Goal: Task Accomplishment & Management: Use online tool/utility

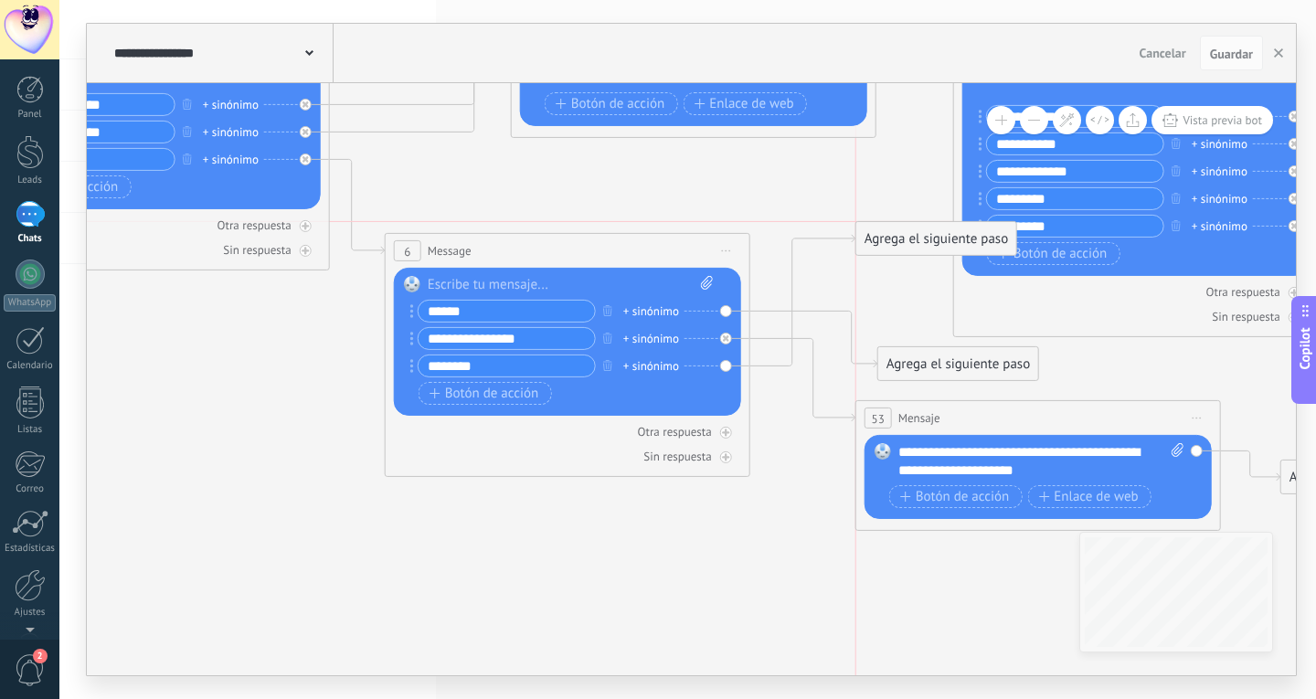
drag, startPoint x: 900, startPoint y: 587, endPoint x: 876, endPoint y: 237, distance: 350.9
click at [876, 237] on div "Agrega el siguiente paso" at bounding box center [936, 239] width 160 height 30
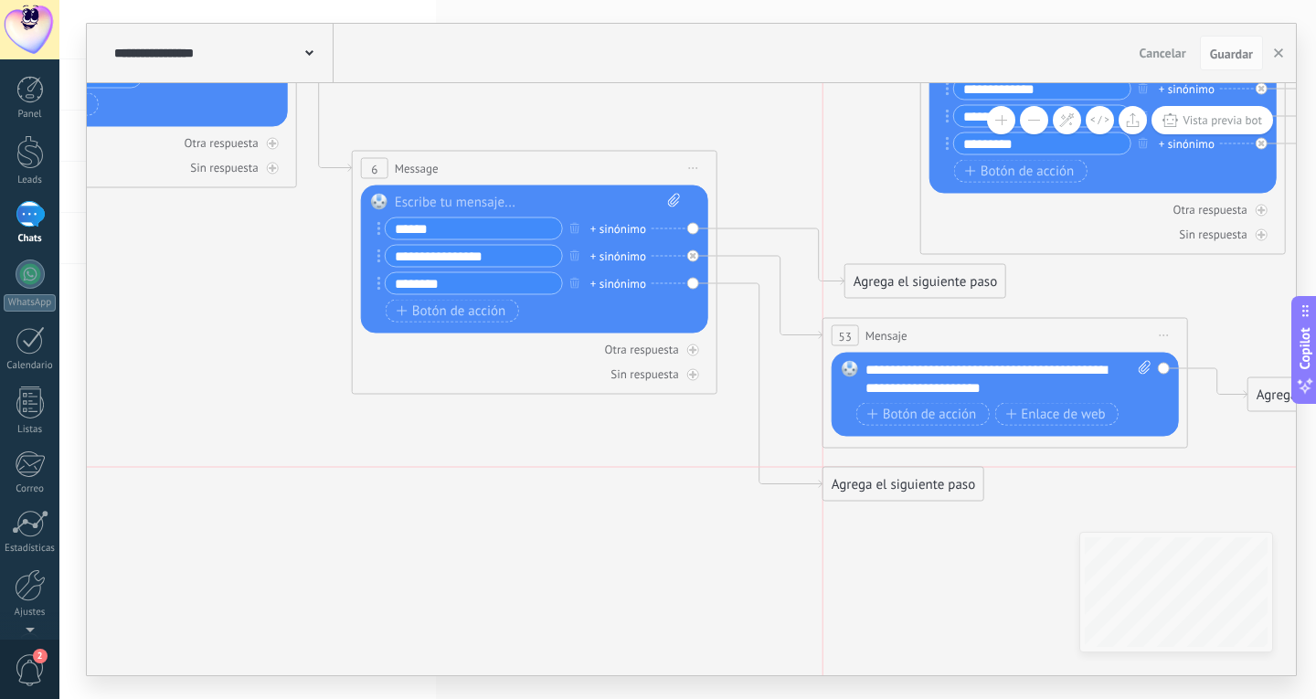
drag, startPoint x: 920, startPoint y: 483, endPoint x: 894, endPoint y: 494, distance: 28.7
click at [894, 494] on div "Agrega el siguiente paso" at bounding box center [903, 485] width 160 height 30
click at [931, 519] on div "Mensaje" at bounding box center [948, 517] width 154 height 18
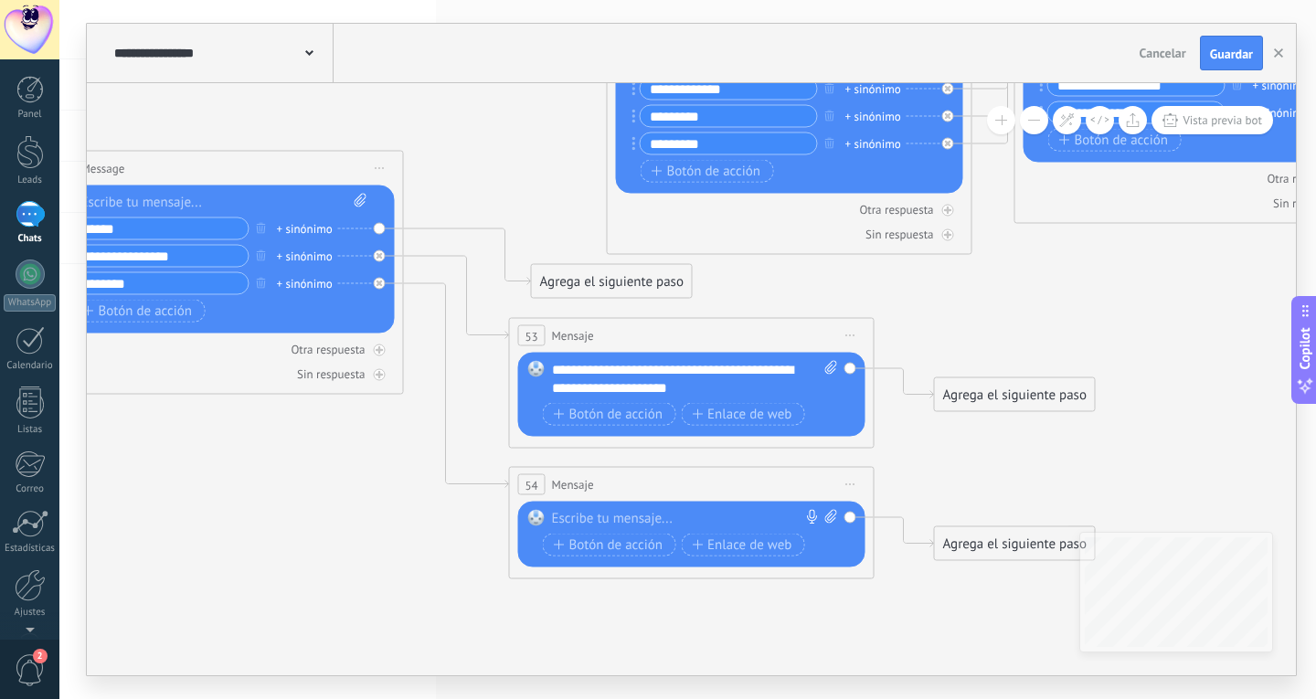
click at [713, 510] on div at bounding box center [687, 519] width 271 height 18
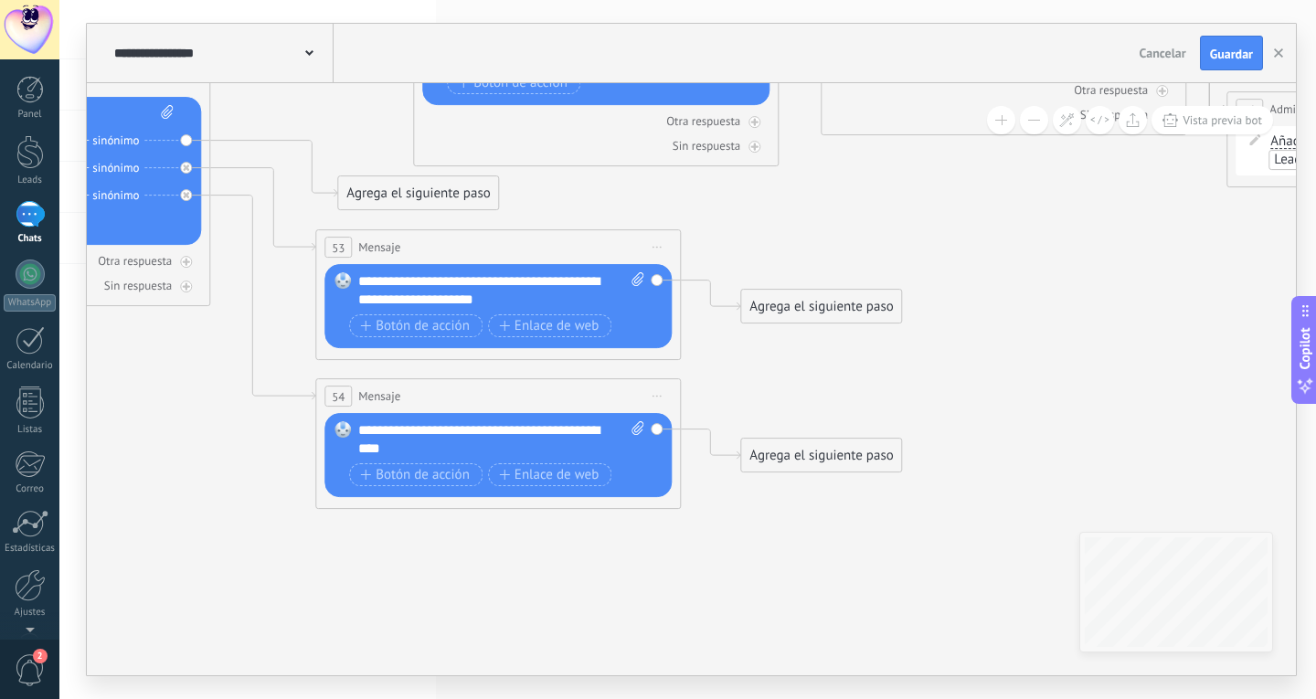
click at [832, 446] on div "Agrega el siguiente paso" at bounding box center [821, 456] width 160 height 30
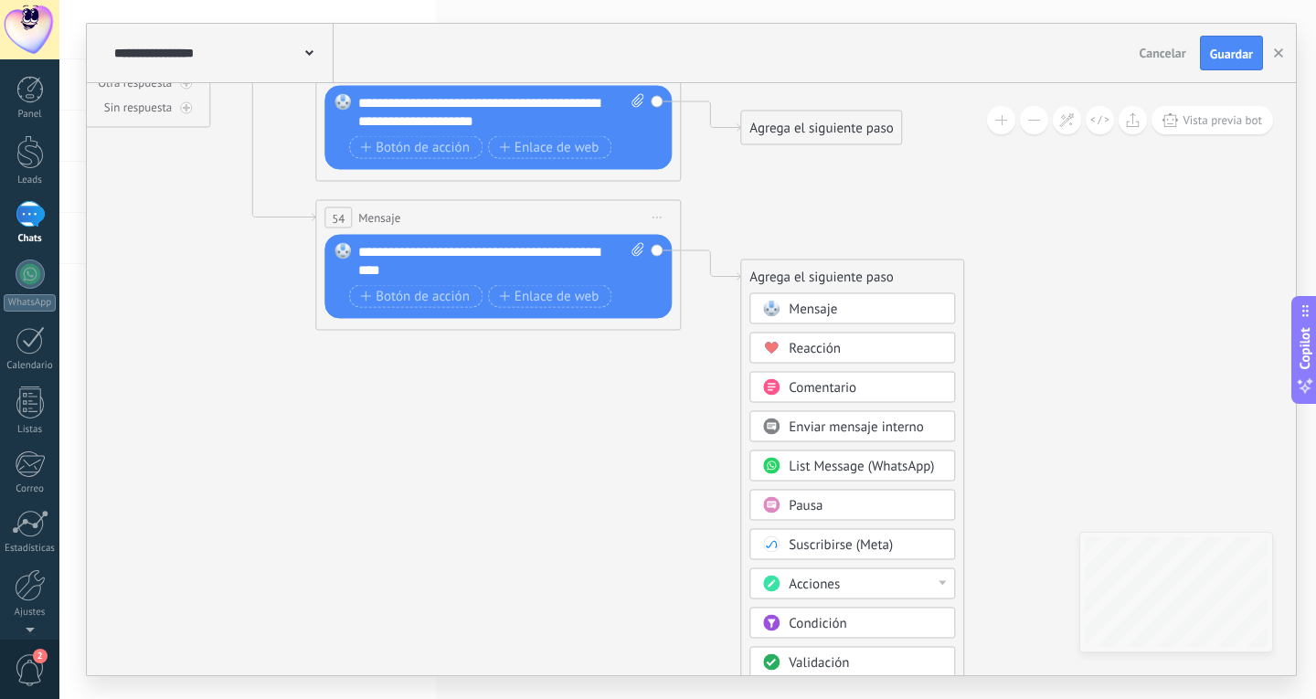
click at [828, 502] on div "Pausa" at bounding box center [866, 506] width 154 height 18
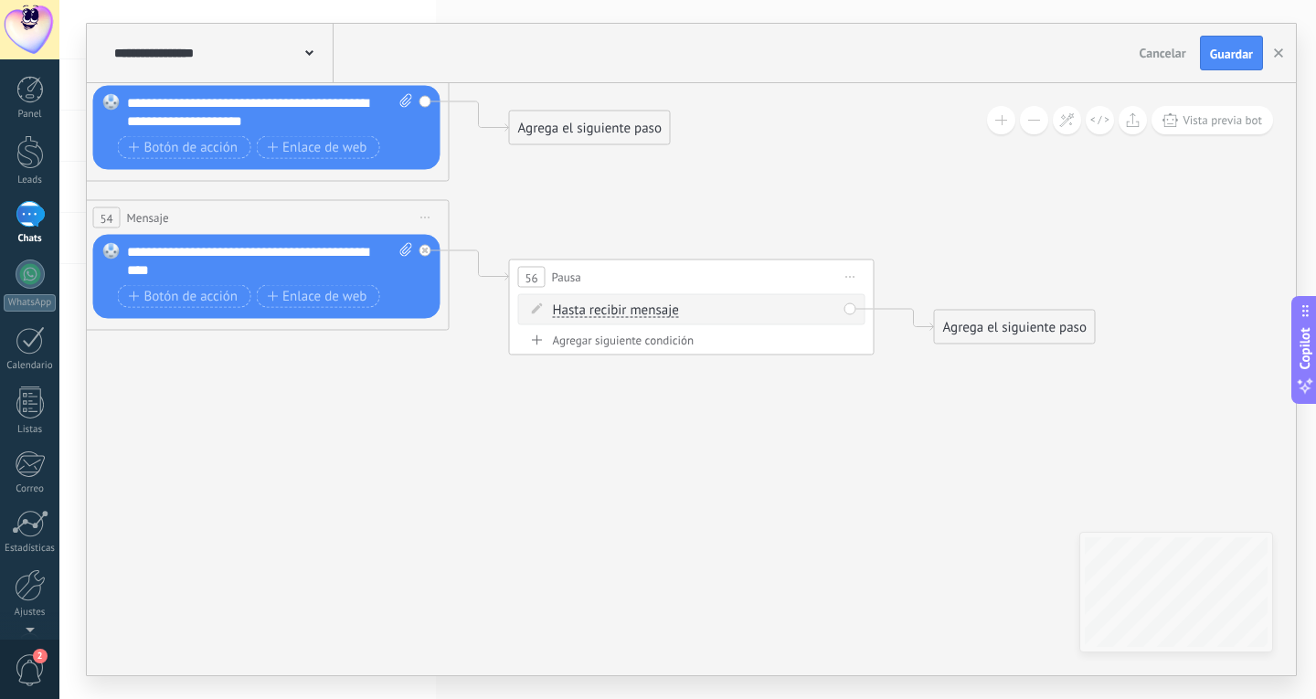
click at [986, 328] on div "Agrega el siguiente paso" at bounding box center [1015, 328] width 160 height 30
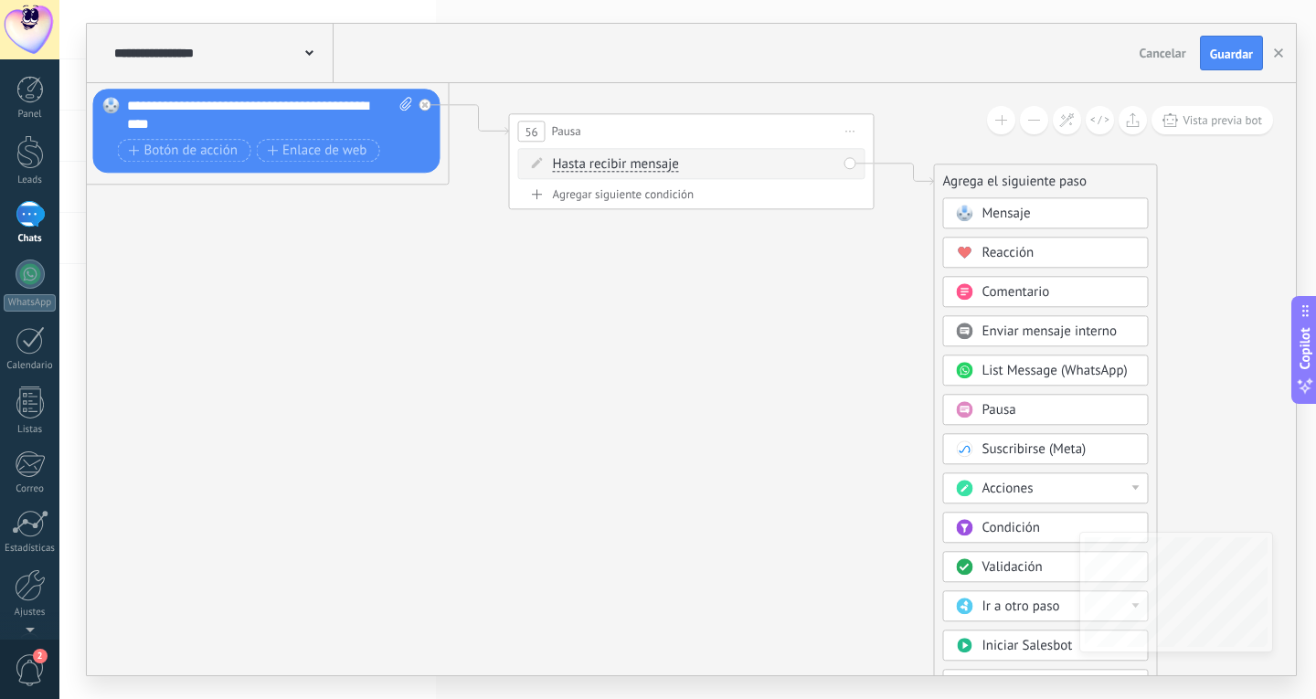
click at [1056, 535] on div "Condición" at bounding box center [1059, 528] width 154 height 18
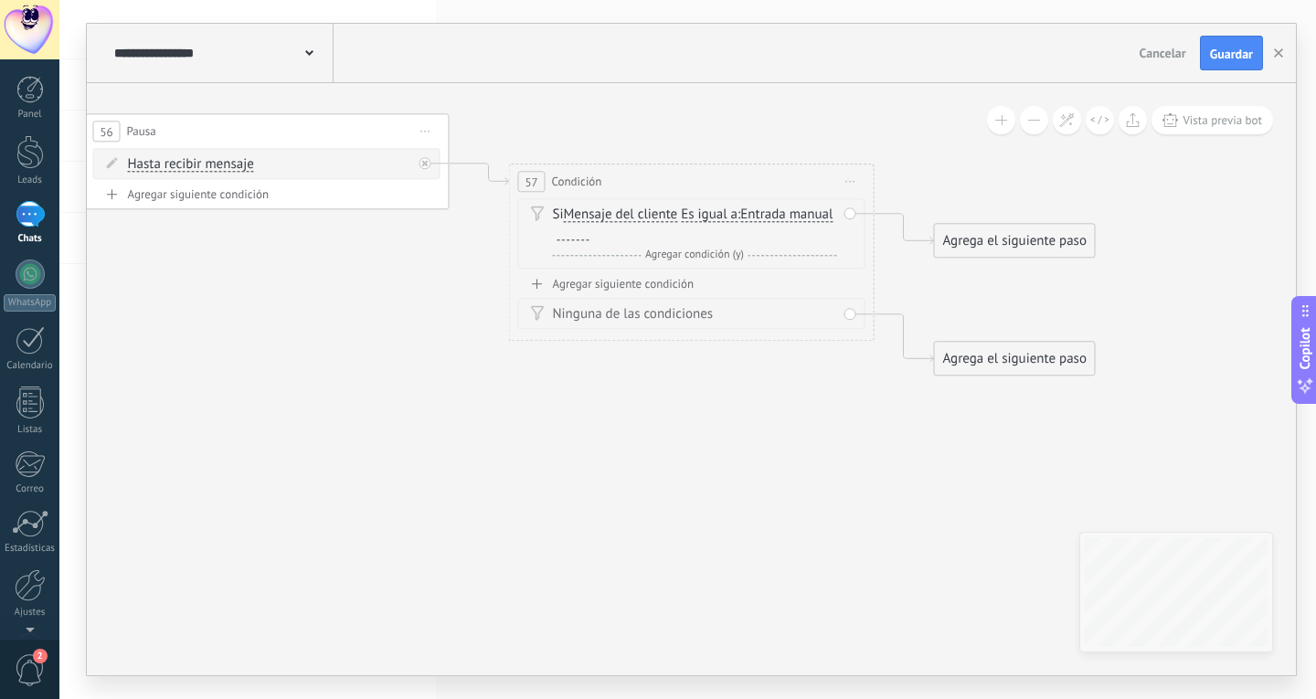
click at [616, 216] on span "Mensaje del cliente" at bounding box center [621, 214] width 114 height 15
click at [616, 216] on button "Mensaje del cliente" at bounding box center [669, 214] width 228 height 33
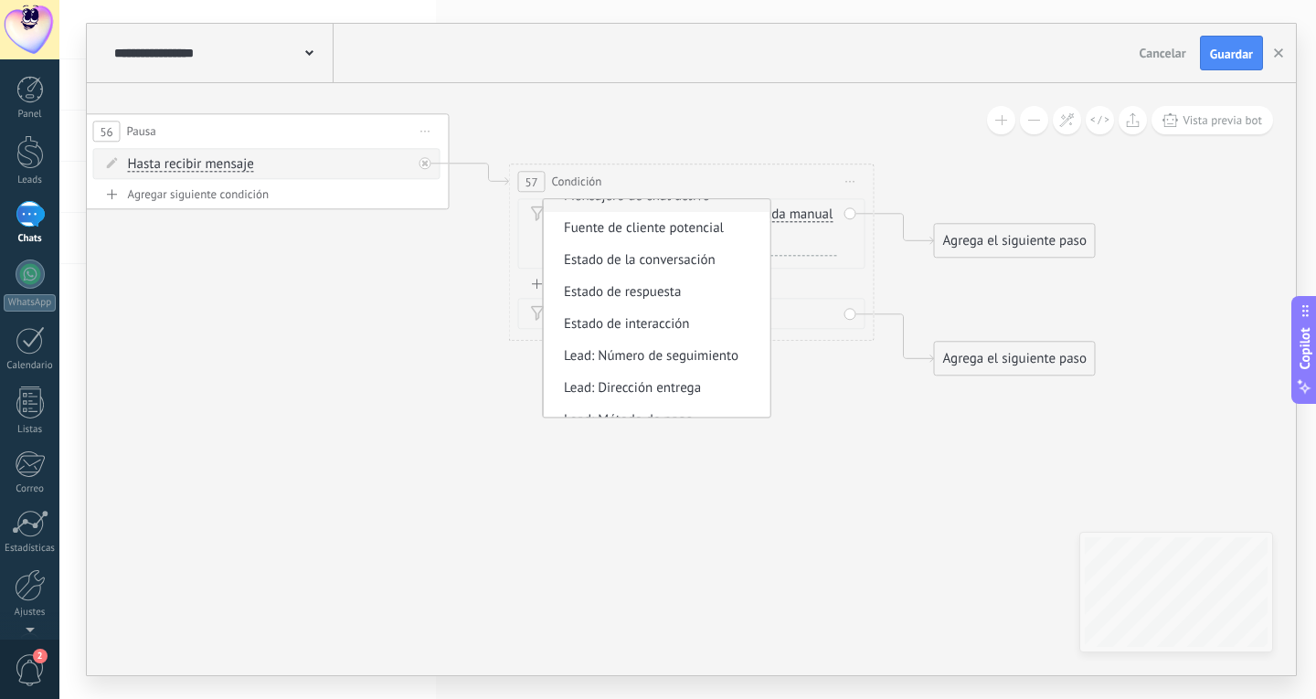
scroll to position [137, 0]
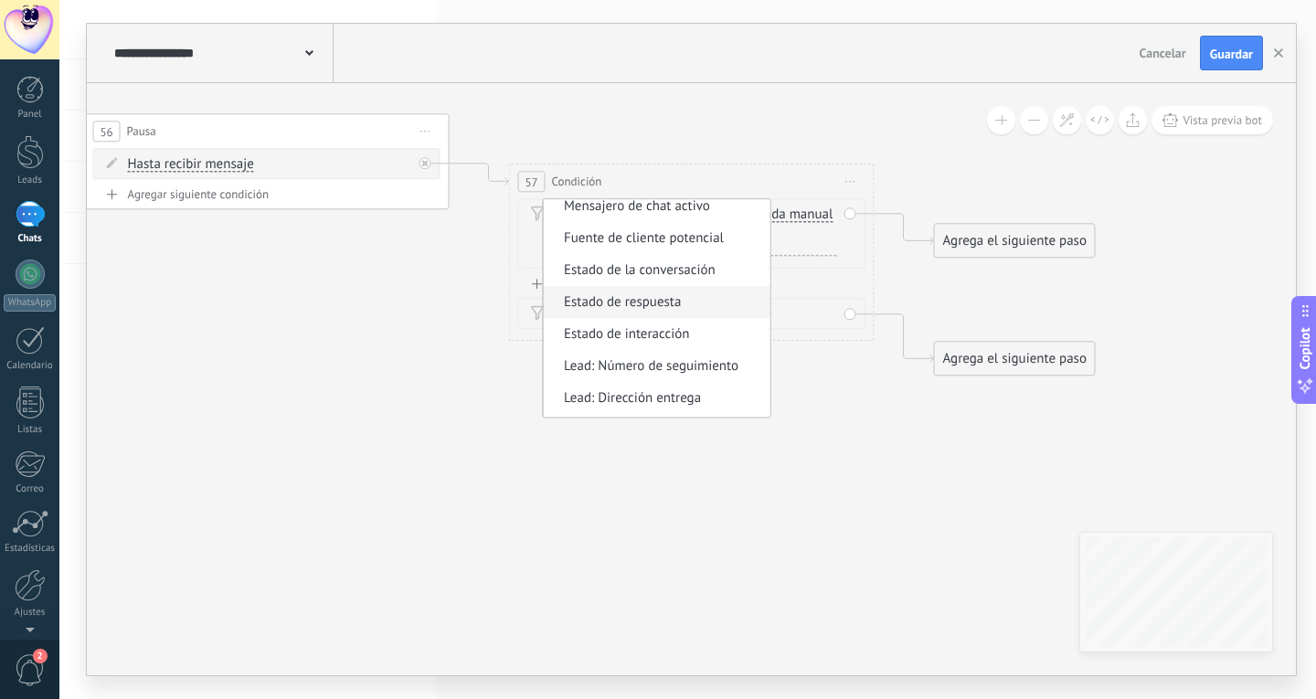
click at [669, 300] on span "Estado de respuesta" at bounding box center [654, 302] width 221 height 18
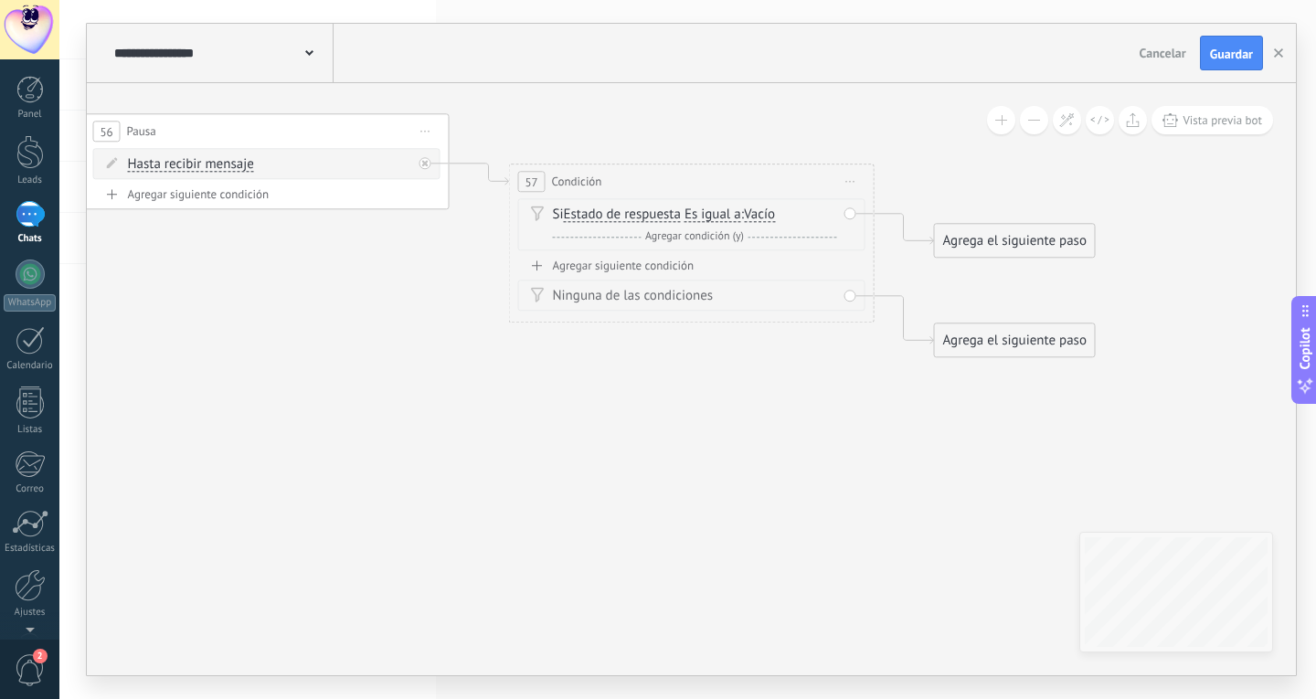
click at [728, 188] on div "57 Condición ********* Iniciar vista previa aquí Cambiar nombre Duplicar [GEOGR…" at bounding box center [692, 182] width 364 height 34
click at [857, 180] on span "Iniciar vista previa aquí Cambiar nombre Duplicar [GEOGRAPHIC_DATA]" at bounding box center [850, 181] width 29 height 27
click at [904, 296] on div "Borrar" at bounding box center [934, 300] width 181 height 31
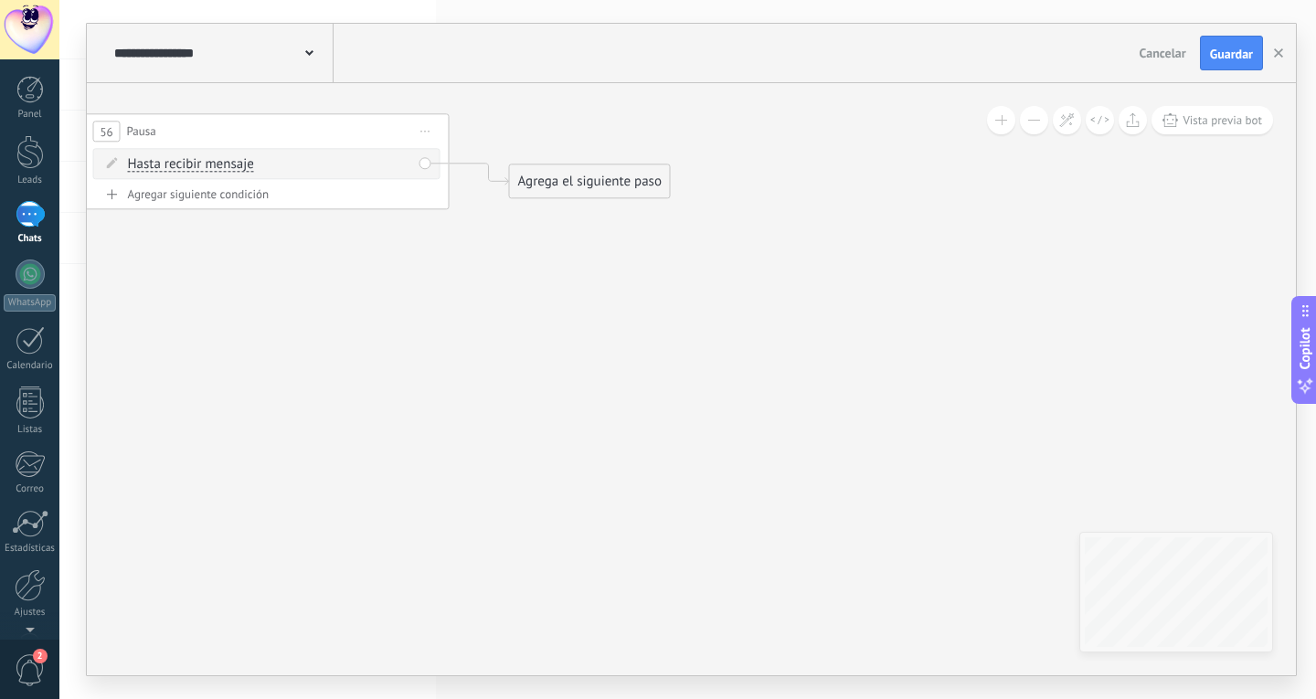
click at [573, 178] on div "Agrega el siguiente paso" at bounding box center [590, 181] width 160 height 30
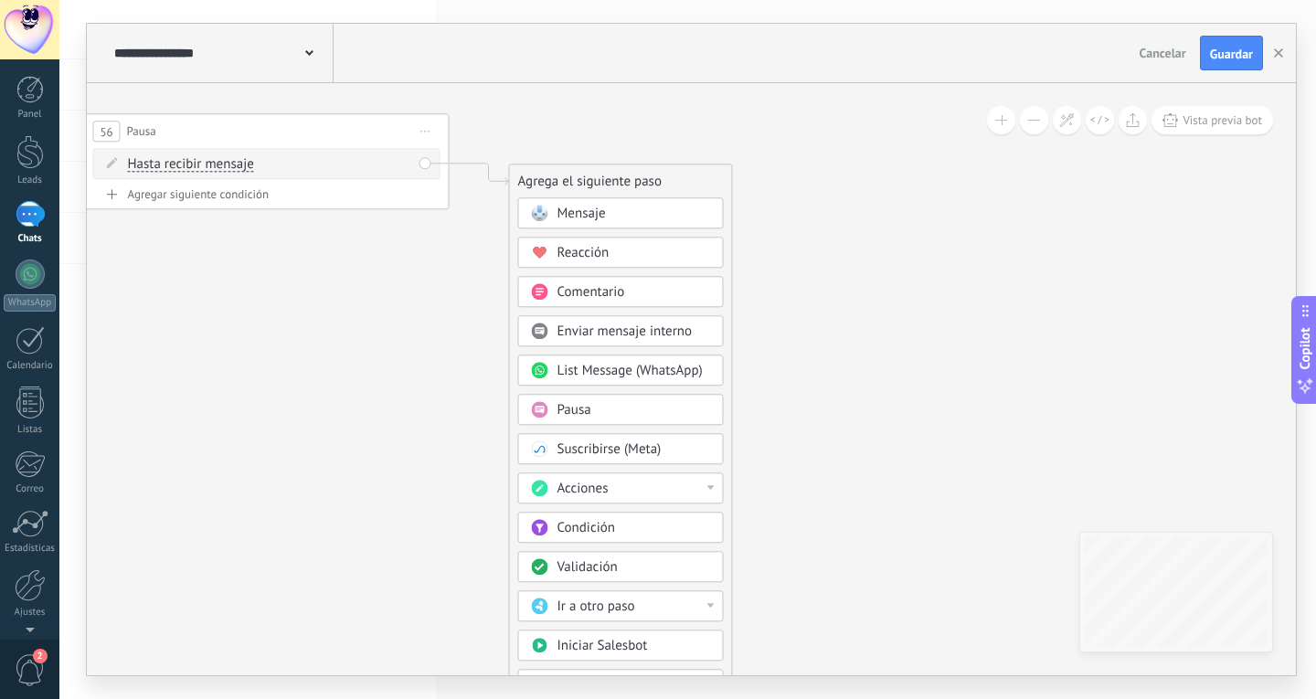
click at [650, 418] on div "Pausa" at bounding box center [634, 410] width 154 height 18
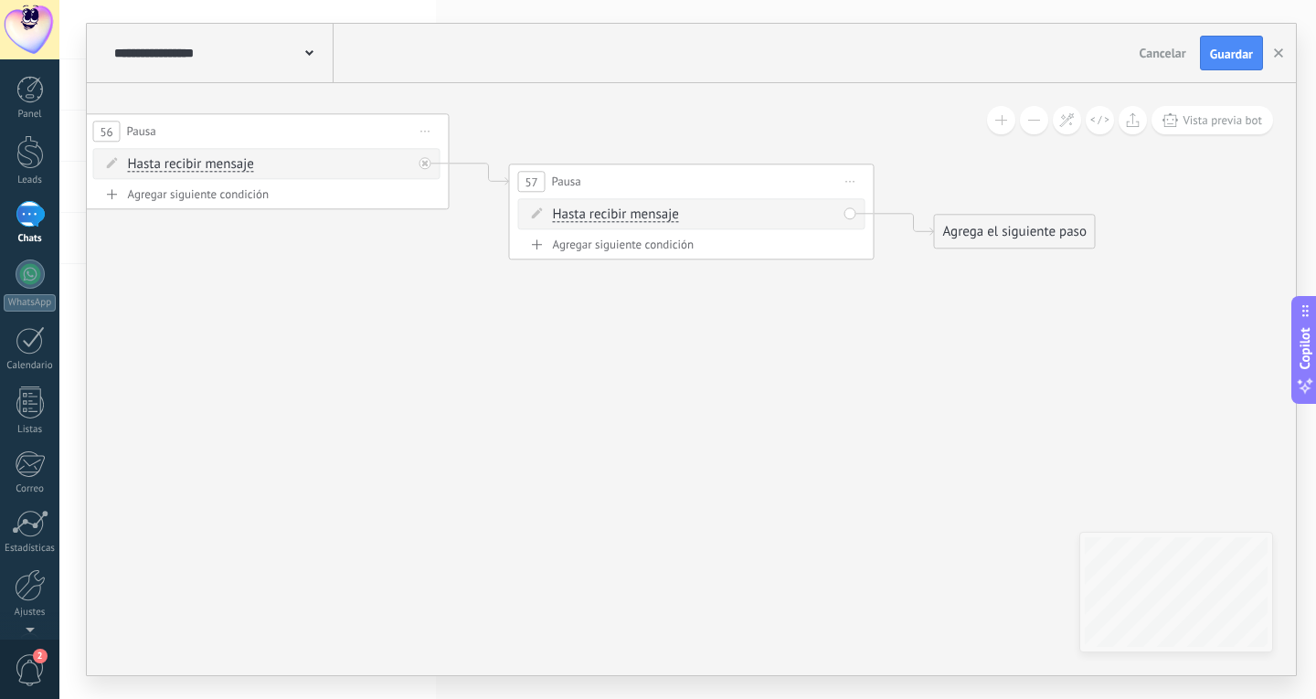
click at [632, 212] on span "Hasta recibir mensaje" at bounding box center [616, 214] width 126 height 15
click at [632, 212] on button "Hasta recibir mensaje" at bounding box center [658, 214] width 228 height 33
click at [634, 249] on span "Temporizador" at bounding box center [643, 248] width 221 height 18
click at [693, 215] on input "*" at bounding box center [689, 215] width 8 height 15
click at [705, 217] on span ": * horas * min * sec" at bounding box center [689, 214] width 114 height 17
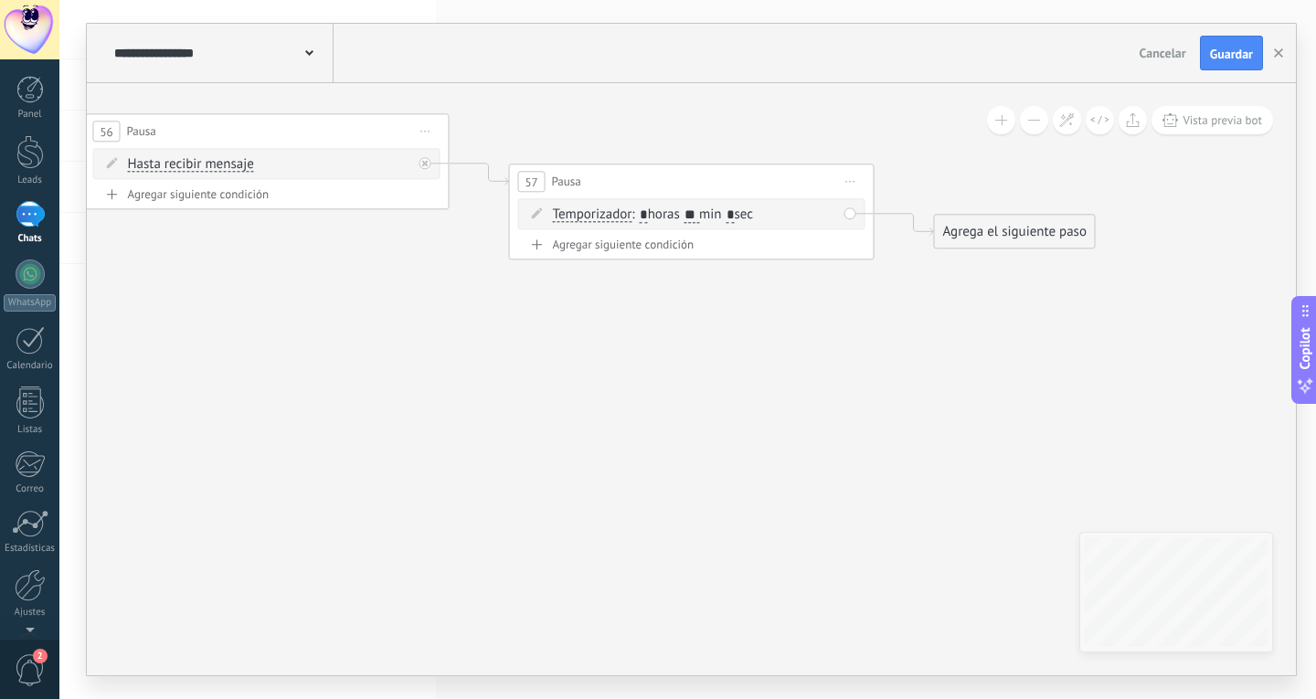
type input "**"
click at [980, 221] on div "Agrega el siguiente paso" at bounding box center [1015, 232] width 160 height 30
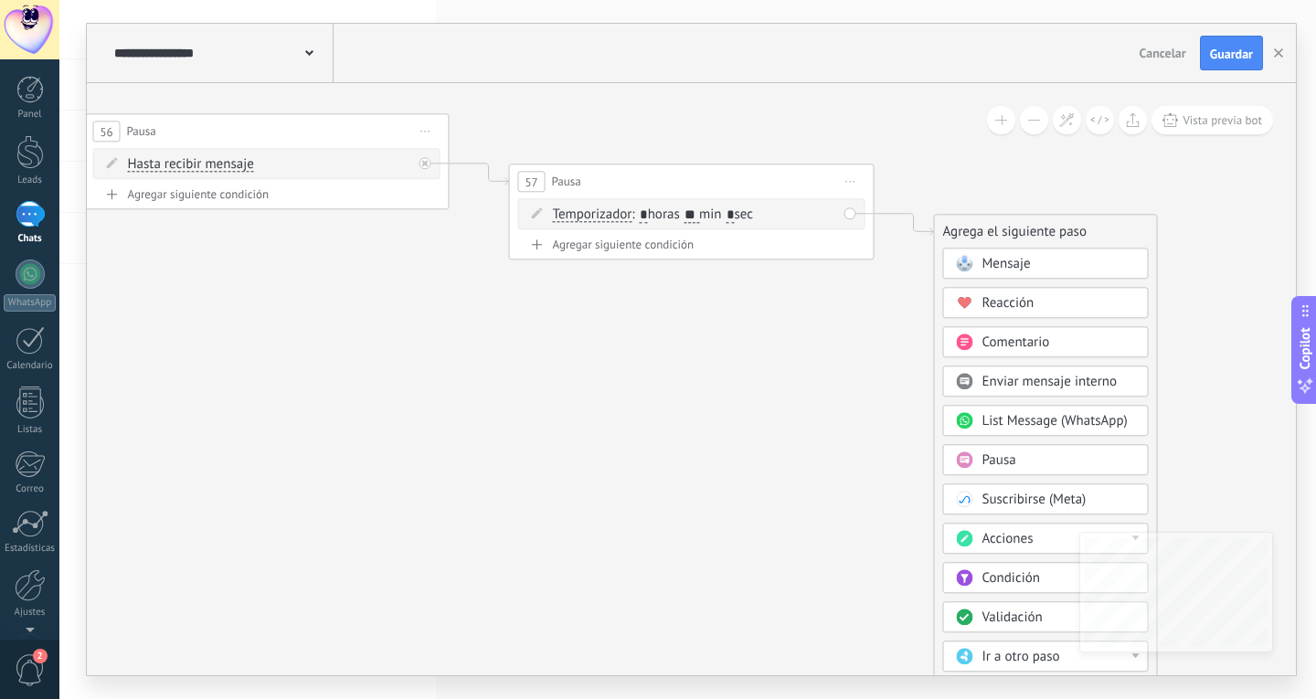
click at [1047, 530] on div "Acciones" at bounding box center [1046, 538] width 206 height 31
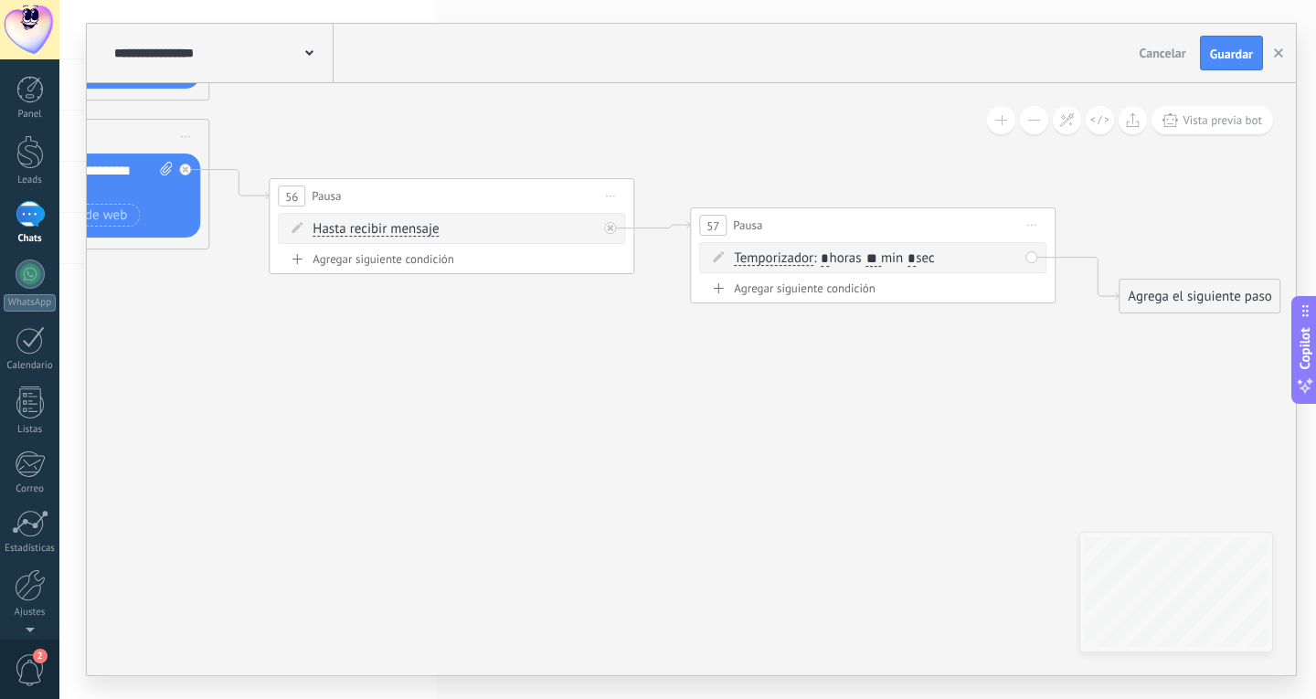
drag, startPoint x: 866, startPoint y: 249, endPoint x: 864, endPoint y: 229, distance: 20.3
click at [864, 229] on div "57 Pausa ***** Iniciar vista previa aquí Cambiar nombre Duplicar [GEOGRAPHIC_DA…" at bounding box center [873, 225] width 364 height 34
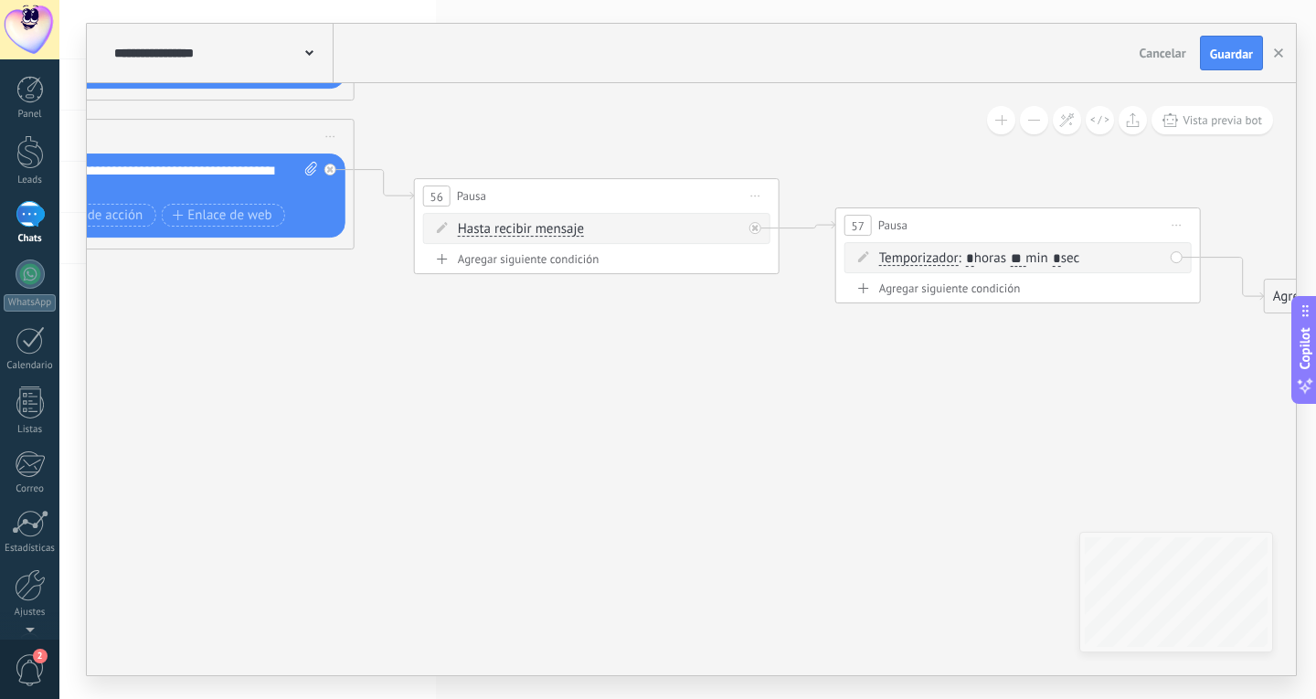
click at [557, 260] on div "Agregar siguiente condición" at bounding box center [596, 259] width 347 height 16
click at [598, 270] on input "*" at bounding box center [593, 268] width 8 height 15
type input "**"
click at [753, 227] on icon at bounding box center [755, 228] width 6 height 6
click at [1180, 225] on icon at bounding box center [1177, 226] width 9 height 2
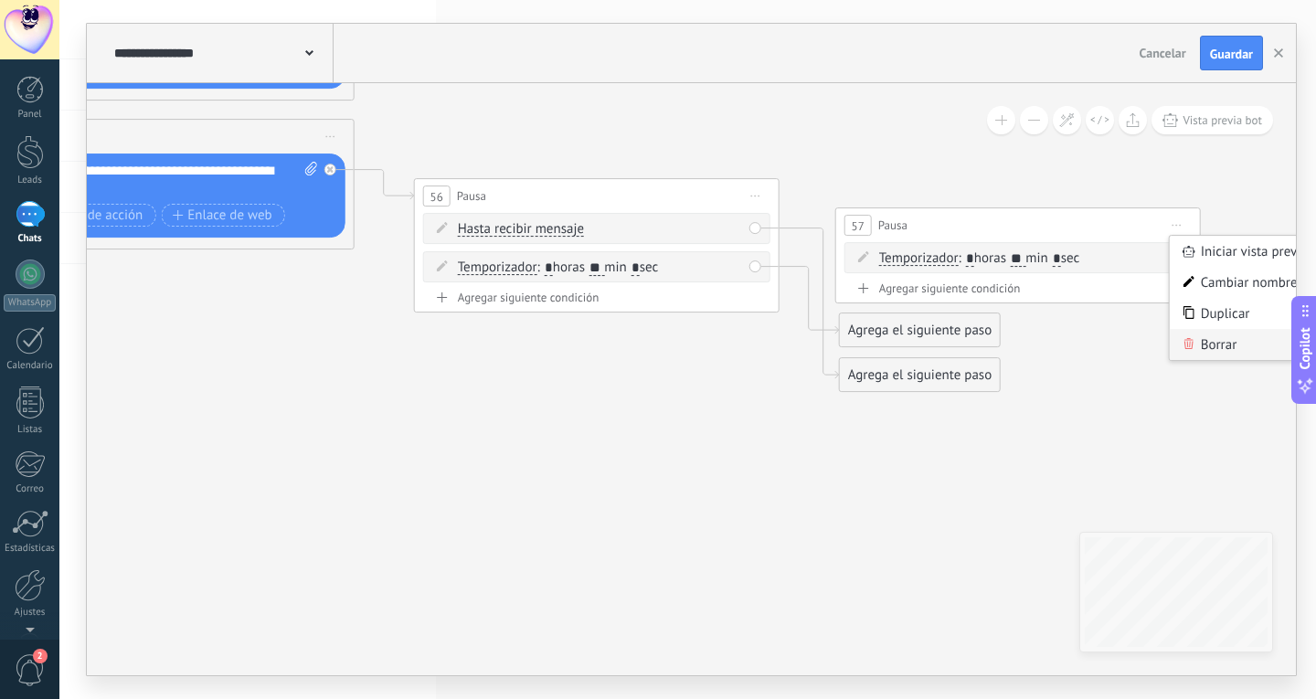
click at [1203, 333] on div "Borrar" at bounding box center [1260, 344] width 181 height 31
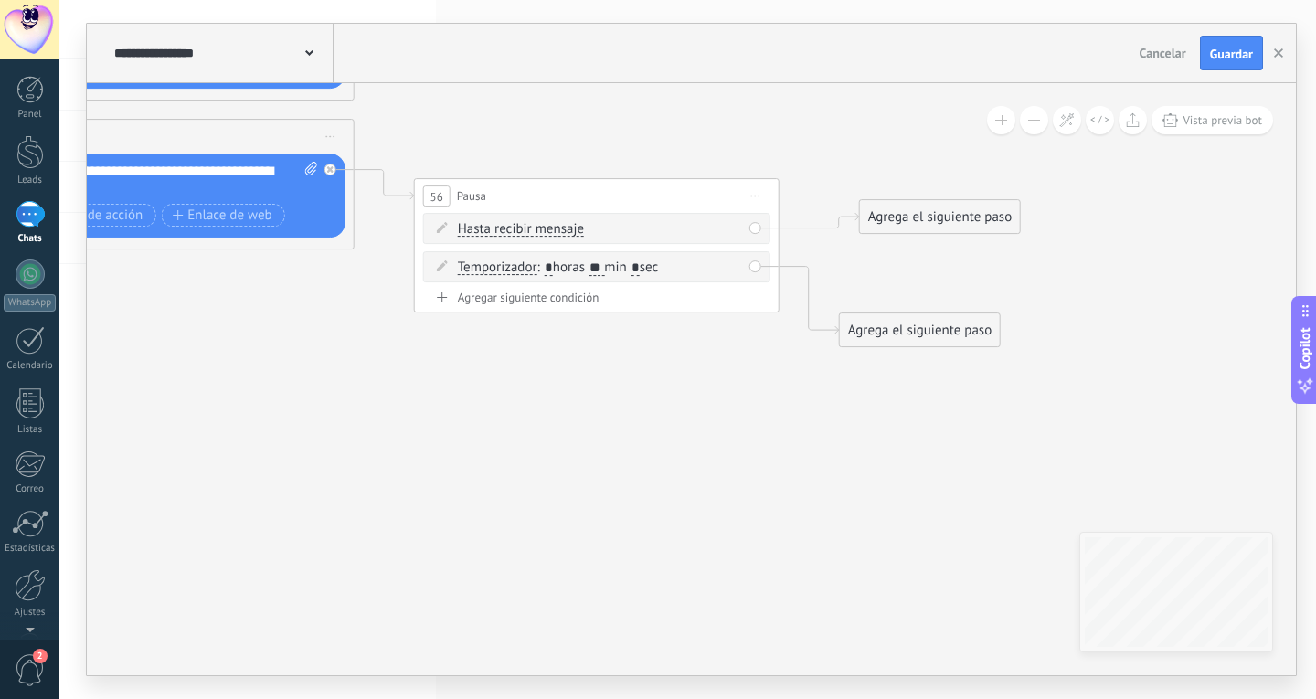
drag, startPoint x: 925, startPoint y: 380, endPoint x: 942, endPoint y: 223, distance: 158.1
click at [942, 223] on div "Agrega el siguiente paso" at bounding box center [940, 217] width 160 height 30
click at [934, 224] on div "Agrega el siguiente paso" at bounding box center [920, 218] width 160 height 30
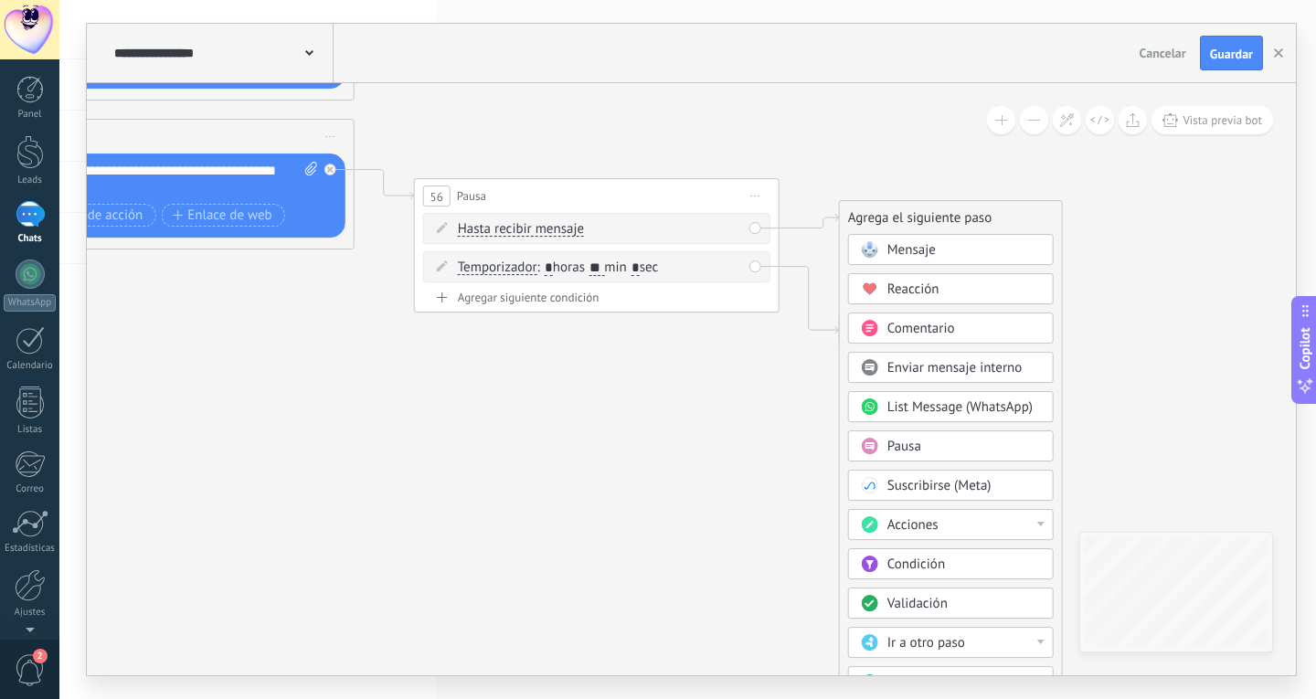
click at [954, 252] on div "Mensaje" at bounding box center [964, 250] width 154 height 18
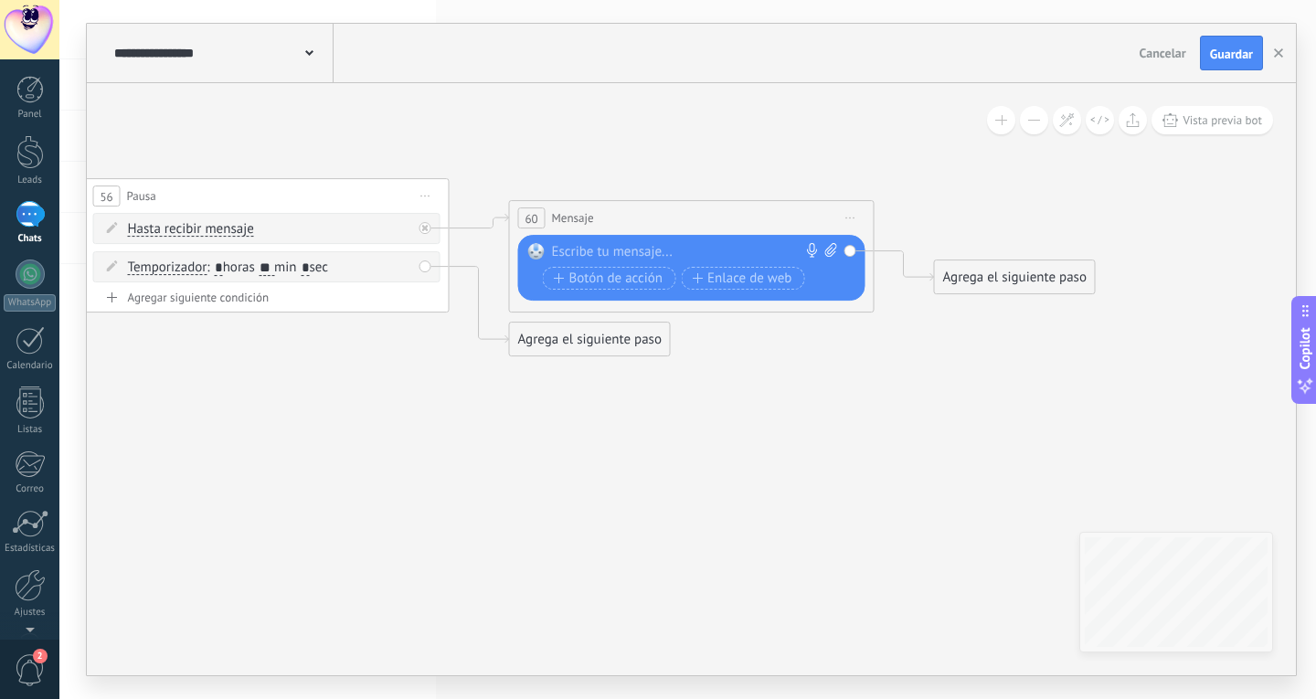
click at [692, 256] on div at bounding box center [687, 252] width 271 height 18
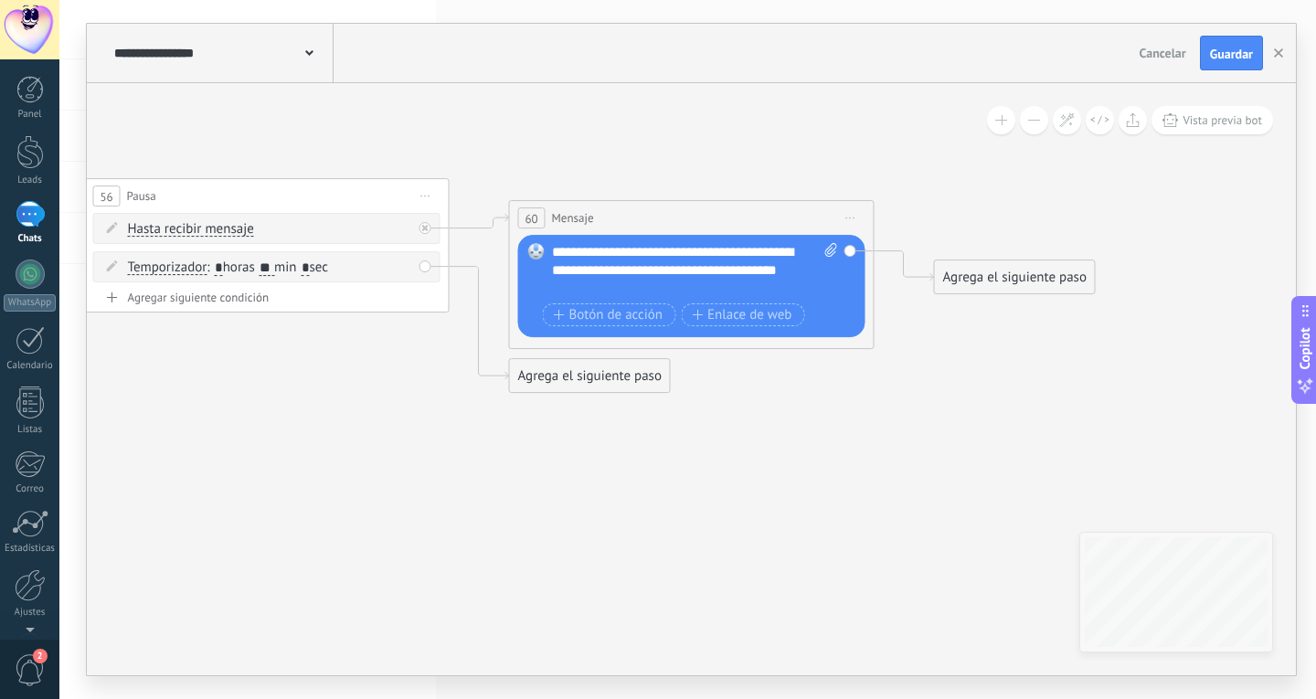
click at [652, 292] on div "**********" at bounding box center [695, 270] width 286 height 55
drag, startPoint x: 688, startPoint y: 291, endPoint x: 706, endPoint y: 291, distance: 17.4
click at [706, 291] on div "**********" at bounding box center [695, 270] width 286 height 55
click at [702, 286] on div "**********" at bounding box center [695, 270] width 286 height 55
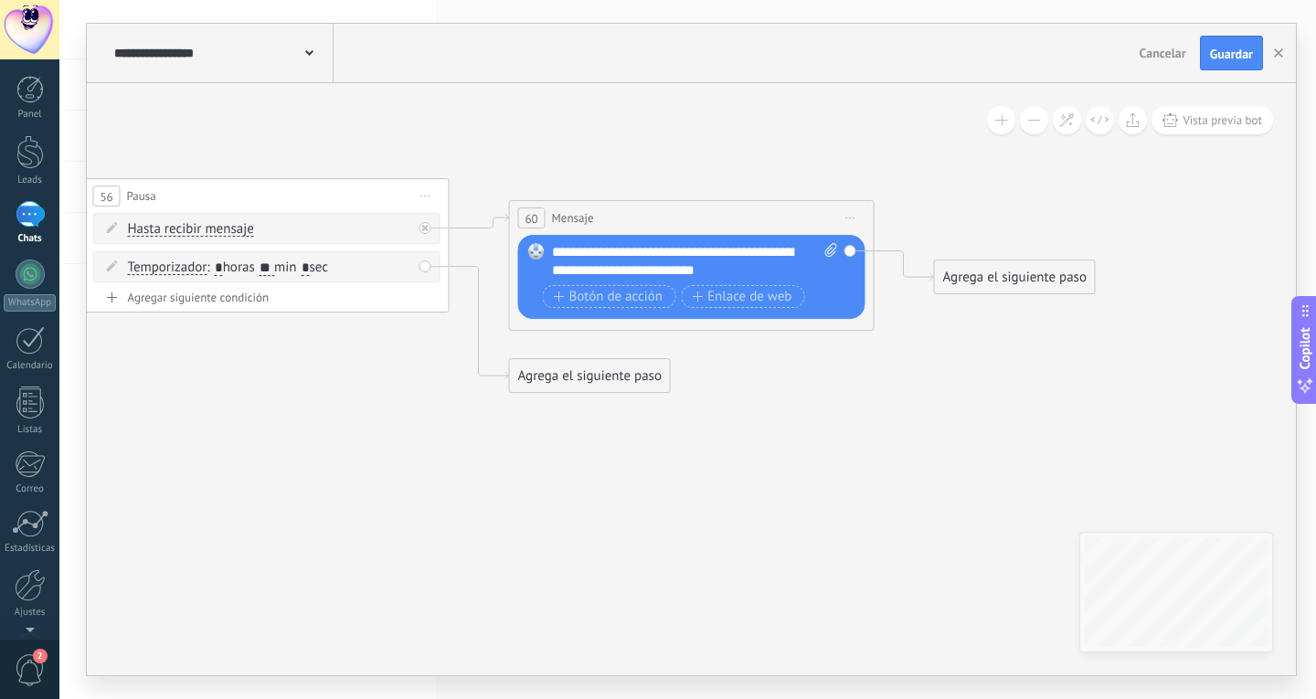
click at [996, 280] on div "Agrega el siguiente paso" at bounding box center [1015, 277] width 160 height 30
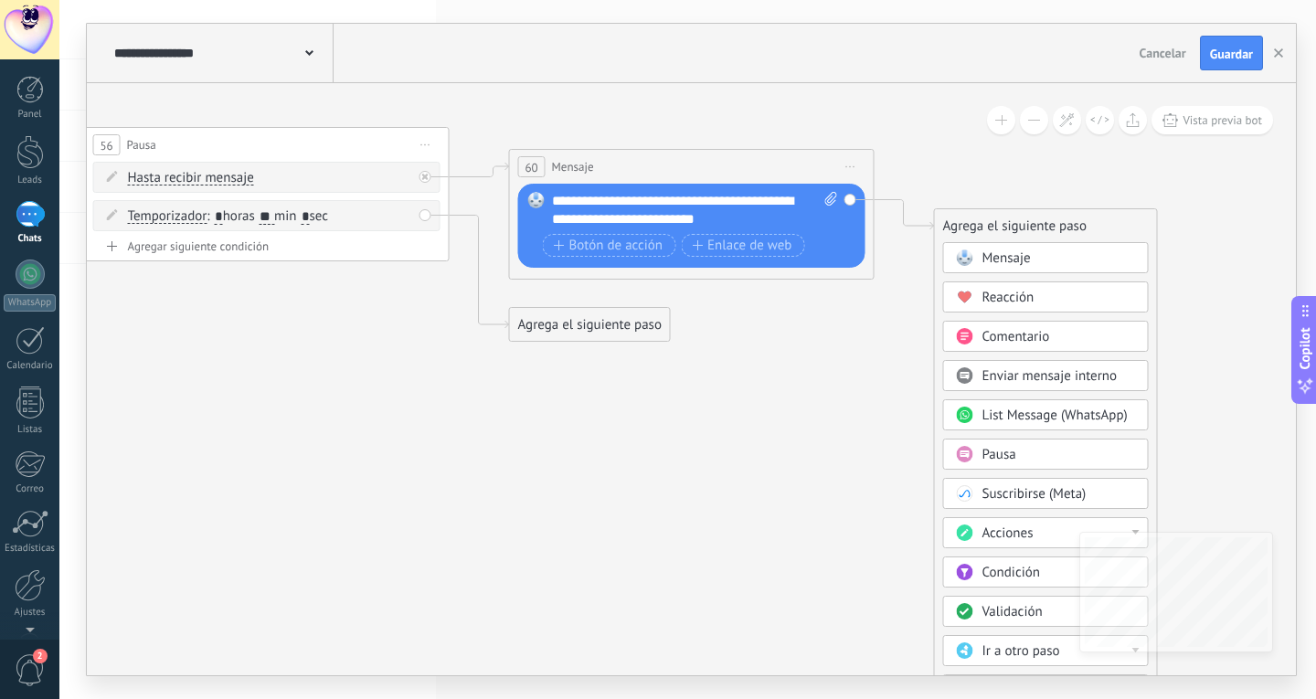
click at [738, 221] on div "**********" at bounding box center [695, 210] width 286 height 37
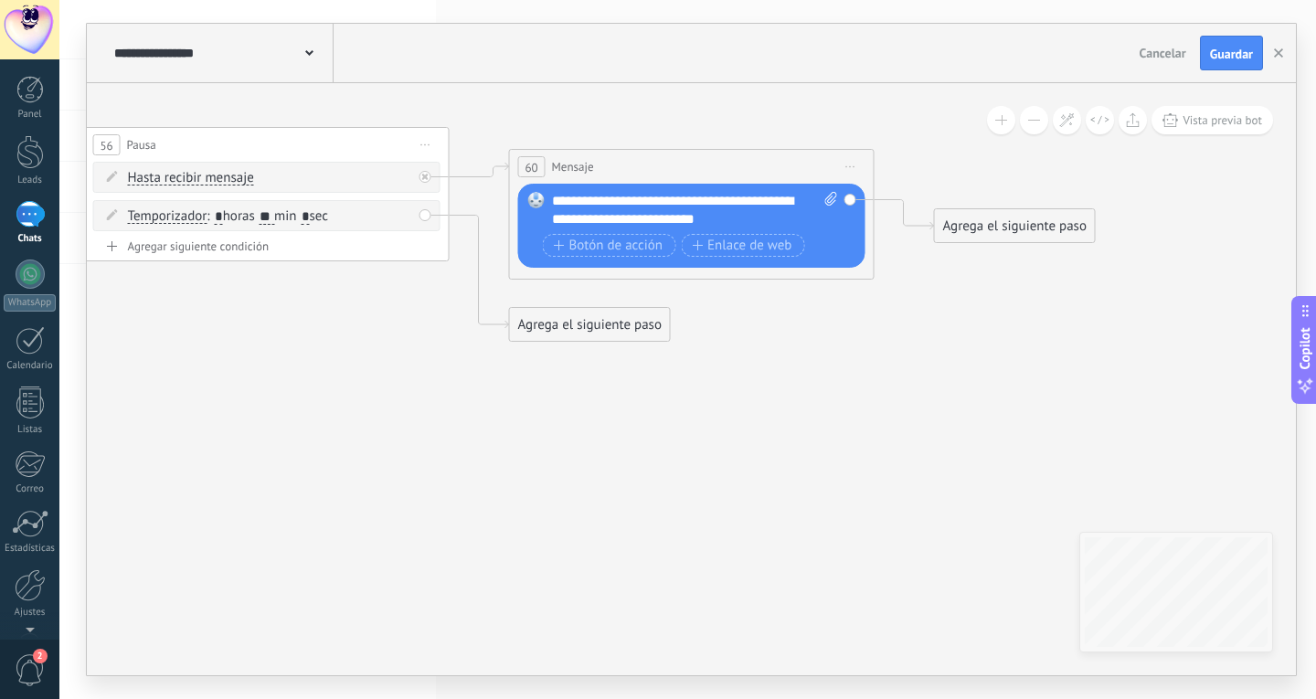
click at [958, 229] on div "Agrega el siguiente paso" at bounding box center [1015, 226] width 160 height 30
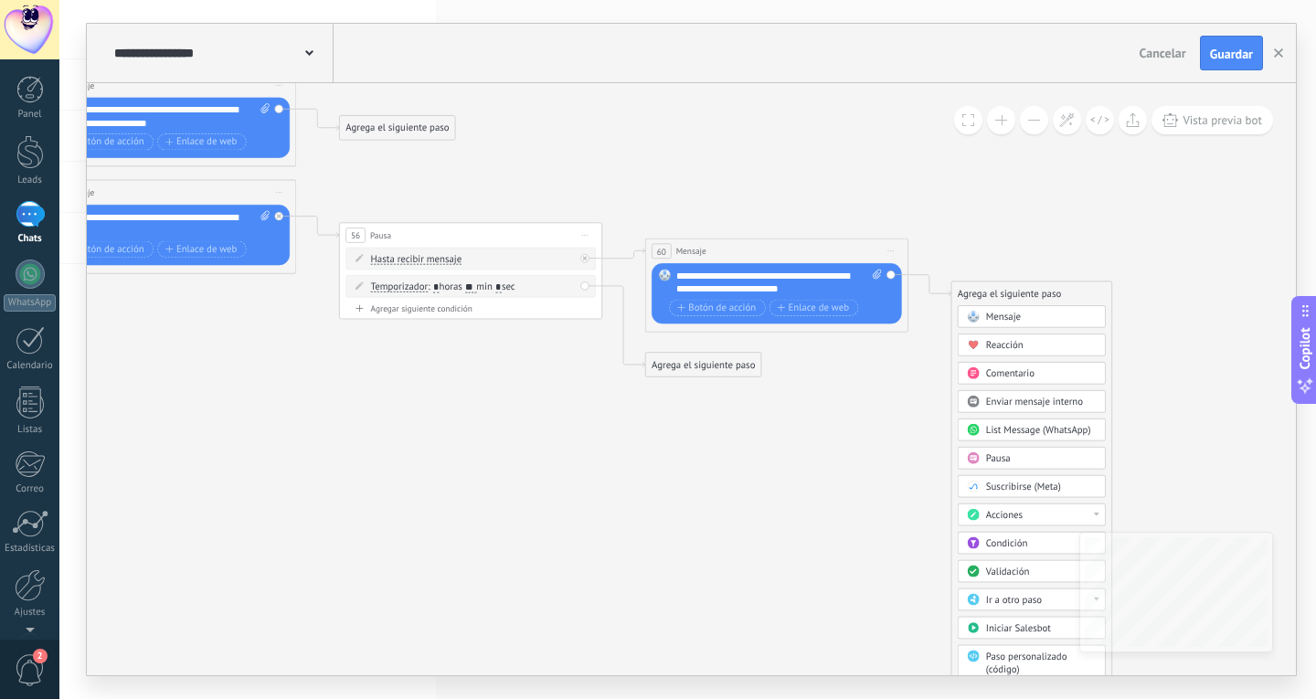
drag, startPoint x: 865, startPoint y: 390, endPoint x: 982, endPoint y: 475, distance: 143.9
click at [982, 475] on icon at bounding box center [536, 27] width 3231 height 1307
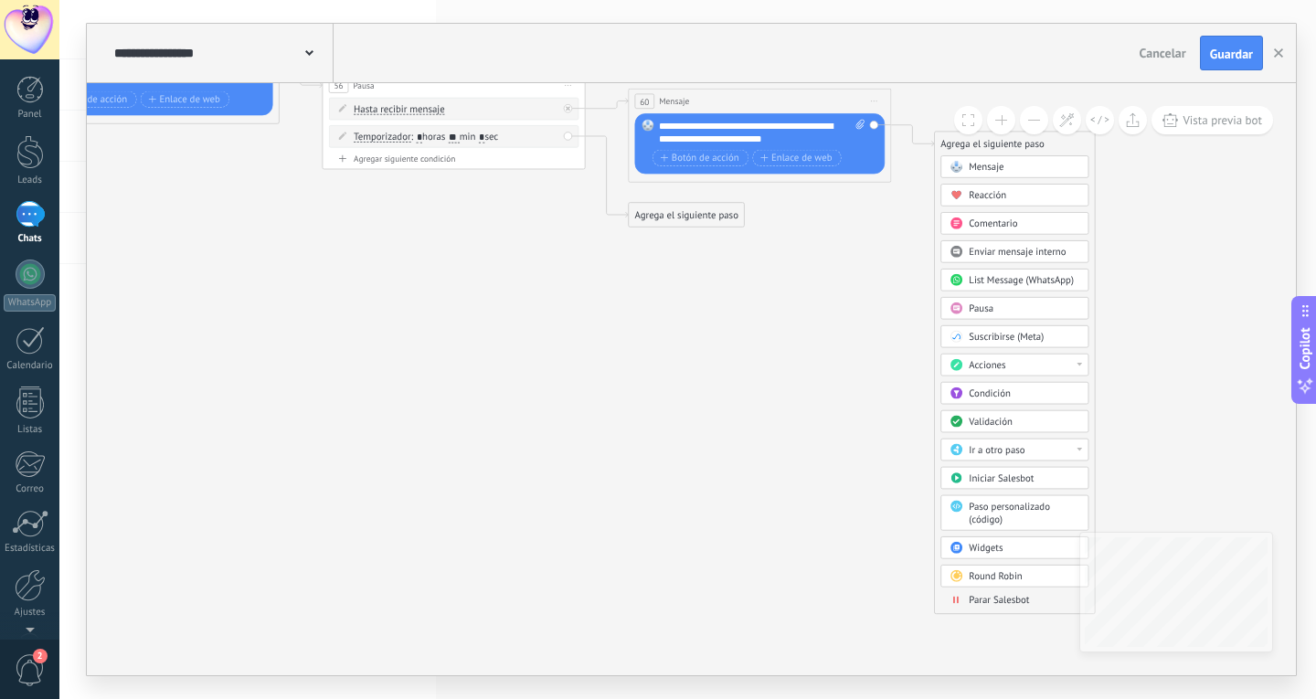
drag, startPoint x: 982, startPoint y: 475, endPoint x: 869, endPoint y: 364, distance: 158.3
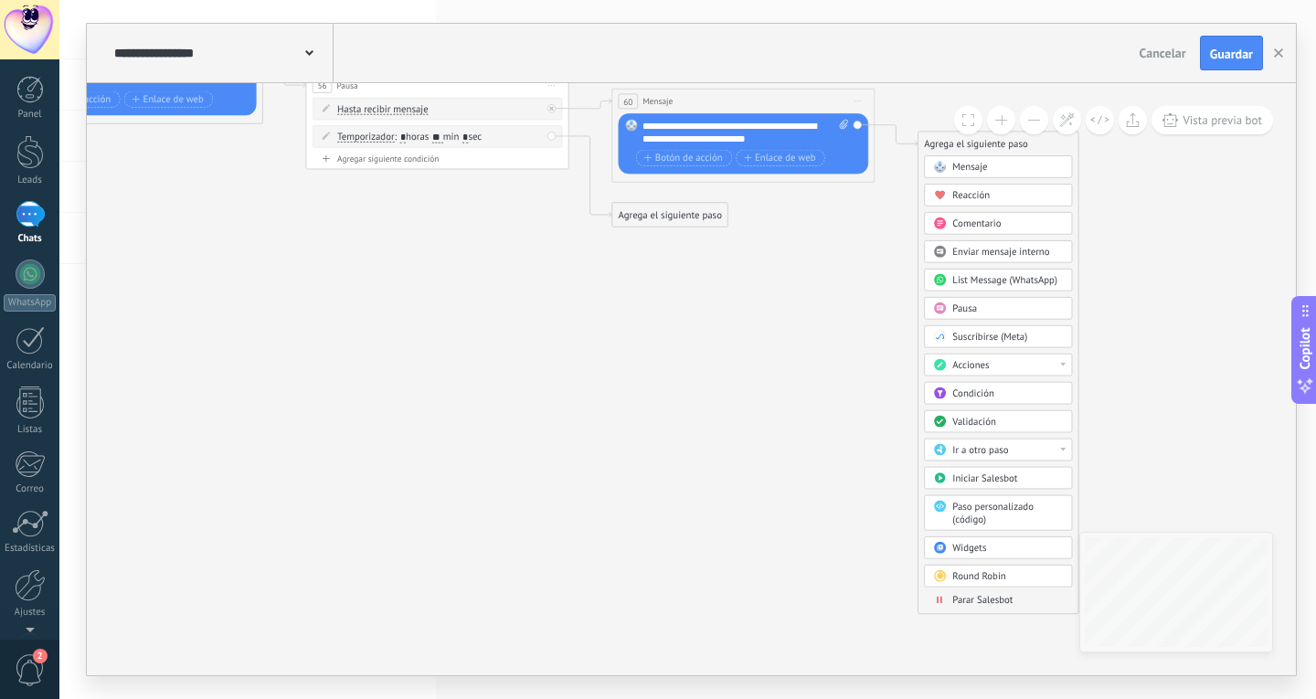
click at [982, 599] on span "Parar Salesbot" at bounding box center [982, 600] width 60 height 13
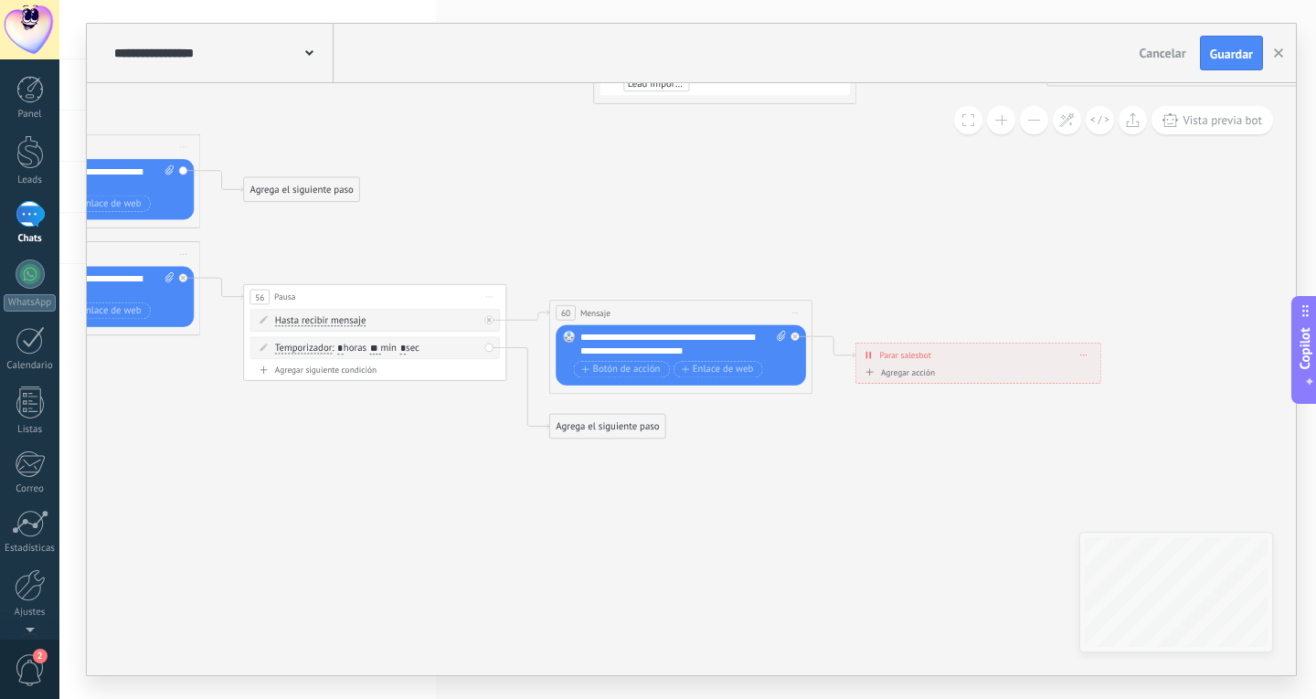
drag, startPoint x: 671, startPoint y: 339, endPoint x: 958, endPoint y: 550, distance: 356.3
click at [958, 550] on icon at bounding box center [441, 88] width 3231 height 1307
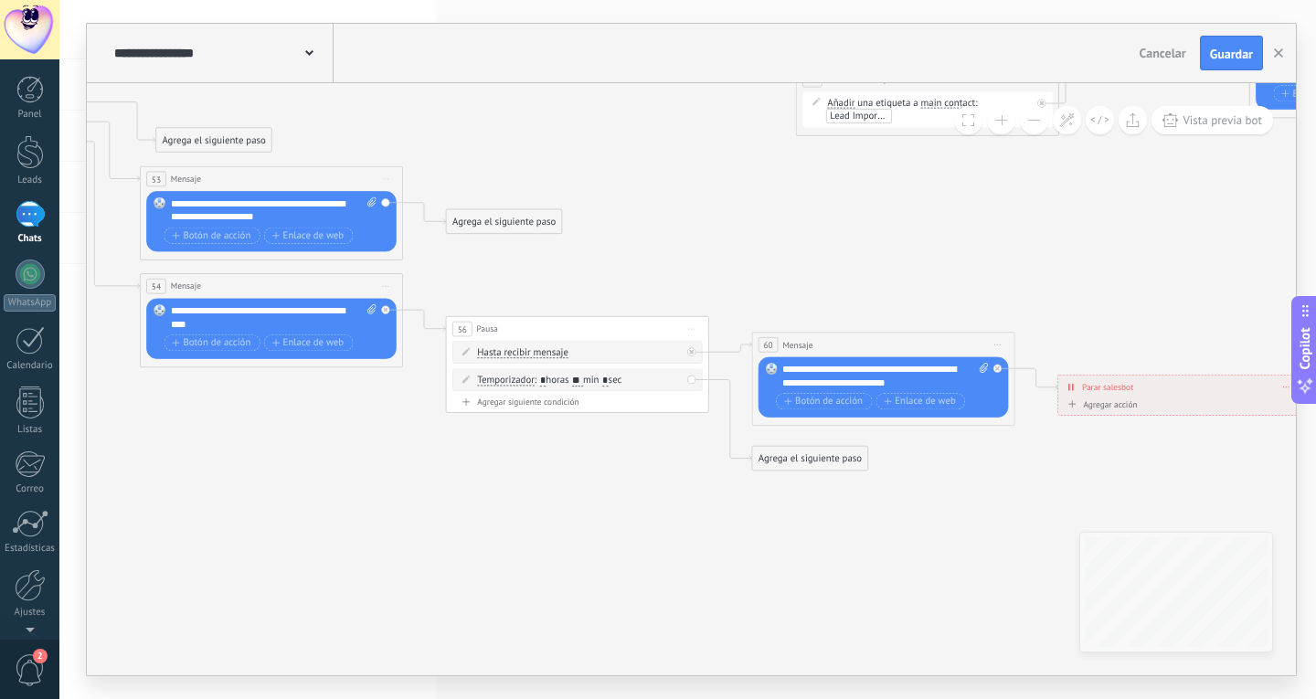
drag, startPoint x: 788, startPoint y: 441, endPoint x: 992, endPoint y: 472, distance: 206.2
click at [992, 472] on icon at bounding box center [643, 120] width 3231 height 1307
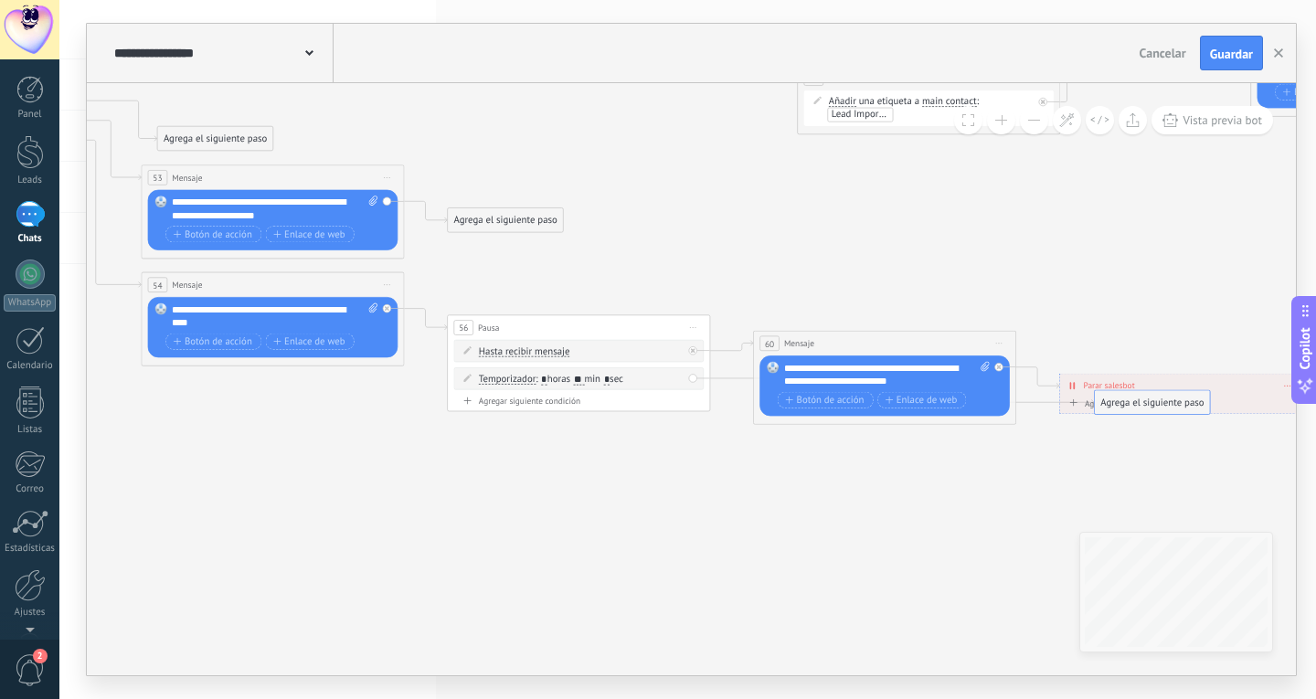
drag, startPoint x: 840, startPoint y: 452, endPoint x: 1181, endPoint y: 398, distance: 345.1
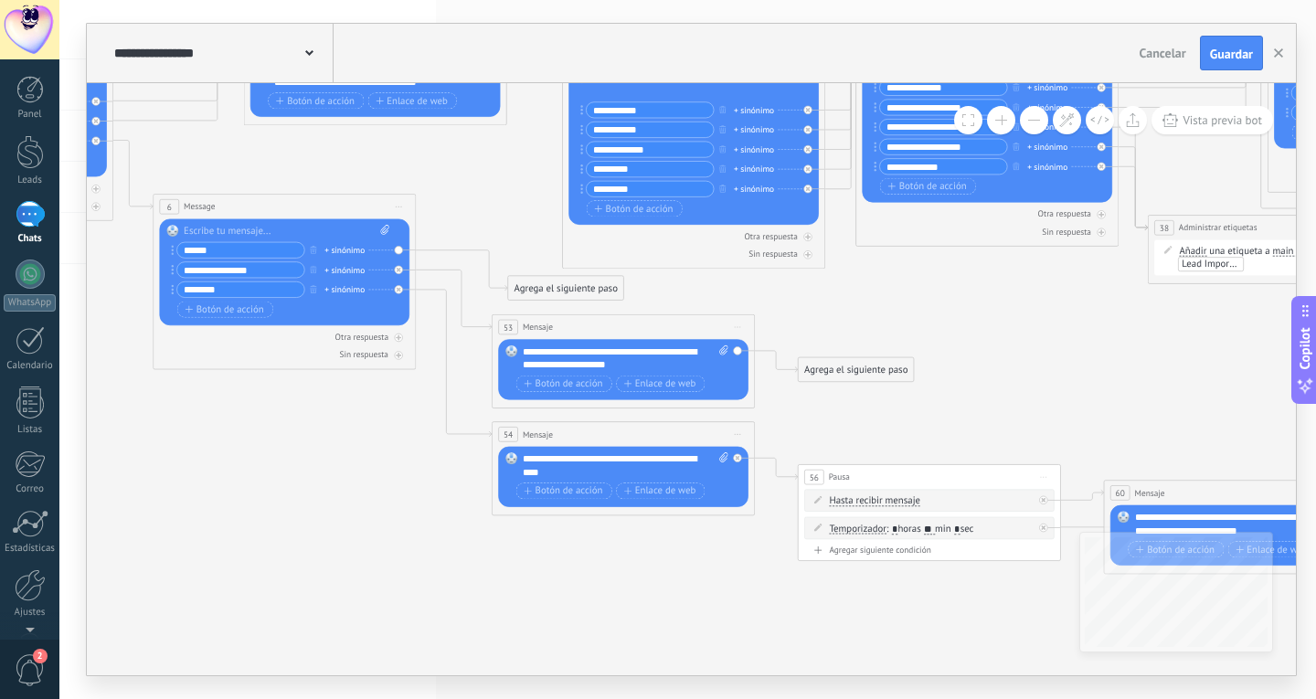
click at [841, 362] on div "Agrega el siguiente paso" at bounding box center [856, 370] width 115 height 22
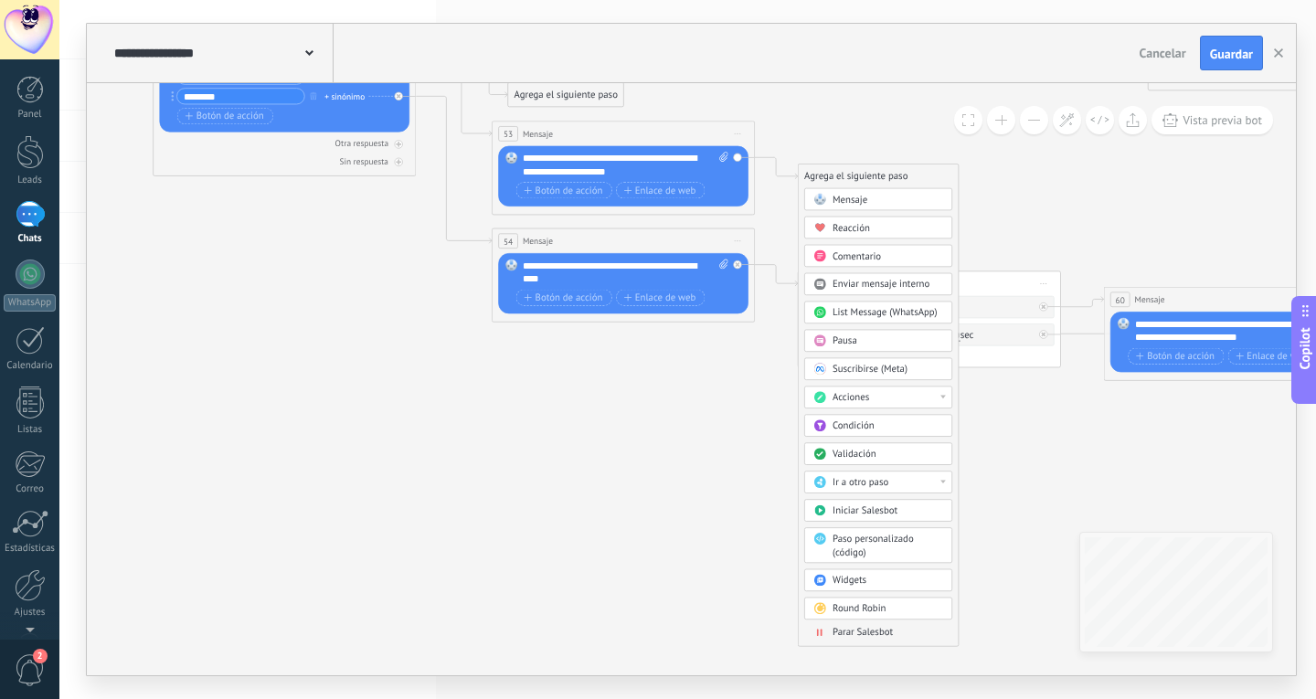
click at [888, 638] on span "Parar Salesbot" at bounding box center [863, 632] width 60 height 13
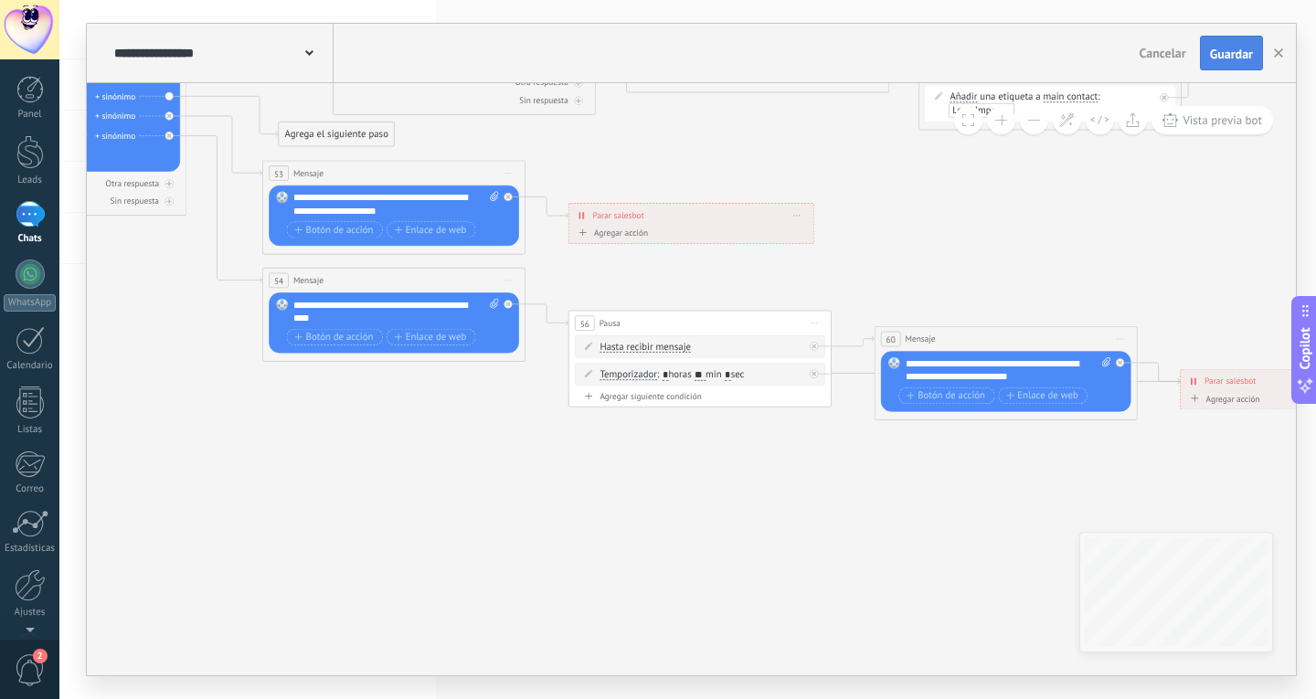
click at [1229, 52] on span "Guardar" at bounding box center [1231, 54] width 43 height 13
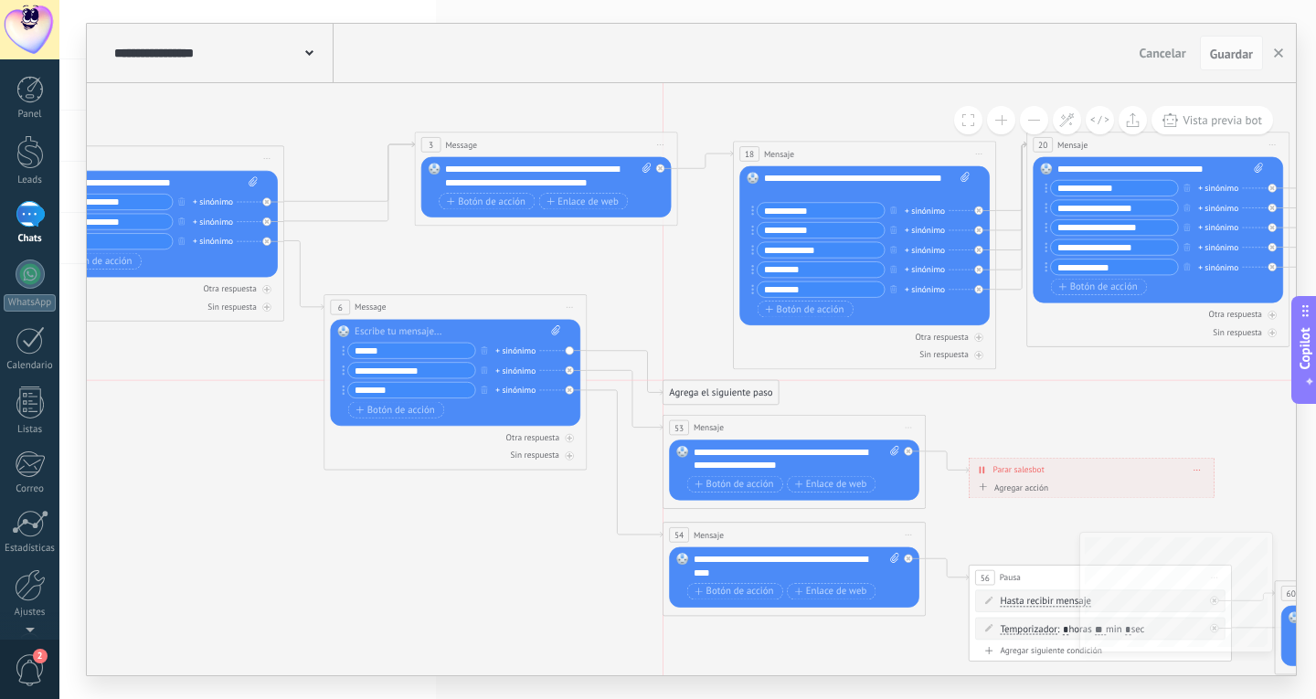
drag, startPoint x: 754, startPoint y: 395, endPoint x: 736, endPoint y: 394, distance: 18.3
click at [736, 394] on div "Agrega el siguiente paso" at bounding box center [720, 393] width 115 height 22
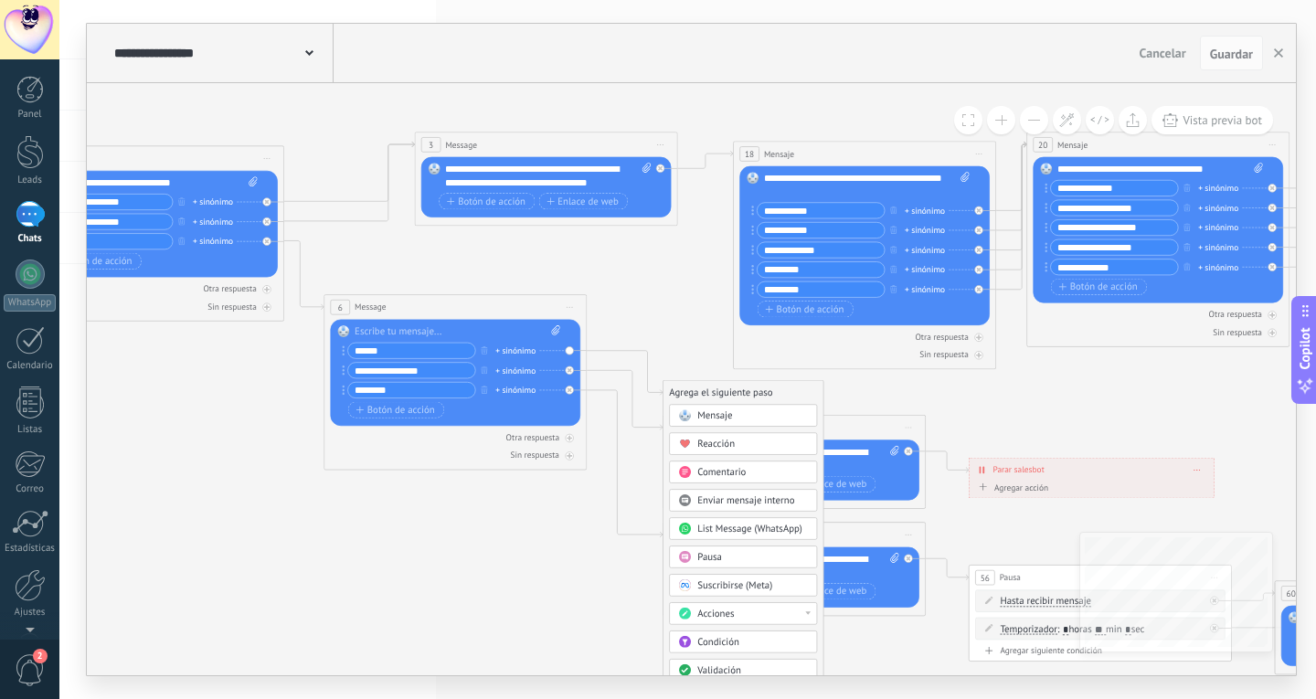
click at [736, 394] on div "Agrega el siguiente paso" at bounding box center [743, 393] width 160 height 22
click at [745, 416] on div "Mensaje" at bounding box center [752, 415] width 111 height 13
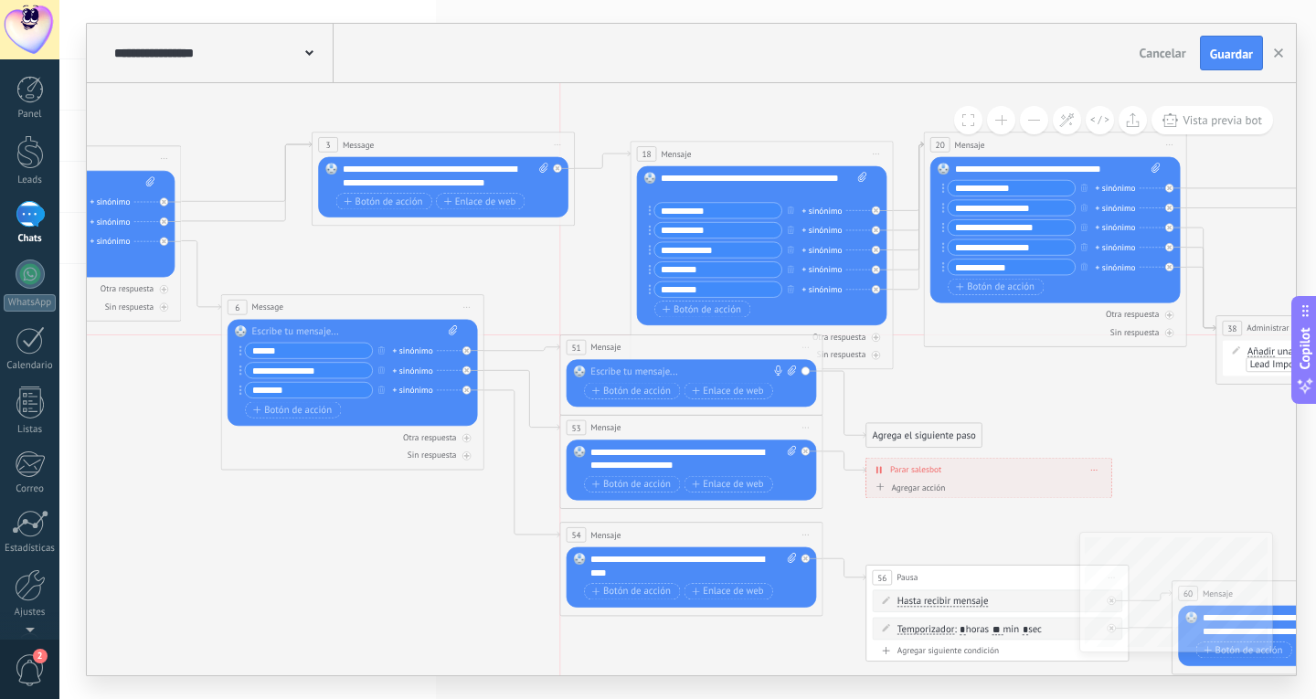
drag, startPoint x: 687, startPoint y: 396, endPoint x: 688, endPoint y: 352, distance: 43.9
click at [688, 352] on div "51 Mensaje ******* (a): Todos los contactos - canales seleccionados Todos los c…" at bounding box center [691, 347] width 262 height 25
drag, startPoint x: 674, startPoint y: 365, endPoint x: 660, endPoint y: 368, distance: 14.2
click at [660, 368] on div "Reemplazar Quitar Convertir a mensaje de voz Arrastre la imagen aquí para adjun…" at bounding box center [692, 383] width 250 height 48
click at [660, 368] on div at bounding box center [688, 372] width 196 height 13
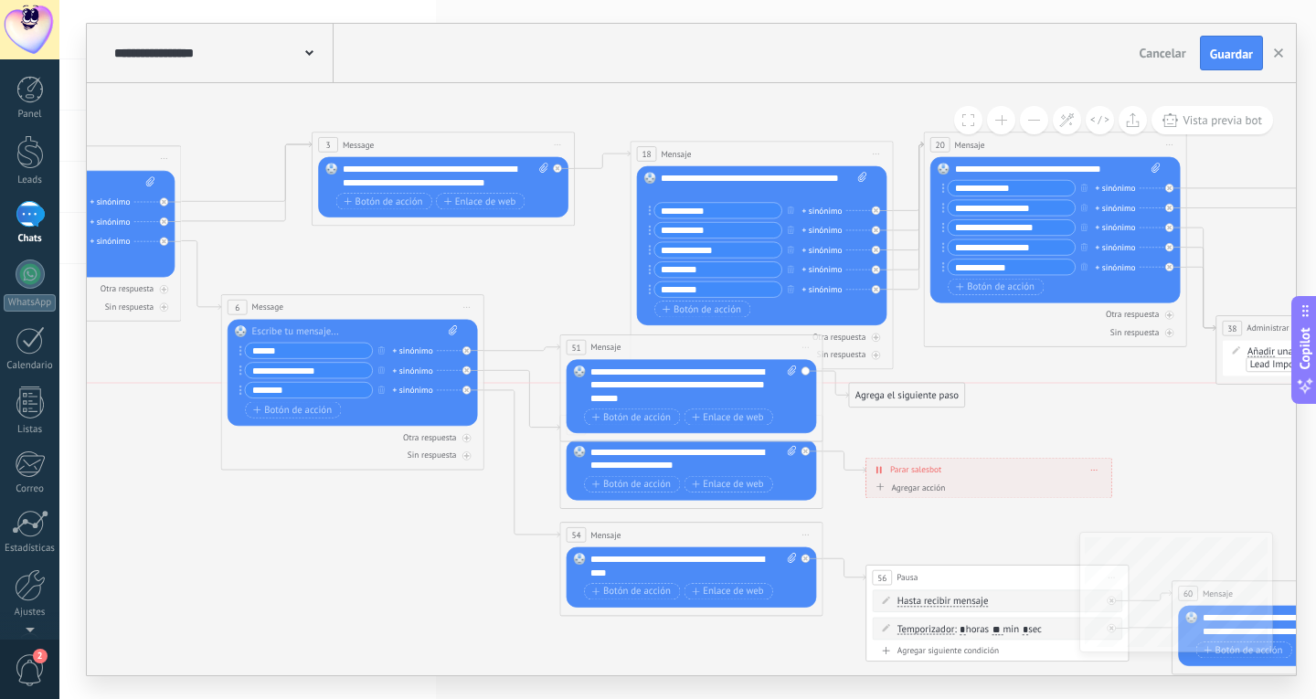
drag, startPoint x: 904, startPoint y: 432, endPoint x: 886, endPoint y: 392, distance: 43.8
click at [886, 392] on div "Agrega el siguiente paso" at bounding box center [906, 396] width 115 height 22
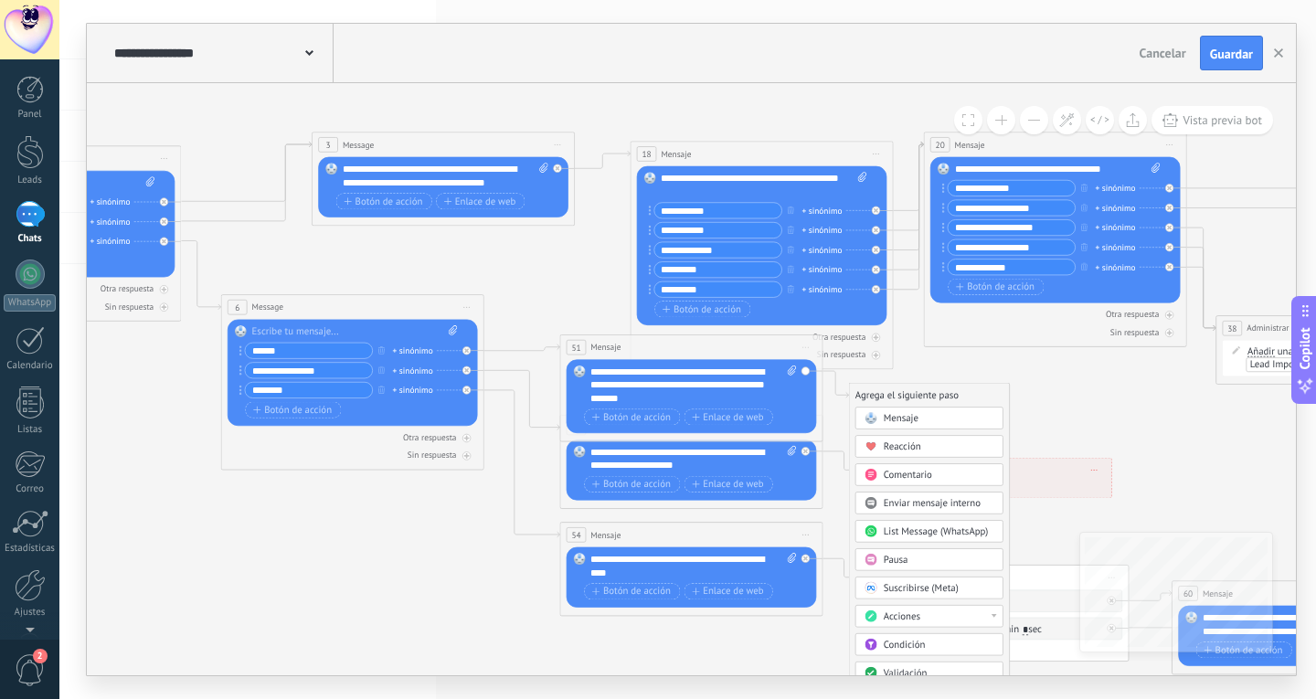
click at [908, 556] on div "Pausa" at bounding box center [939, 560] width 111 height 13
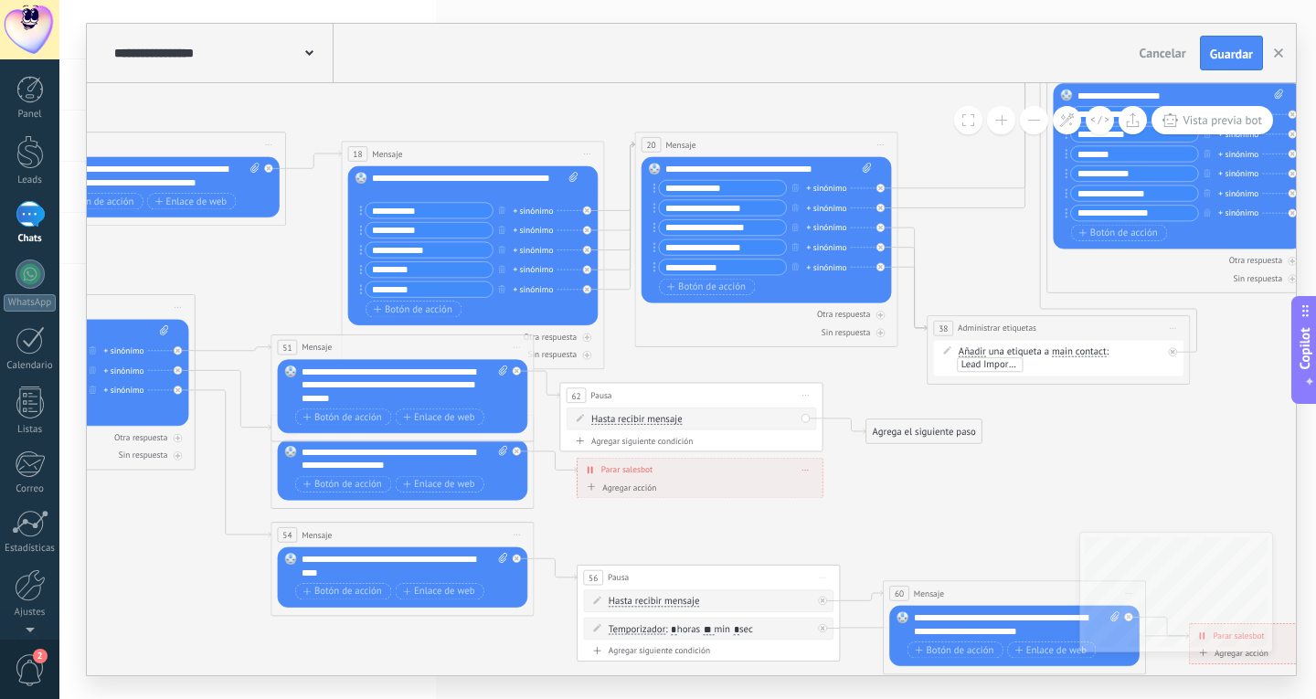
click at [647, 435] on div "Agregar siguiente condición" at bounding box center [692, 440] width 250 height 11
click at [692, 444] on input "*" at bounding box center [688, 447] width 5 height 11
type input "**"
drag, startPoint x: 891, startPoint y: 427, endPoint x: 880, endPoint y: 417, distance: 14.9
click at [880, 417] on div "Agrega el siguiente paso" at bounding box center [913, 421] width 115 height 22
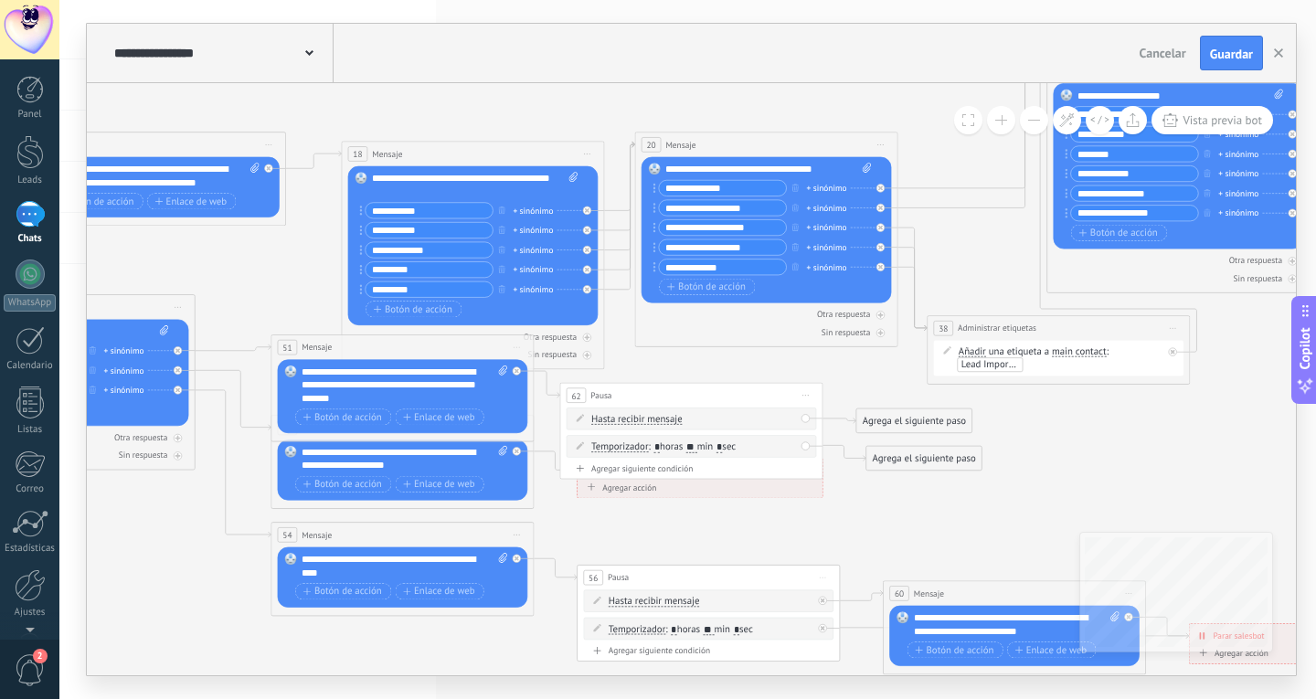
click at [880, 417] on div "Agrega el siguiente paso" at bounding box center [913, 421] width 115 height 22
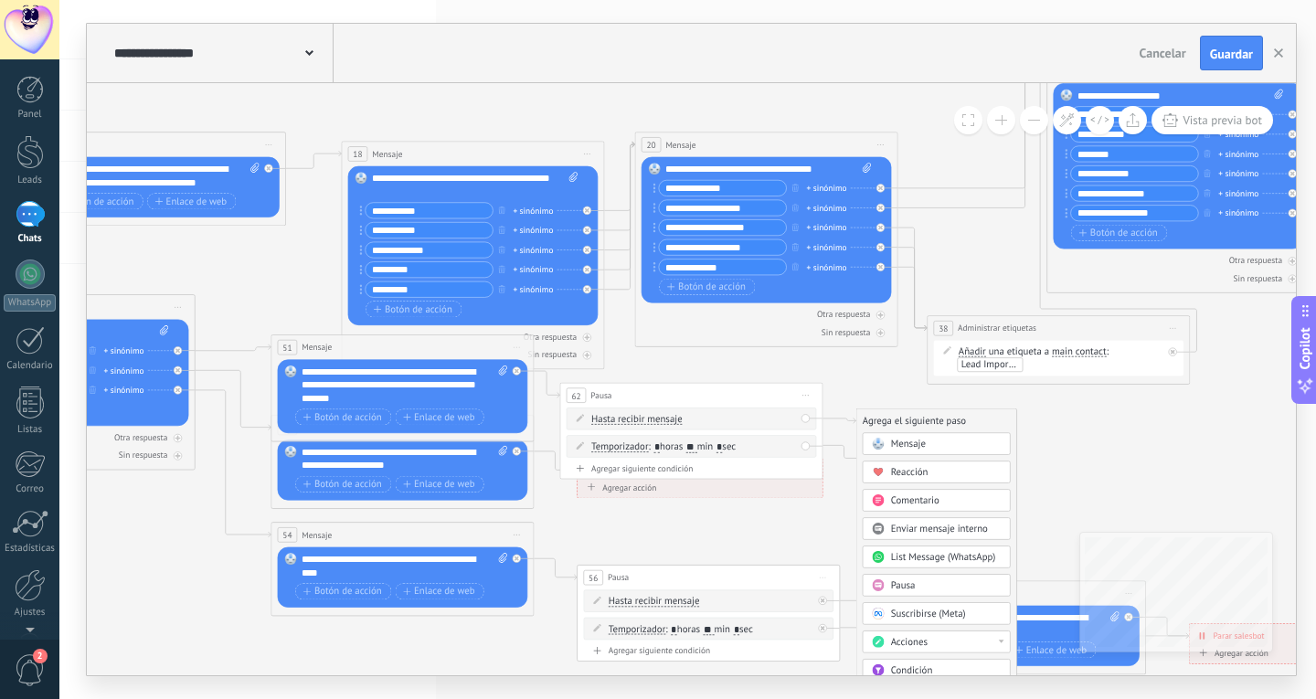
click at [893, 438] on span "Mensaje" at bounding box center [908, 444] width 35 height 13
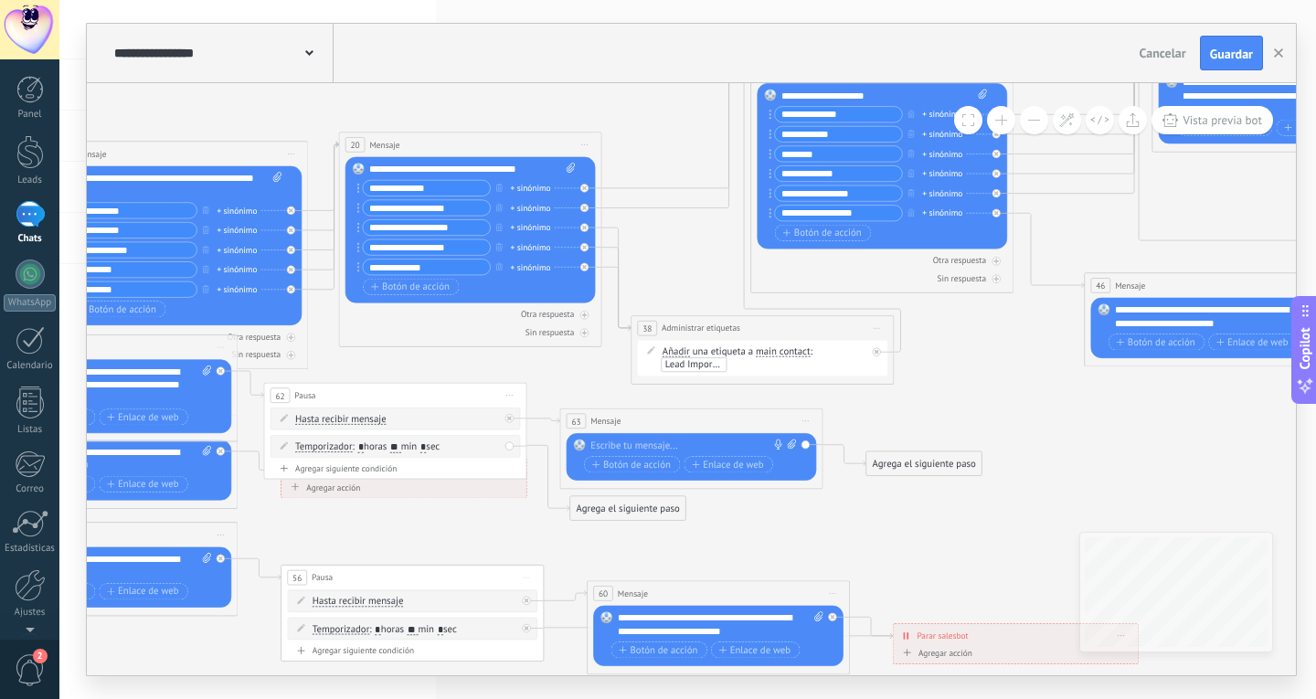
click at [686, 440] on div at bounding box center [688, 446] width 196 height 13
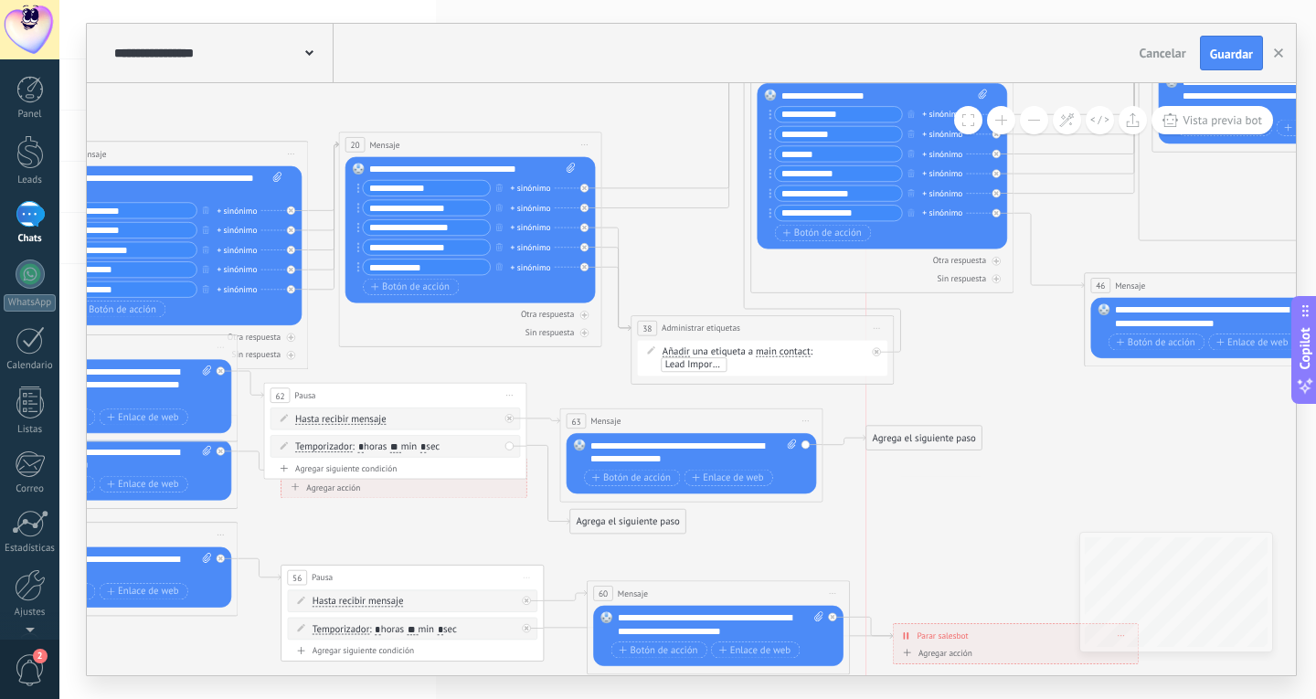
drag, startPoint x: 888, startPoint y: 457, endPoint x: 883, endPoint y: 431, distance: 26.2
click at [883, 431] on div "Agrega el siguiente paso" at bounding box center [923, 439] width 115 height 22
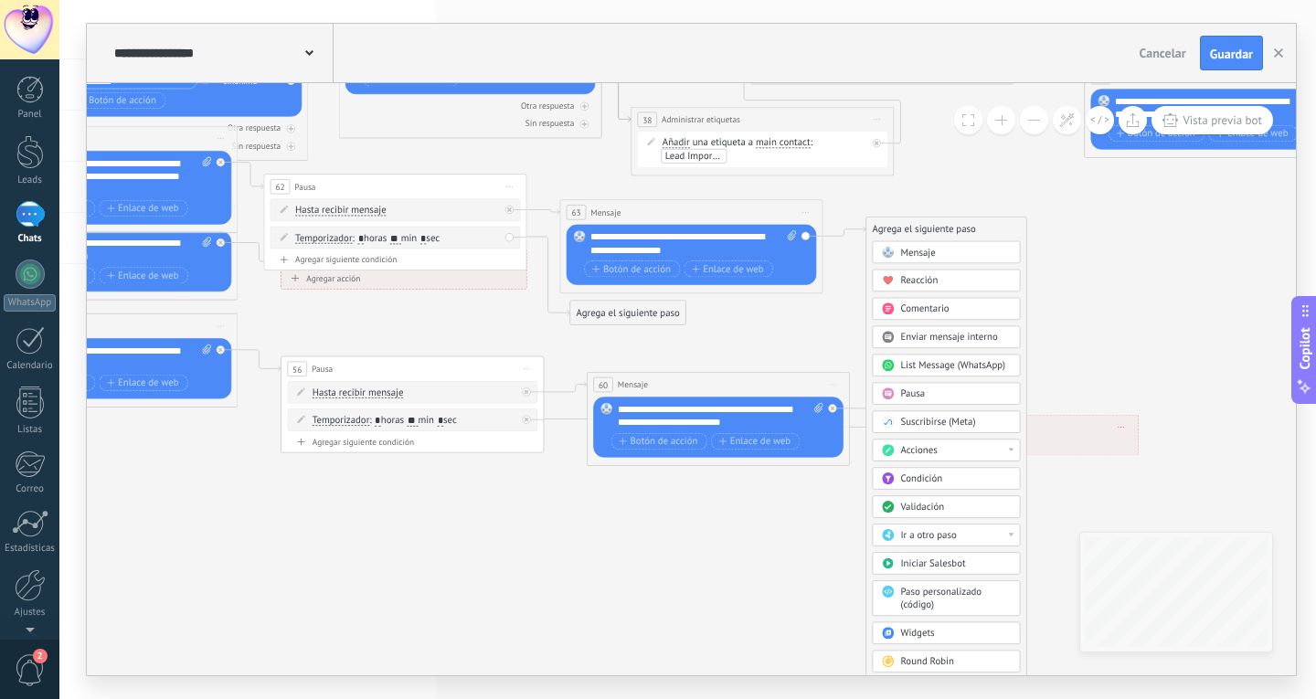
click at [978, 451] on div "Acciones" at bounding box center [955, 450] width 111 height 13
click at [965, 449] on div "Administrar etiquetas" at bounding box center [946, 451] width 147 height 22
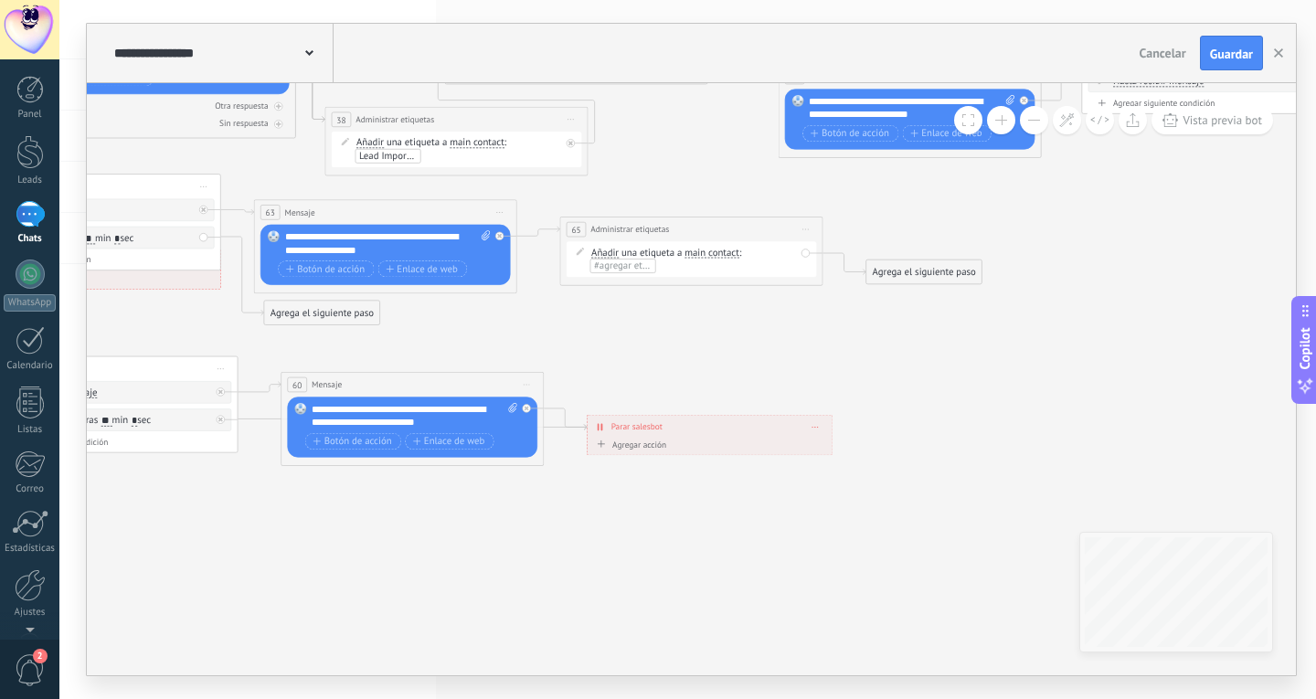
click at [634, 262] on span "#agregar etiquetas" at bounding box center [634, 266] width 80 height 13
type input "******"
click at [876, 271] on div "Agrega el siguiente paso" at bounding box center [923, 272] width 115 height 22
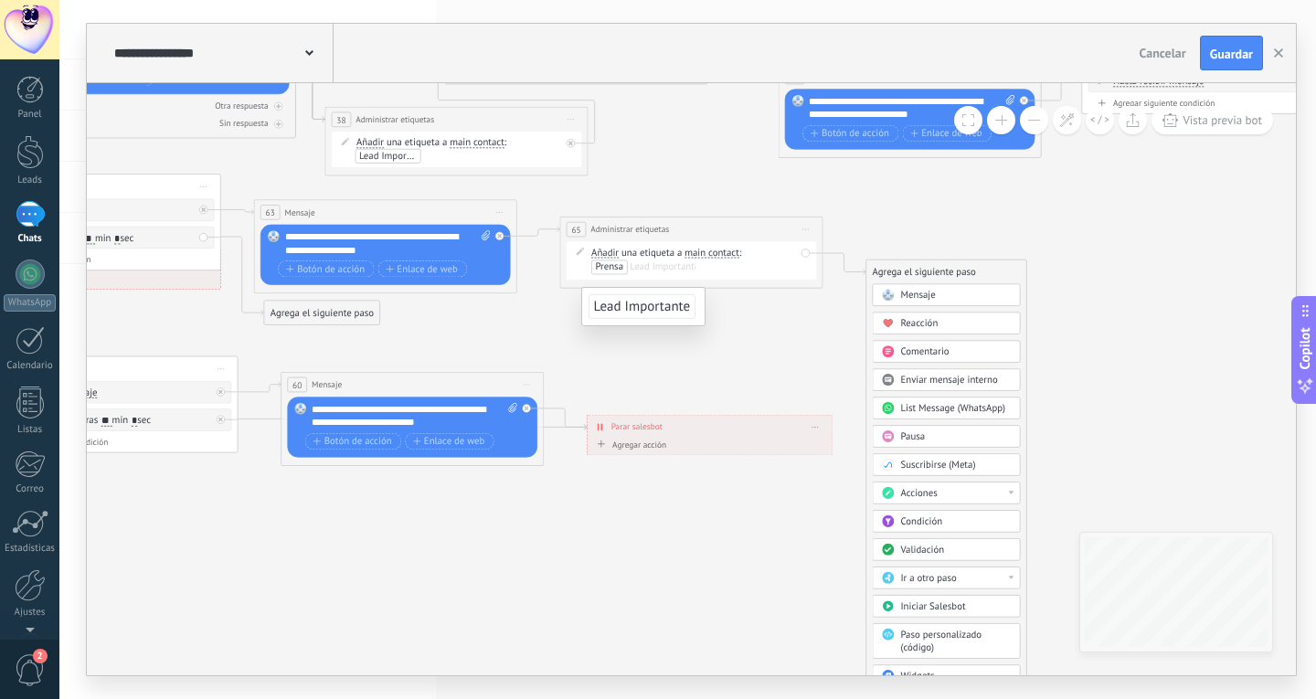
click at [782, 326] on icon at bounding box center [172, 151] width 3231 height 1288
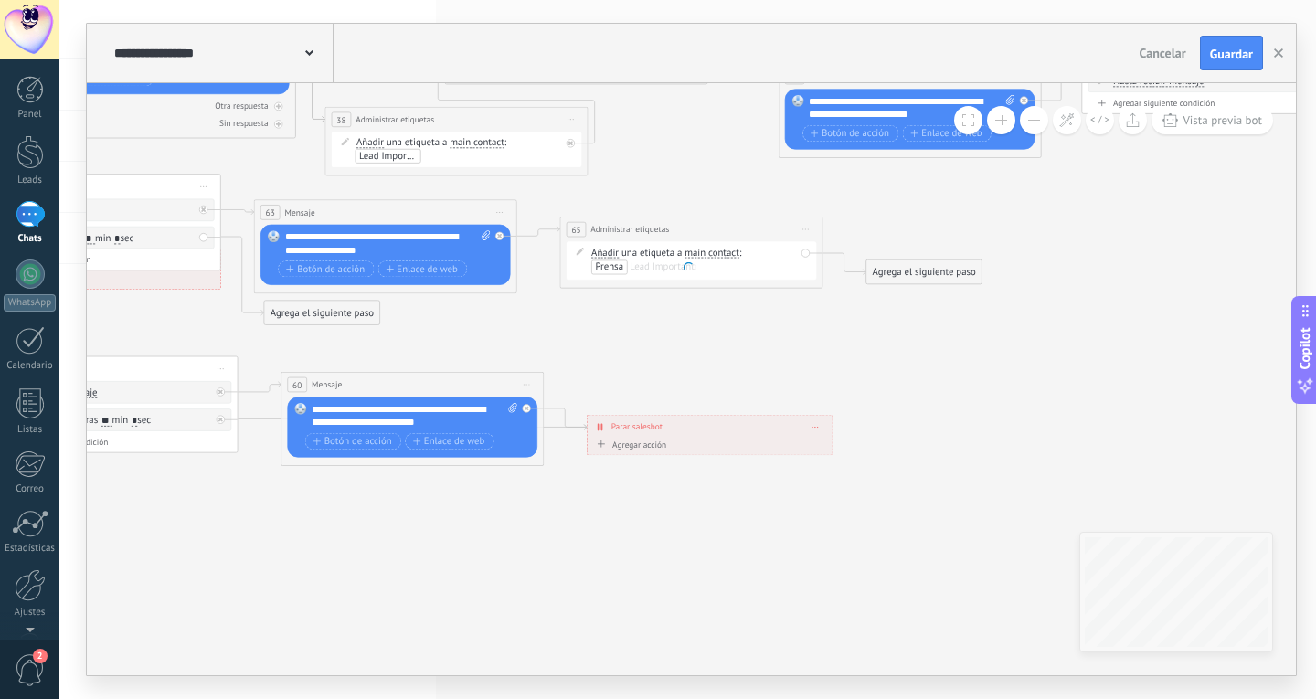
click at [782, 326] on icon at bounding box center [172, 151] width 3231 height 1288
click at [915, 271] on div "Agrega el siguiente paso" at bounding box center [923, 272] width 115 height 22
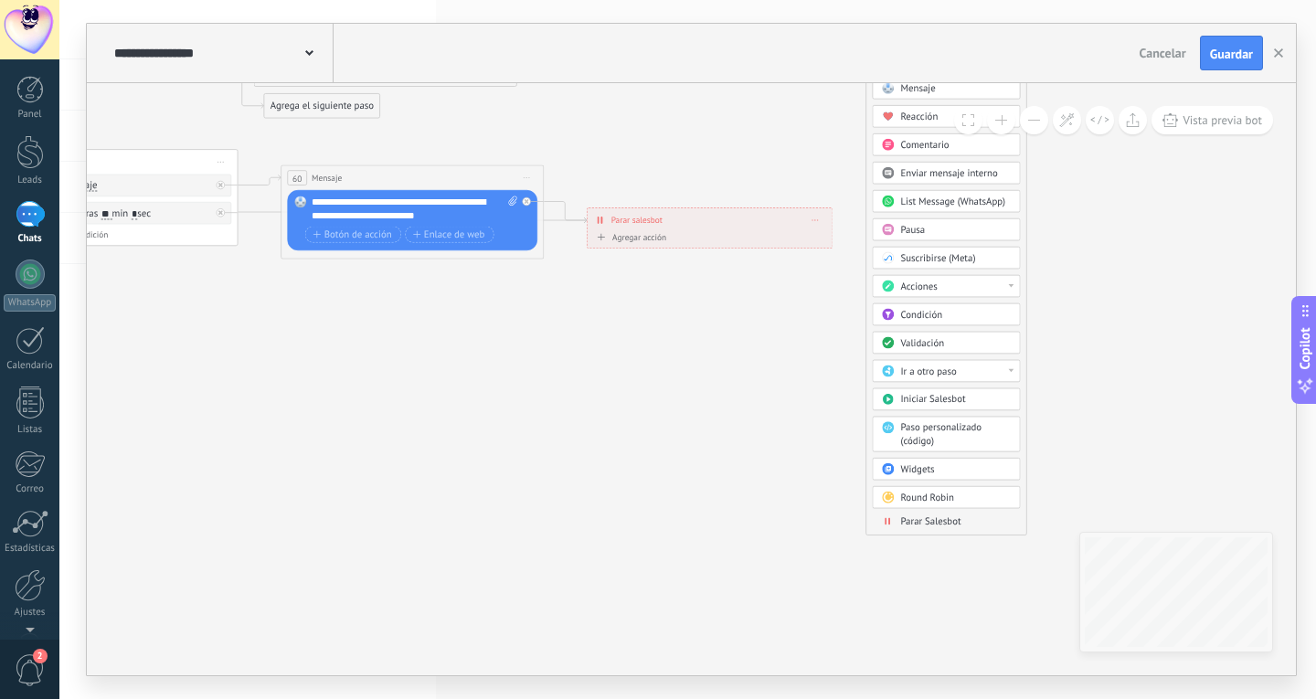
click at [929, 525] on span "Parar Salesbot" at bounding box center [930, 521] width 60 height 13
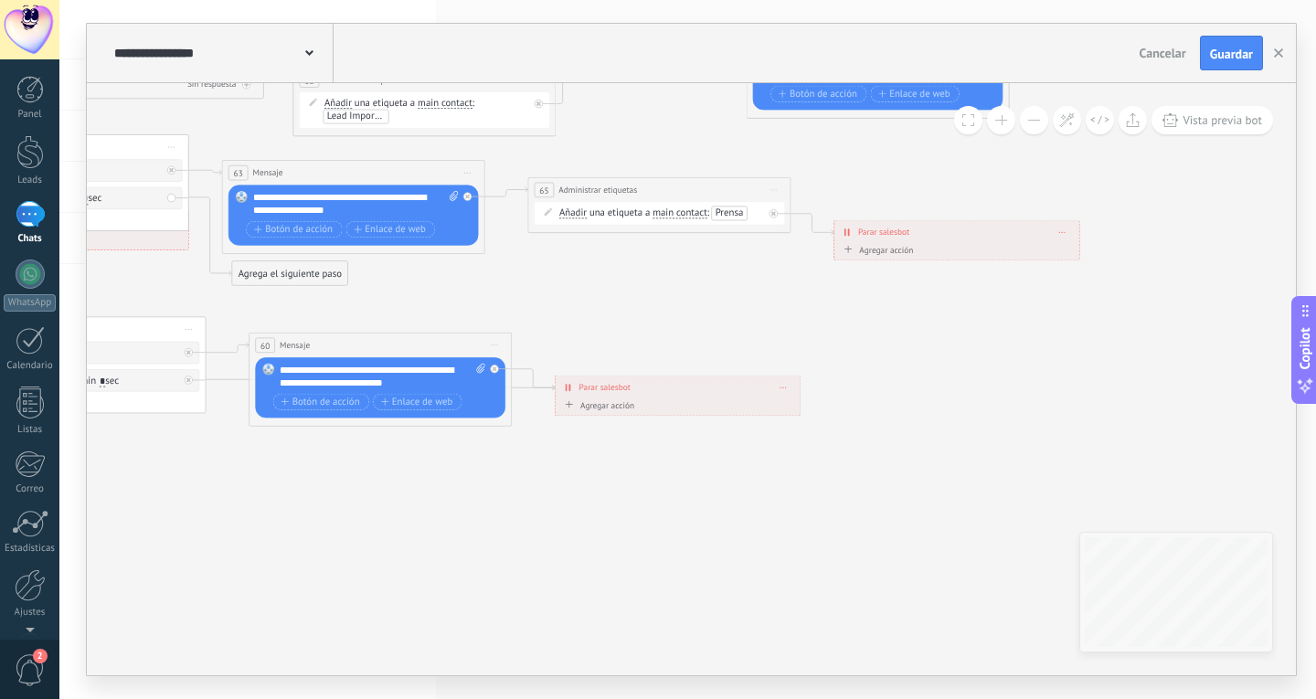
click at [786, 386] on span "Borrar" at bounding box center [783, 387] width 7 height 5
click at [628, 506] on icon at bounding box center [140, 112] width 3231 height 1288
drag, startPoint x: 660, startPoint y: 387, endPoint x: 681, endPoint y: 357, distance: 36.8
click at [681, 357] on div "**********" at bounding box center [694, 359] width 245 height 23
click at [621, 374] on div "Agregar acción" at bounding box center [615, 374] width 73 height 10
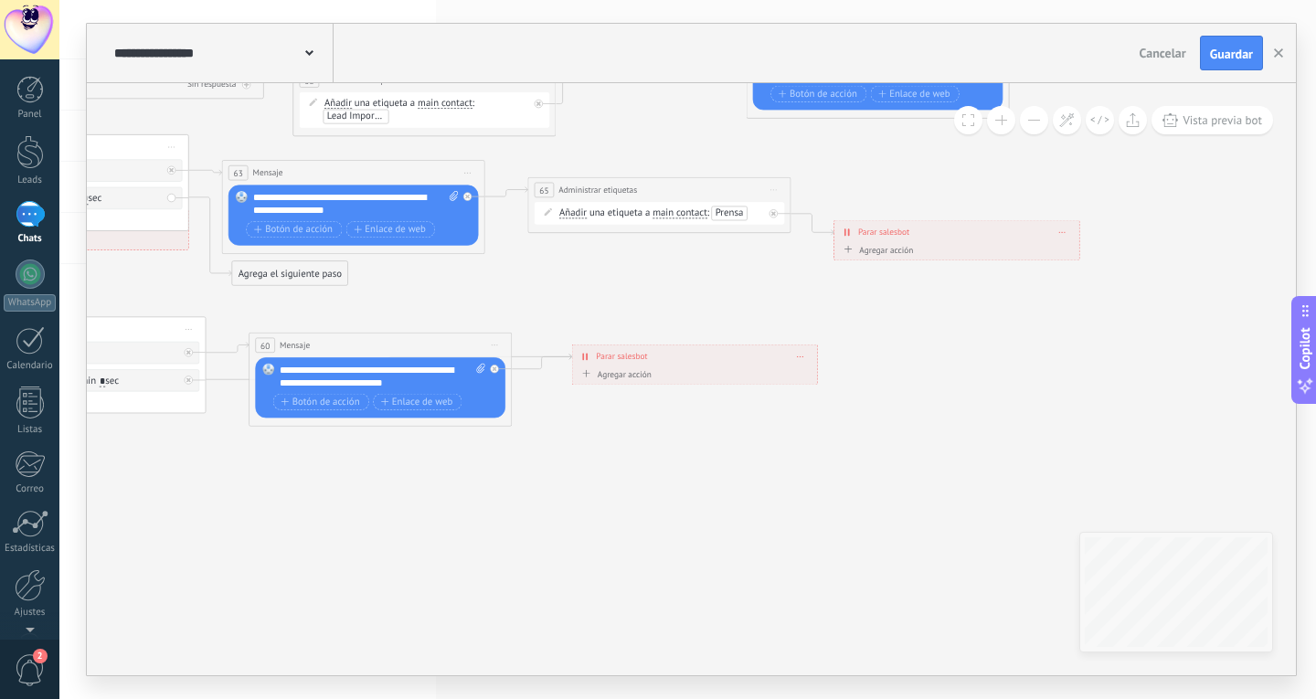
click at [621, 374] on button "Conversación marcada como cerrada" at bounding box center [654, 375] width 165 height 24
click at [652, 371] on span "Conversación marcada como cerrada" at bounding box center [651, 374] width 159 height 13
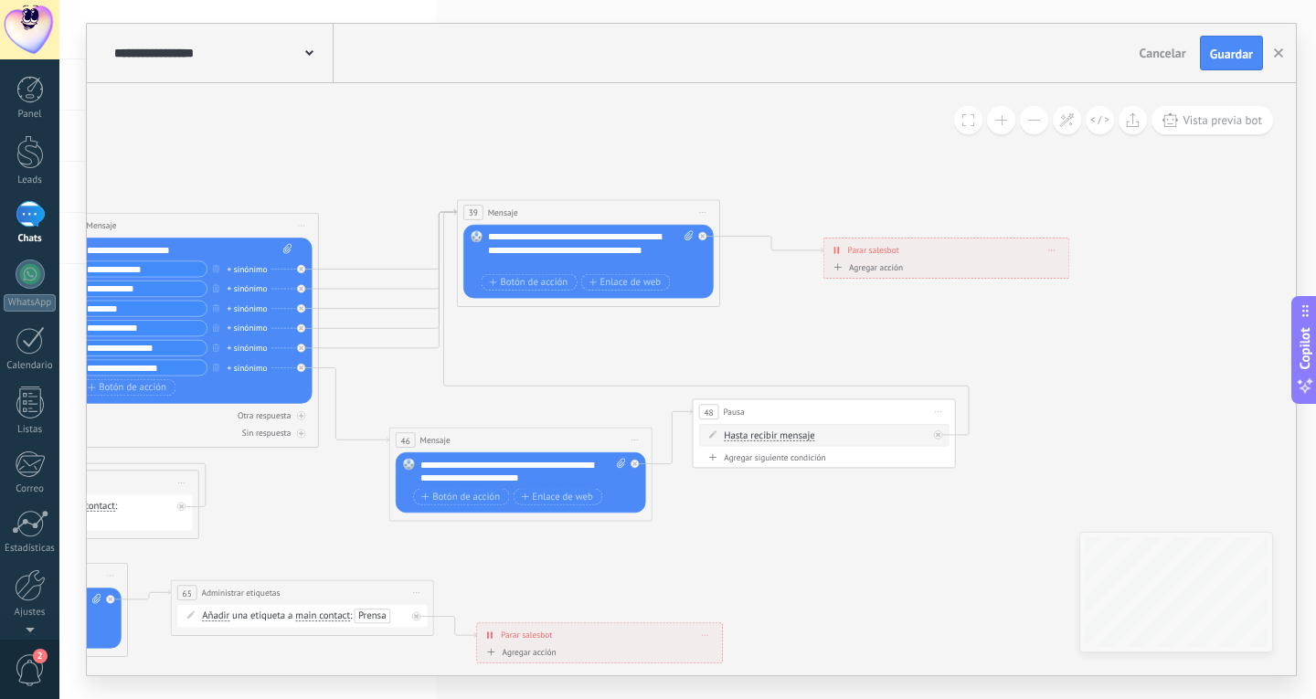
click at [877, 419] on div "48 Pausa ***** Iniciar vista previa aquí Cambiar nombre Duplicar [GEOGRAPHIC_DA…" at bounding box center [824, 411] width 262 height 25
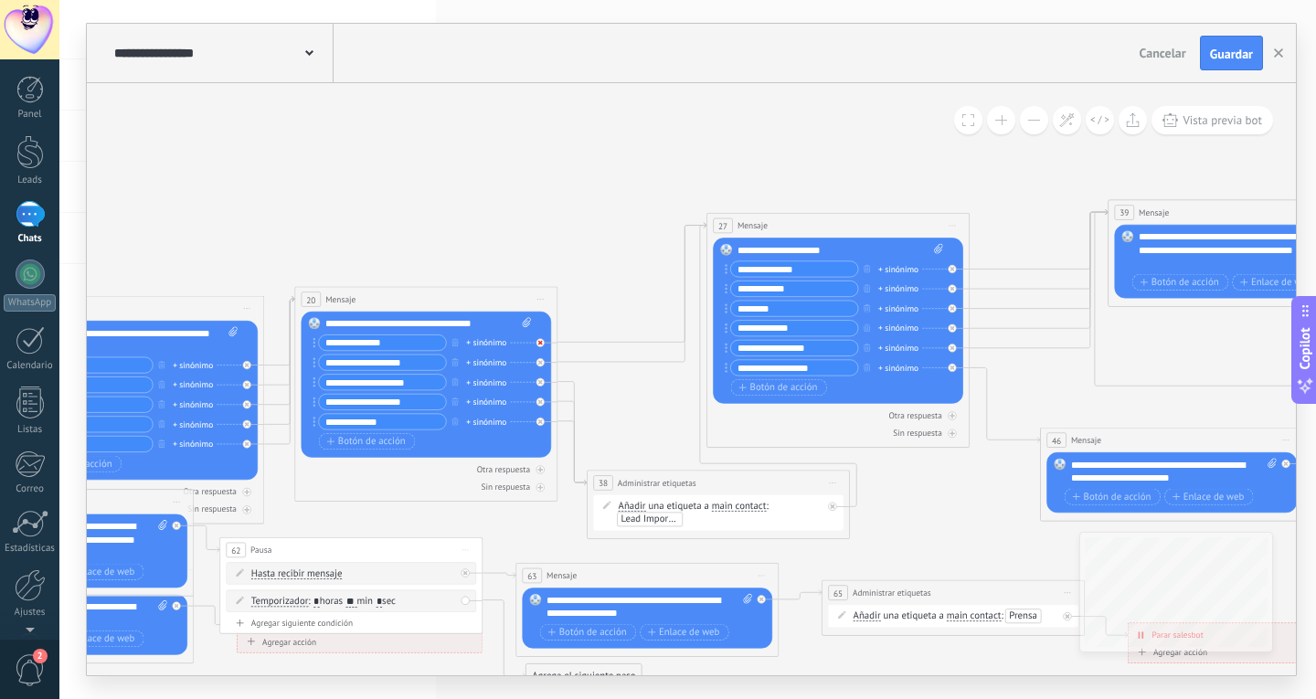
click at [538, 341] on icon at bounding box center [540, 343] width 5 height 5
drag, startPoint x: 643, startPoint y: 359, endPoint x: 584, endPoint y: 192, distance: 177.5
click at [584, 192] on div "Agrega el siguiente paso" at bounding box center [601, 187] width 115 height 22
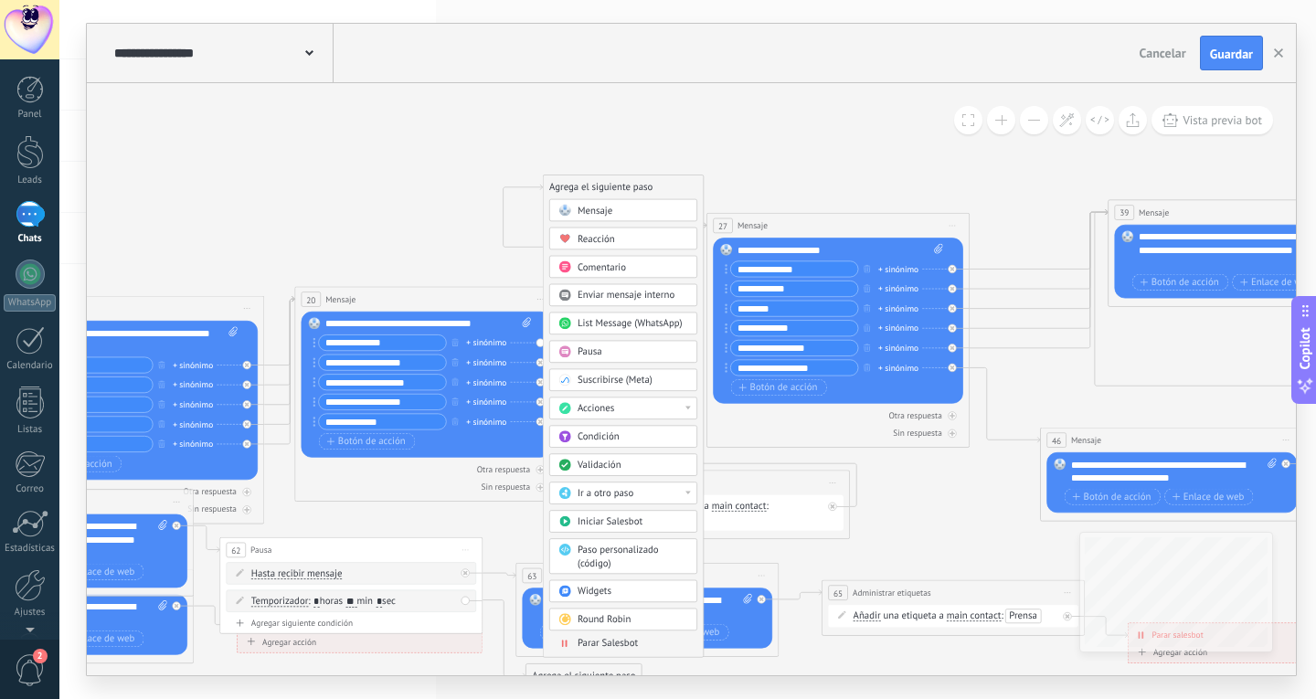
click at [623, 211] on div "Mensaje" at bounding box center [633, 211] width 111 height 13
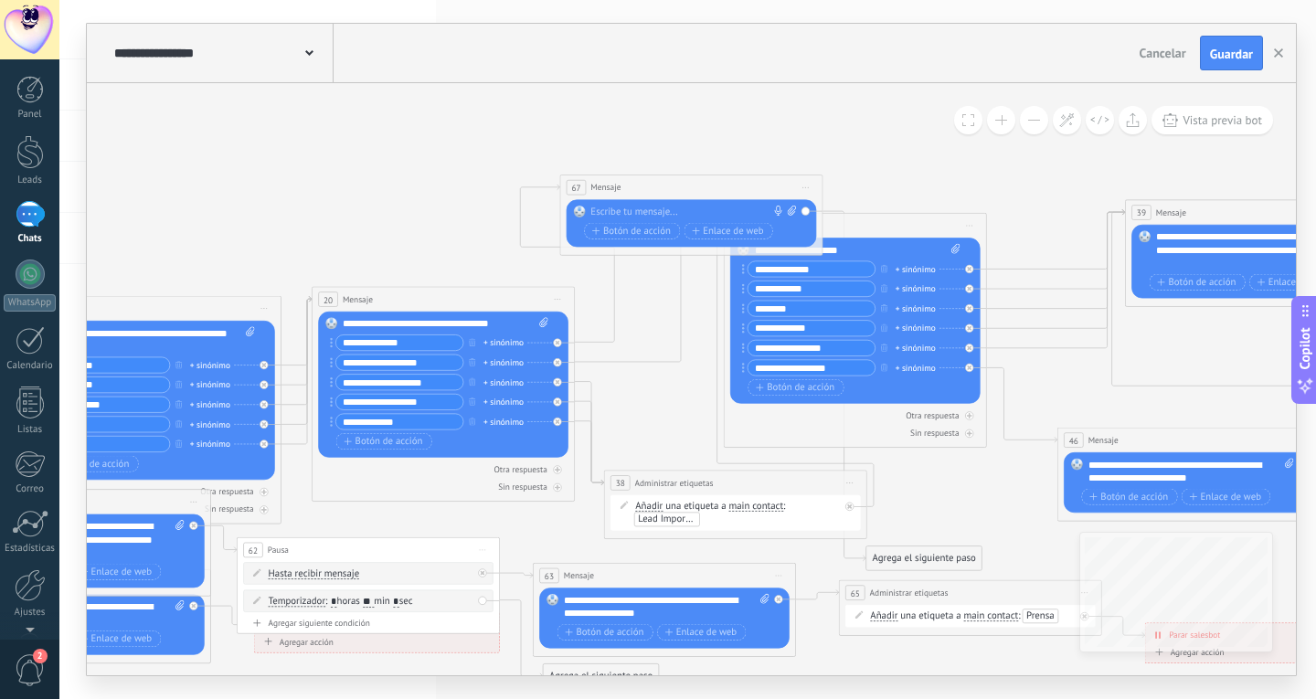
click at [608, 214] on div at bounding box center [688, 212] width 196 height 13
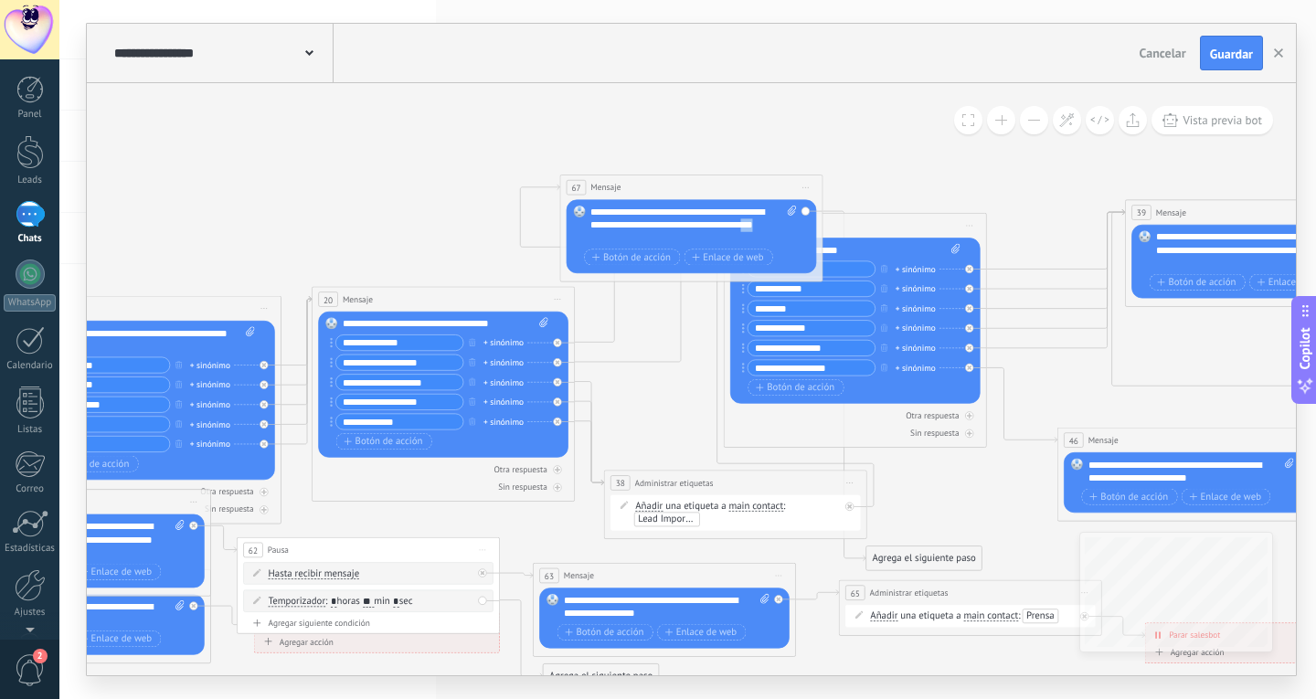
drag, startPoint x: 643, startPoint y: 240, endPoint x: 585, endPoint y: 238, distance: 58.6
click at [585, 238] on div "Reemplazar Quitar Convertir a mensaje de voz Arrastre la imagen aquí para adjun…" at bounding box center [692, 236] width 250 height 74
click at [633, 223] on div "**********" at bounding box center [693, 225] width 206 height 39
click at [770, 223] on div "**********" at bounding box center [693, 219] width 206 height 27
drag, startPoint x: 770, startPoint y: 223, endPoint x: 714, endPoint y: 224, distance: 56.7
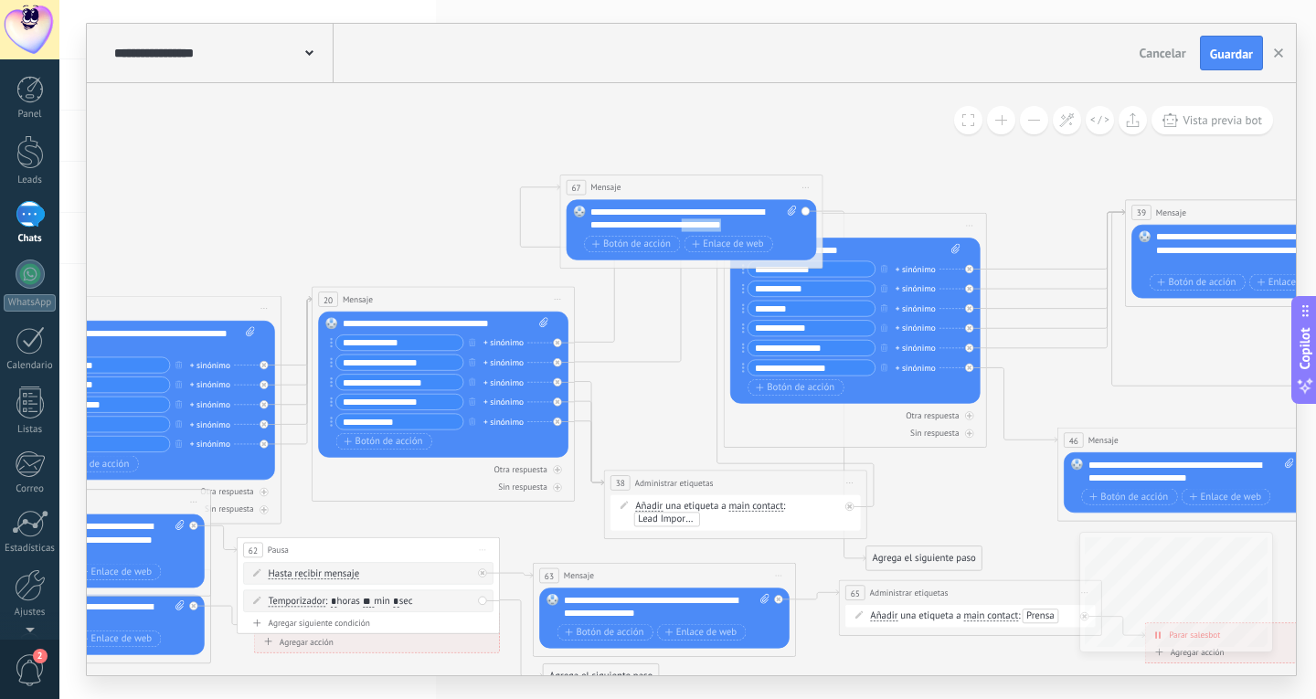
click at [714, 224] on div "**********" at bounding box center [693, 219] width 206 height 27
click at [747, 228] on div "**********" at bounding box center [693, 219] width 206 height 27
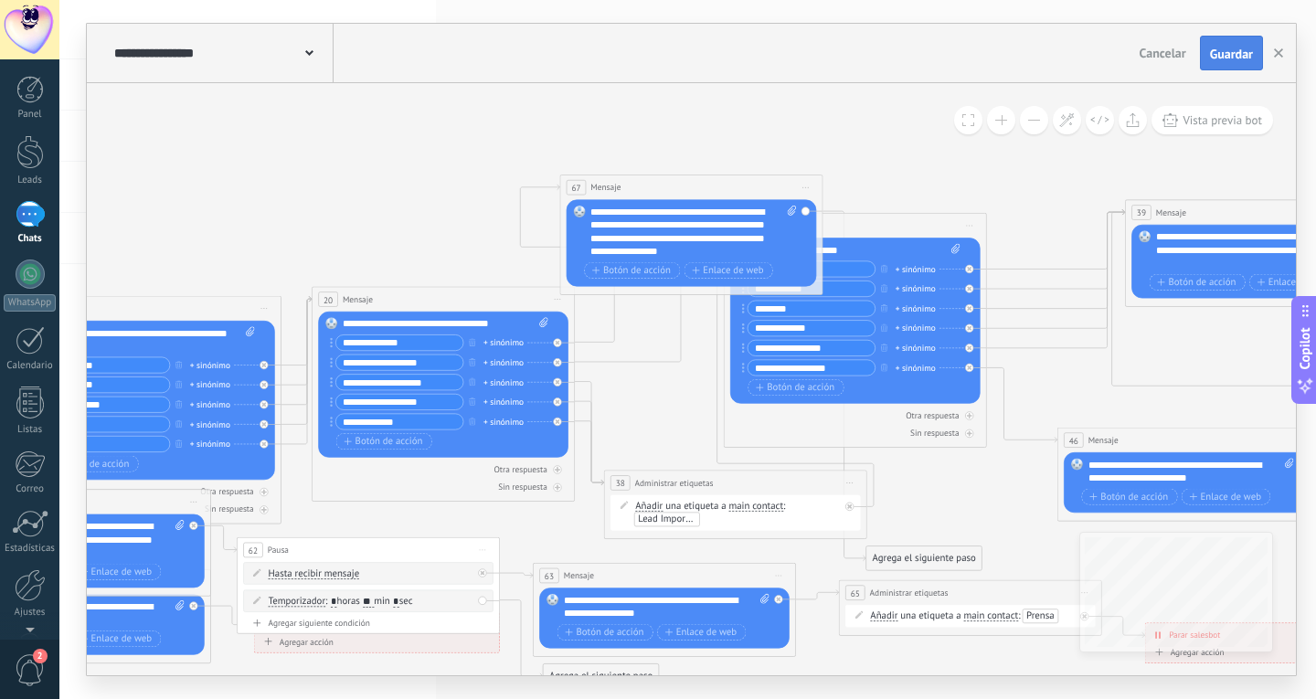
click at [1247, 54] on span "Guardar" at bounding box center [1231, 54] width 43 height 13
click at [651, 267] on span "Botón de acción" at bounding box center [631, 270] width 79 height 11
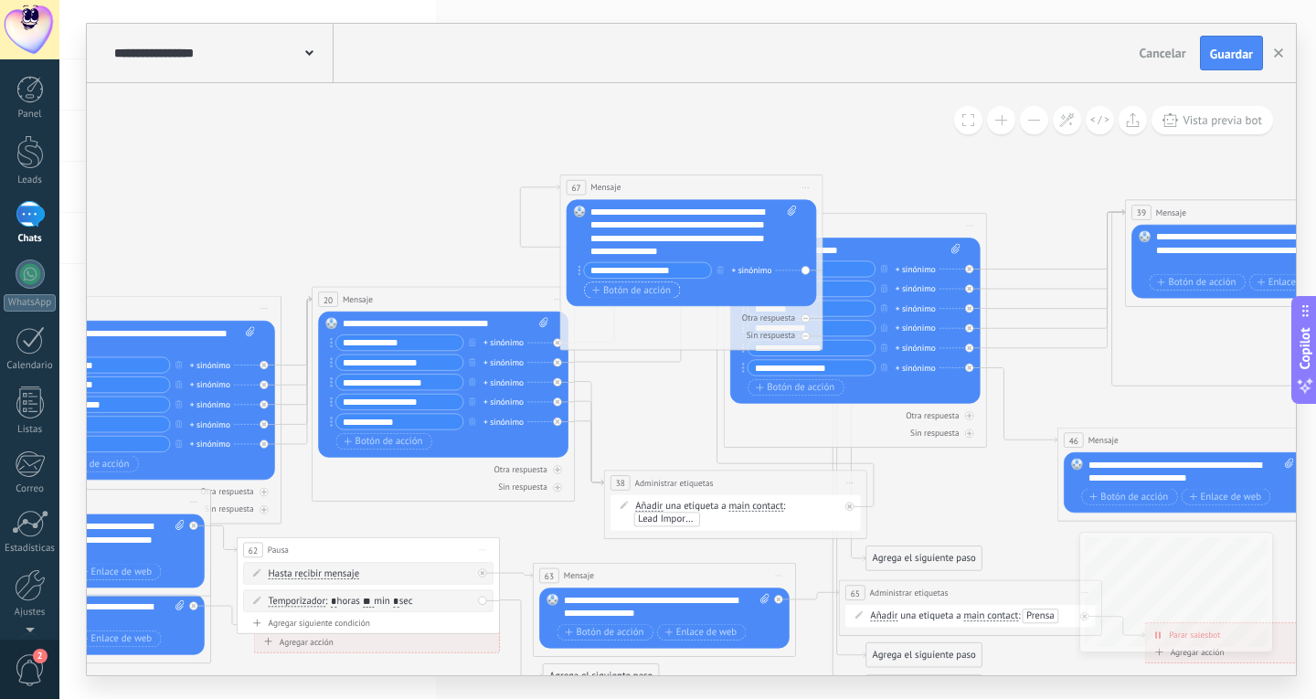
type input "**********"
click at [630, 287] on span "Botón de acción" at bounding box center [631, 290] width 79 height 11
click at [637, 292] on input "text" at bounding box center [647, 290] width 127 height 16
click at [731, 328] on div "Otra respuesta Sin respuesta Error al enviar el mensaje" at bounding box center [692, 344] width 250 height 36
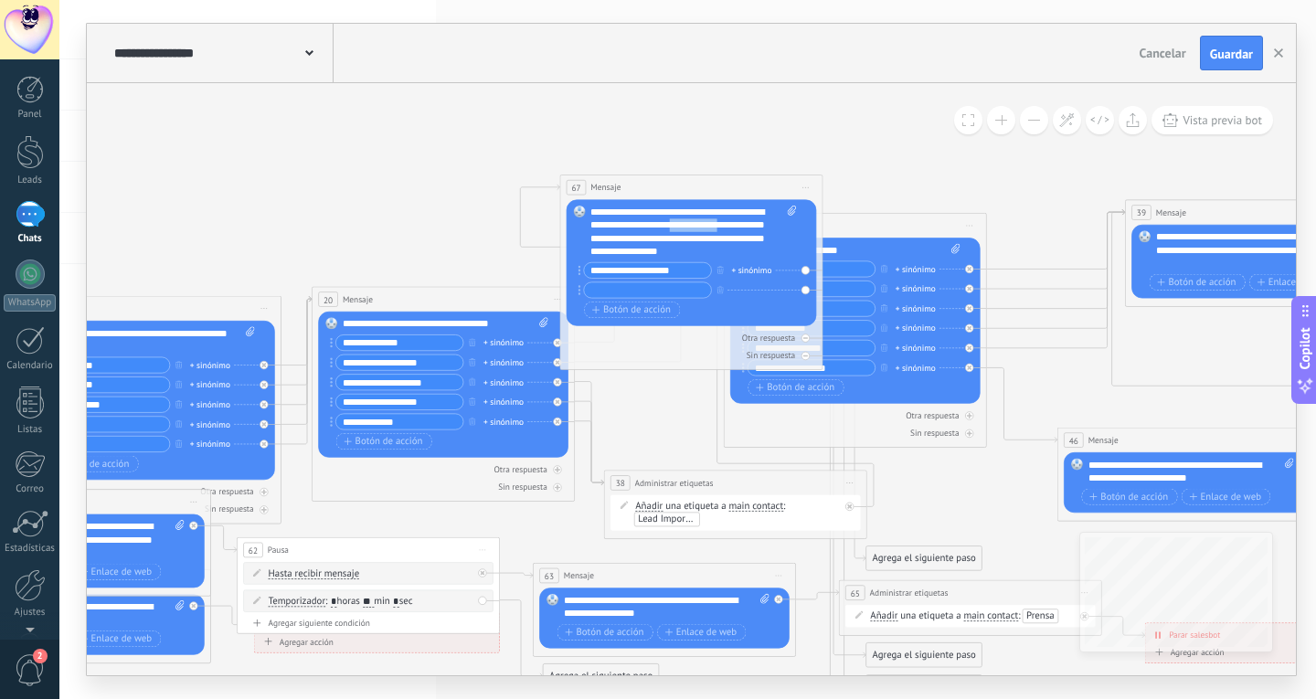
drag, startPoint x: 762, startPoint y: 225, endPoint x: 698, endPoint y: 227, distance: 64.0
click at [698, 227] on div "**********" at bounding box center [693, 232] width 206 height 53
click at [693, 246] on div "**********" at bounding box center [693, 232] width 206 height 53
click at [655, 286] on input "text" at bounding box center [647, 290] width 127 height 16
click at [685, 244] on div "**********" at bounding box center [693, 232] width 206 height 53
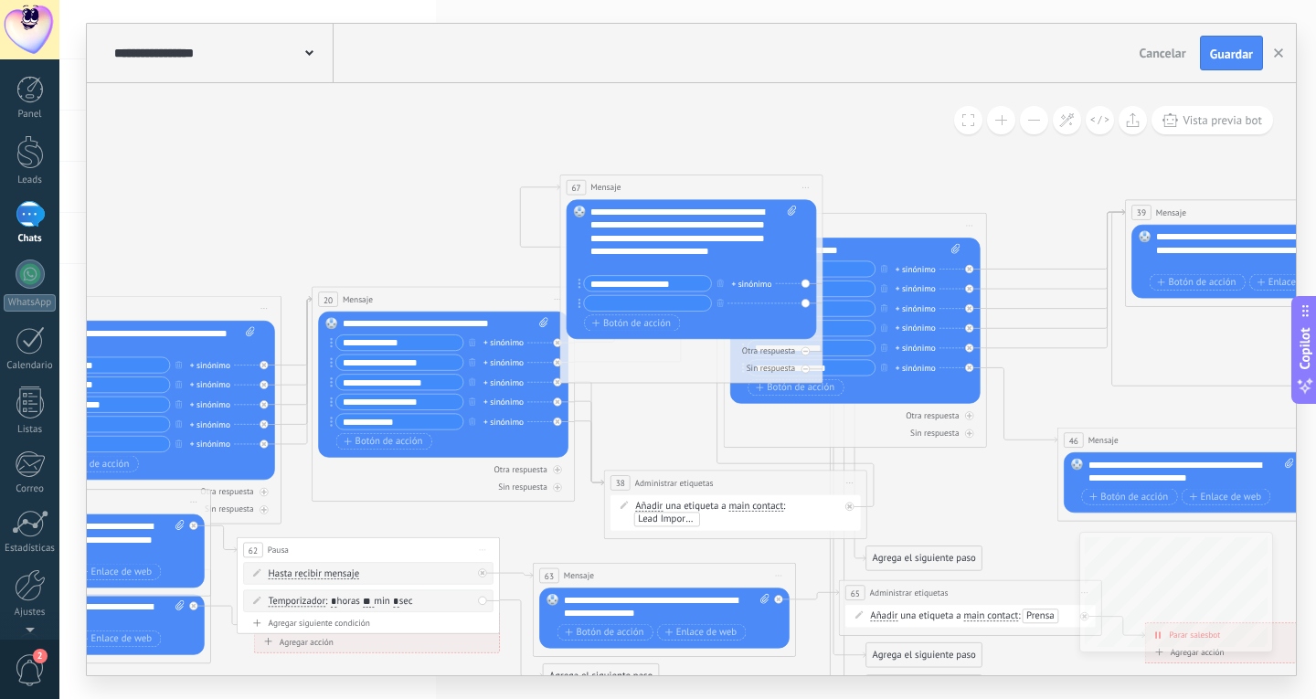
click at [607, 306] on input "text" at bounding box center [647, 304] width 127 height 16
type input "**********"
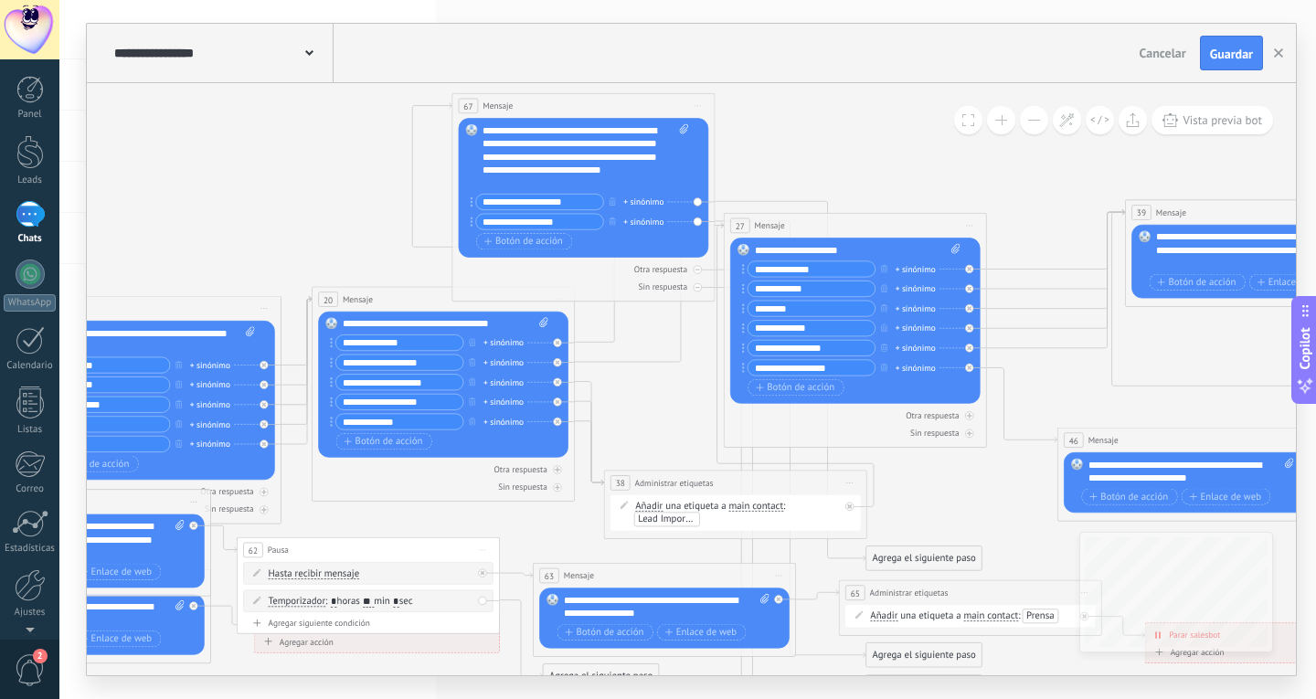
drag, startPoint x: 690, startPoint y: 196, endPoint x: 582, endPoint y: 114, distance: 135.1
click at [582, 114] on div "67 Mensaje ******* (a): Todos los contactos - canales seleccionados Todos los c…" at bounding box center [583, 106] width 262 height 25
click at [699, 270] on icon at bounding box center [697, 270] width 5 height 1
click at [699, 290] on icon at bounding box center [697, 288] width 5 height 5
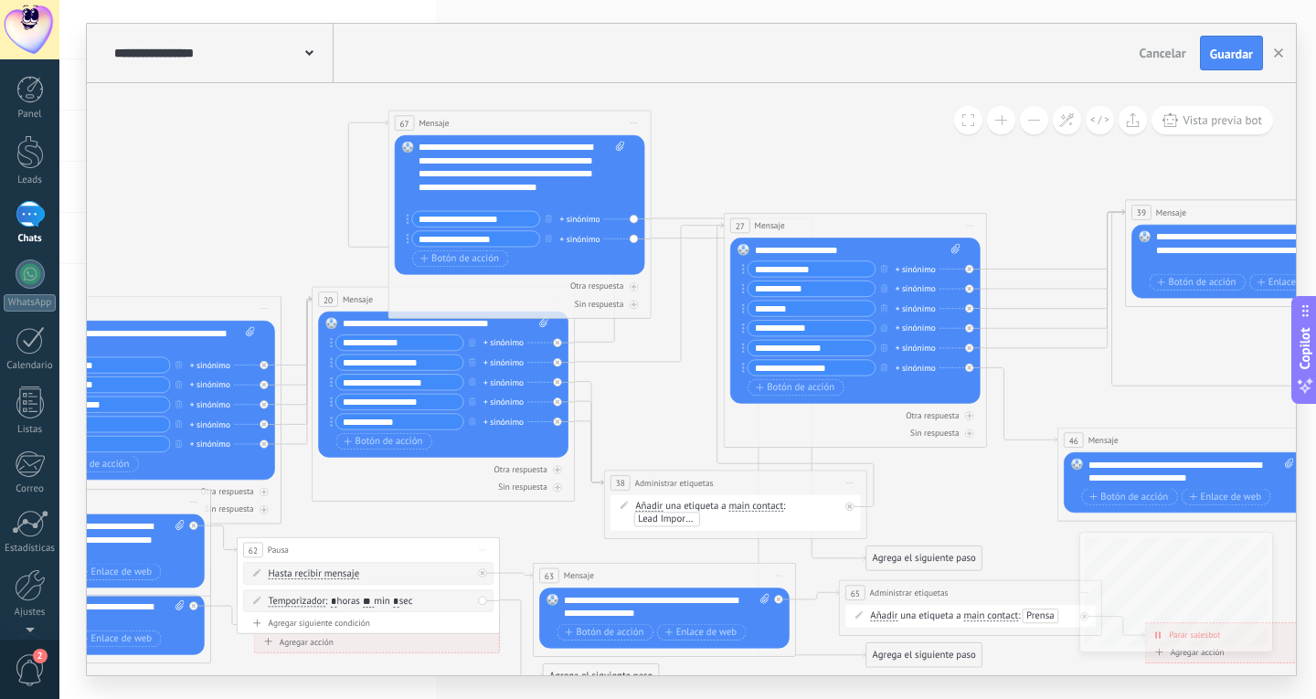
drag, startPoint x: 634, startPoint y: 99, endPoint x: 570, endPoint y: 115, distance: 66.1
click at [570, 115] on div "67 Mensaje ******* (a): Todos los contactos - canales seleccionados Todos los c…" at bounding box center [519, 123] width 262 height 25
click at [632, 218] on div "Reemplazar Quitar Convertir a mensaje de voz Arrastre la imagen aquí para adjun…" at bounding box center [520, 205] width 250 height 140
click at [663, 221] on icon at bounding box center [759, 389] width 215 height 343
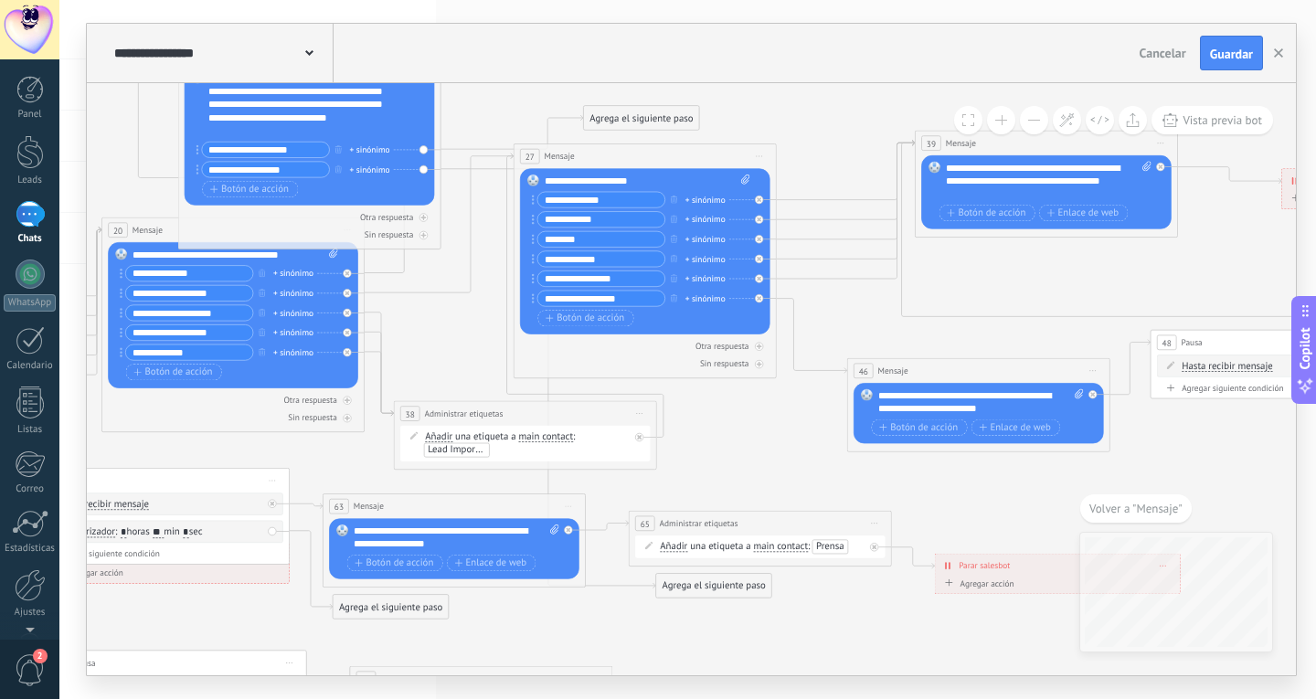
drag, startPoint x: 731, startPoint y: 484, endPoint x: 657, endPoint y: 111, distance: 380.1
click at [657, 111] on div "Agrega el siguiente paso" at bounding box center [641, 118] width 115 height 22
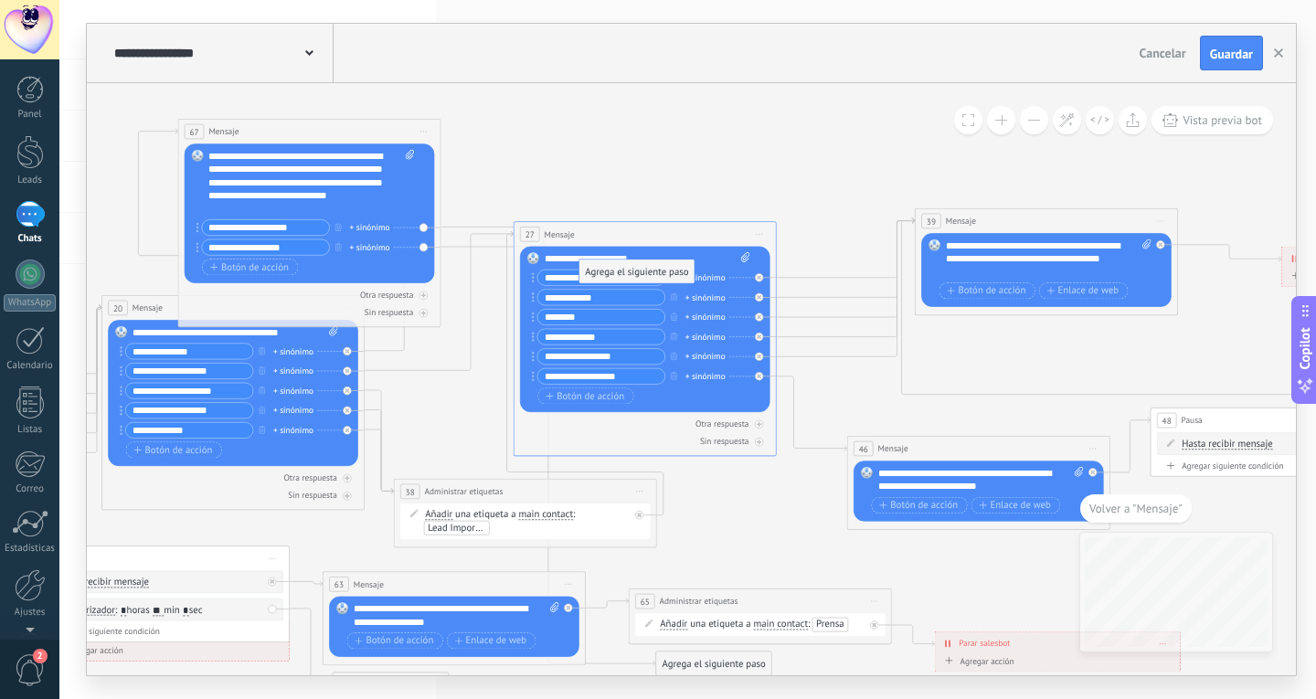
drag, startPoint x: 640, startPoint y: 199, endPoint x: 637, endPoint y: 277, distance: 77.7
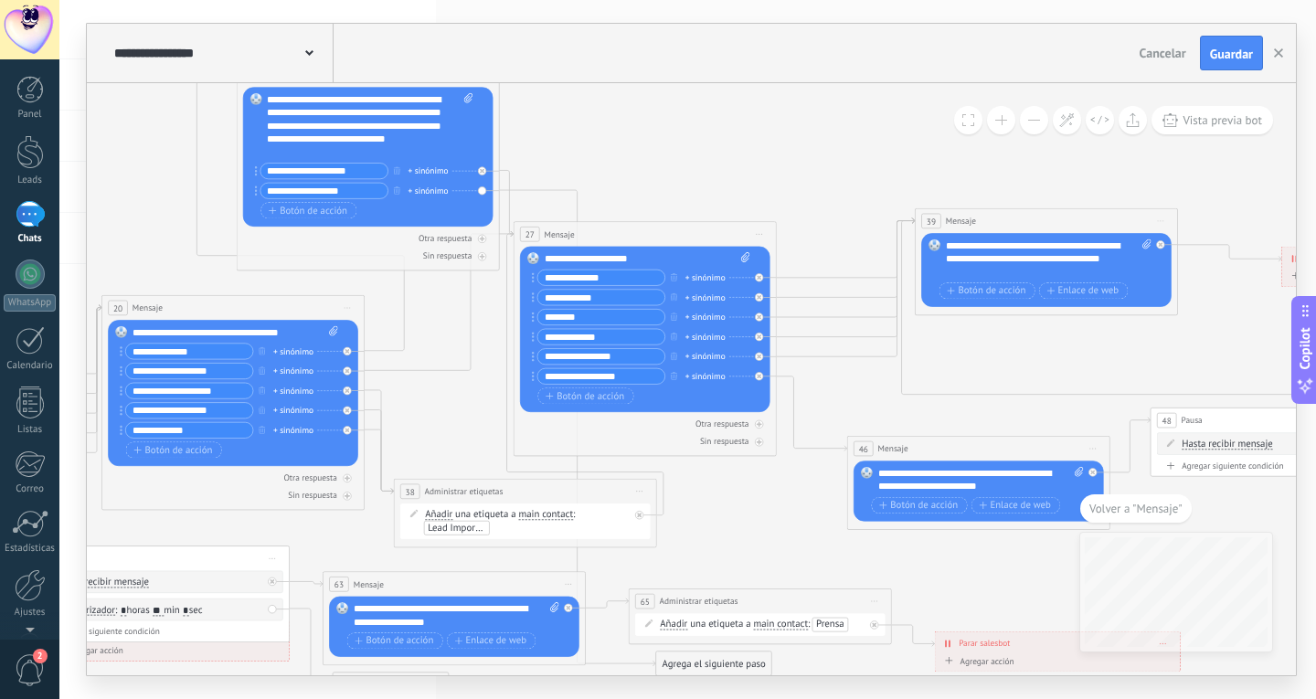
drag, startPoint x: 346, startPoint y: 128, endPoint x: 405, endPoint y: 72, distance: 80.8
click at [405, 72] on div "**********" at bounding box center [691, 350] width 1209 height 652
click at [526, 190] on icon at bounding box center [578, 428] width 156 height 476
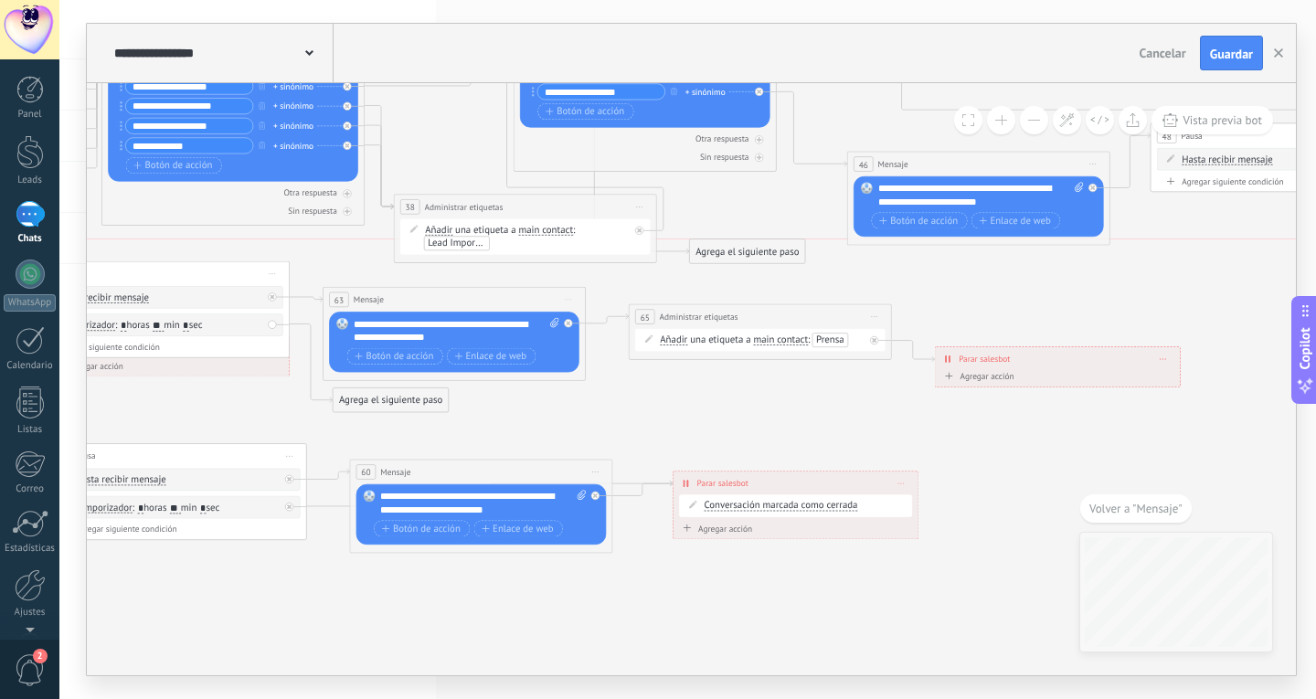
drag, startPoint x: 674, startPoint y: 382, endPoint x: 708, endPoint y: 252, distance: 134.1
click at [708, 252] on div "Agrega el siguiente paso" at bounding box center [747, 251] width 115 height 22
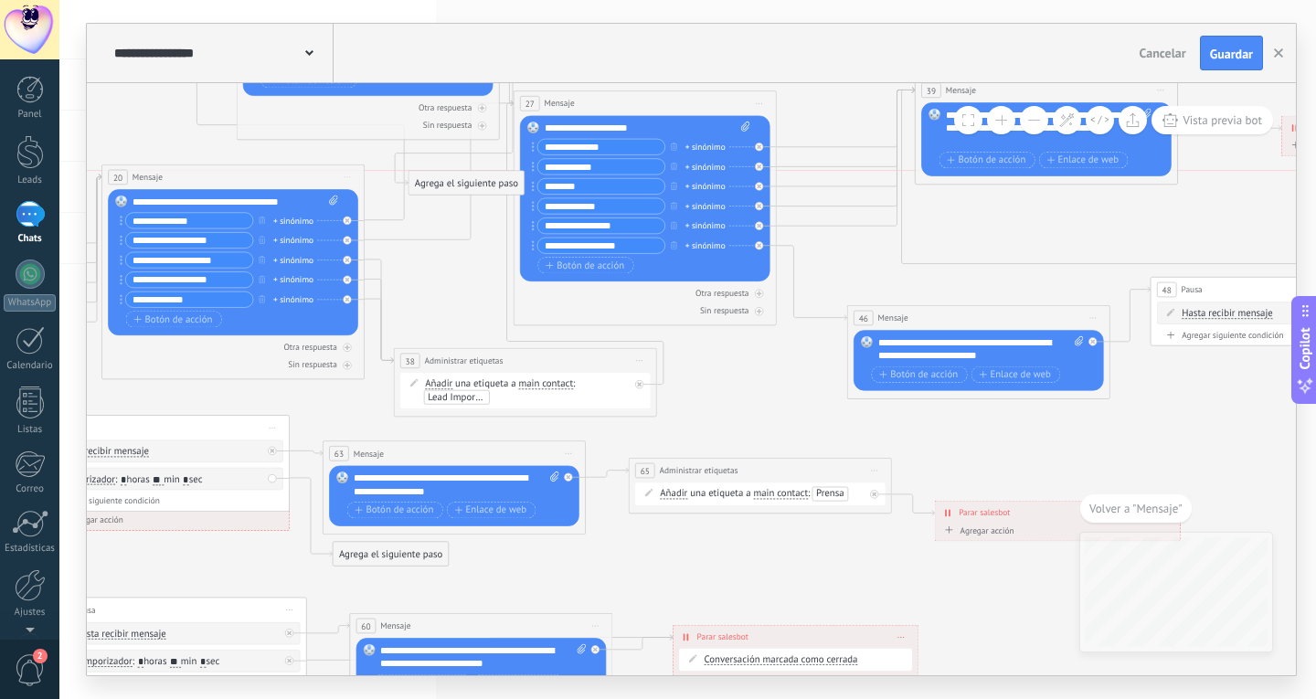
drag, startPoint x: 745, startPoint y: 405, endPoint x: 464, endPoint y: 186, distance: 356.1
click at [464, 186] on div "Agrega el siguiente paso" at bounding box center [466, 183] width 115 height 22
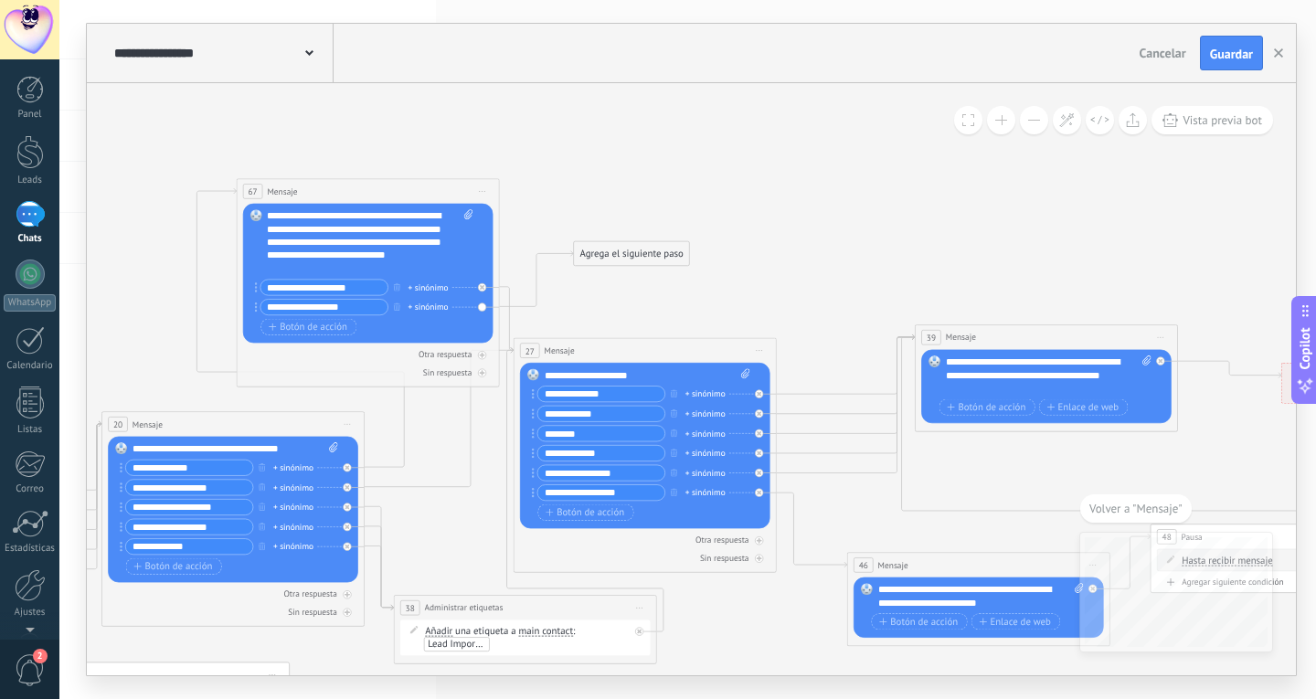
drag, startPoint x: 498, startPoint y: 429, endPoint x: 666, endPoint y: 271, distance: 230.8
click at [666, 265] on div "Agrega el siguiente paso" at bounding box center [631, 254] width 115 height 22
click at [666, 271] on div "Agrega el siguiente paso" at bounding box center [634, 271] width 115 height 22
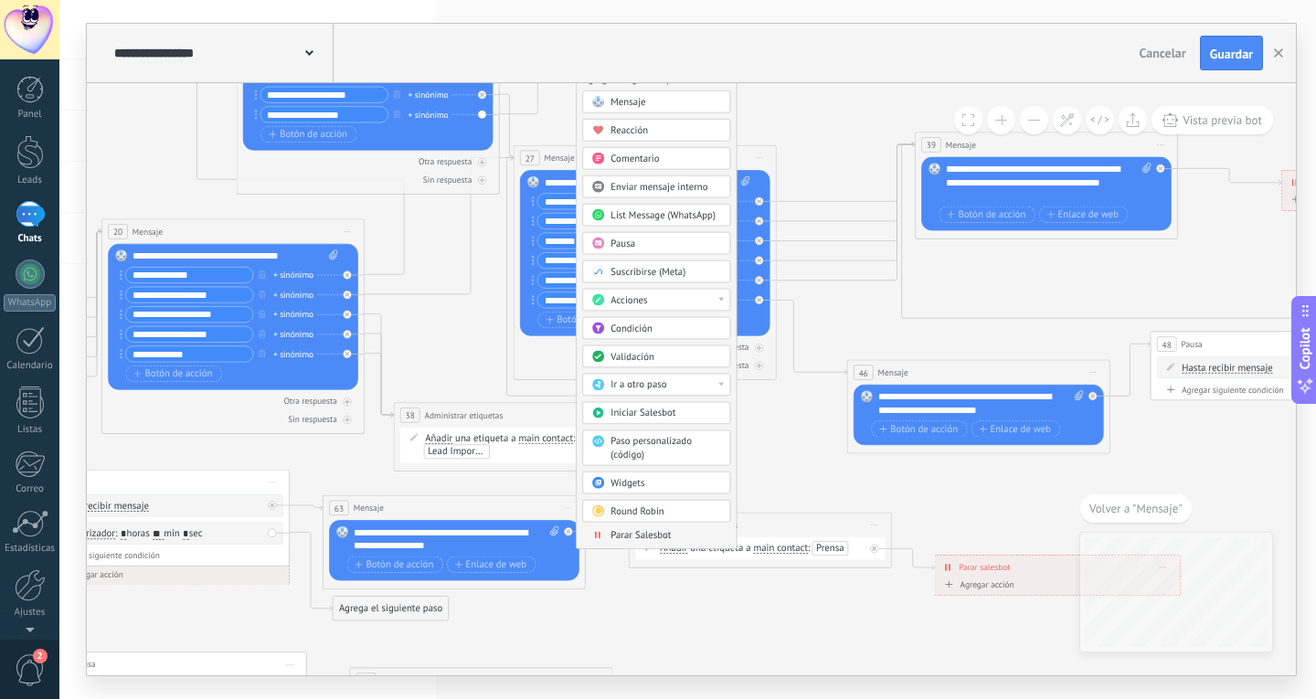
click at [647, 538] on span "Parar Salesbot" at bounding box center [640, 535] width 60 height 13
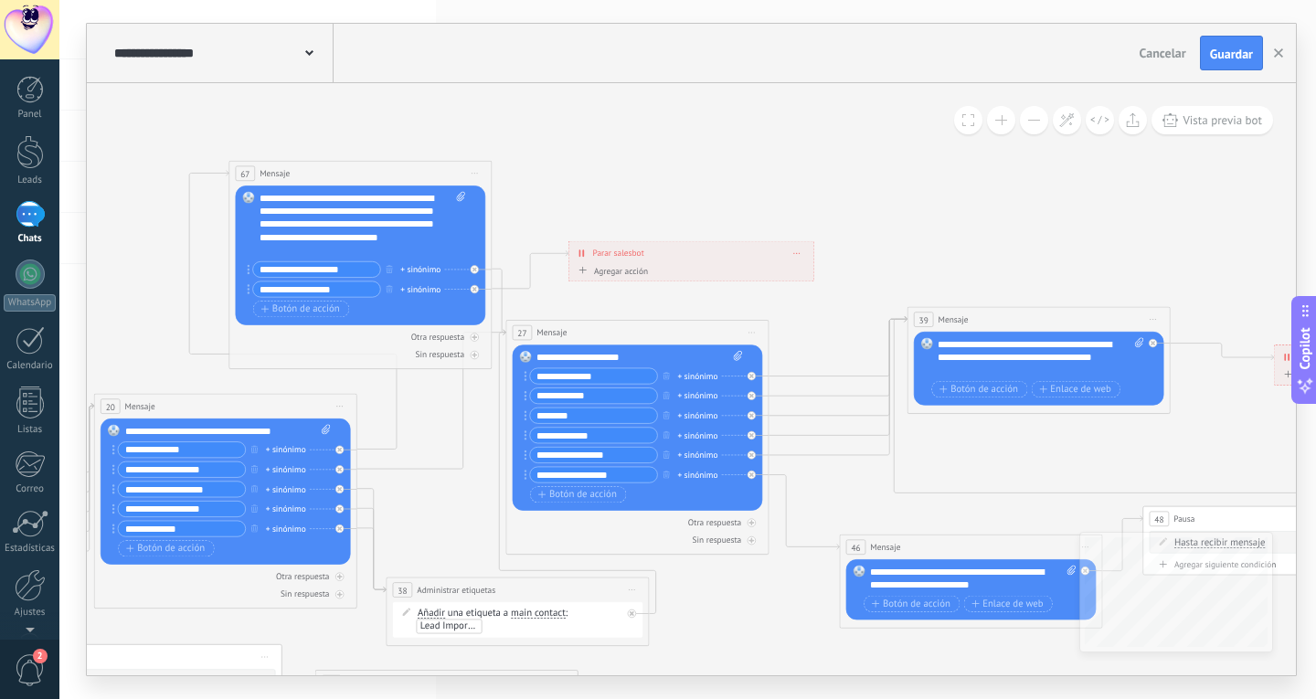
click at [618, 275] on div "Agregar acción" at bounding box center [611, 271] width 73 height 10
click at [618, 275] on button "Conversación marcada como cerrada" at bounding box center [650, 271] width 165 height 24
click at [626, 273] on span "Conversación marcada como cerrada" at bounding box center [648, 271] width 159 height 13
click at [688, 207] on icon at bounding box center [233, 519] width 3231 height 1375
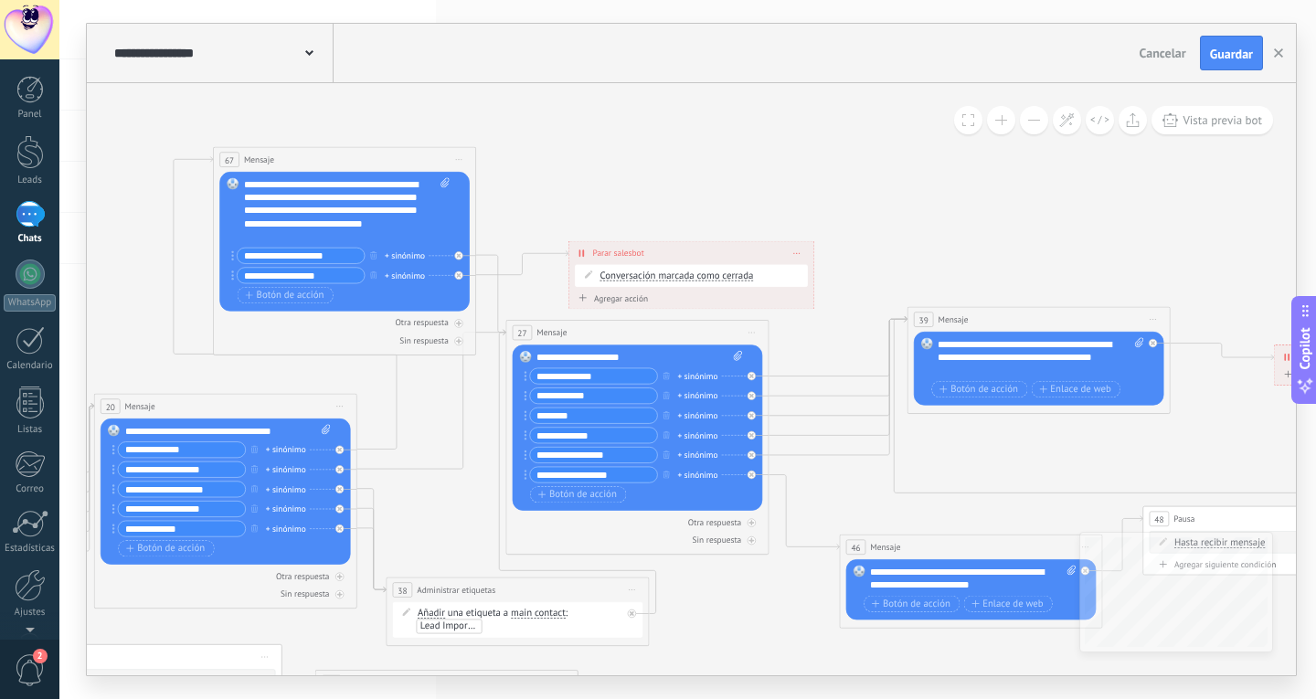
drag, startPoint x: 388, startPoint y: 170, endPoint x: 373, endPoint y: 156, distance: 20.7
click at [373, 156] on div "67 Mensaje ******* (a): Todos los contactos - canales seleccionados Todos los c…" at bounding box center [345, 159] width 262 height 25
click at [708, 149] on icon at bounding box center [233, 542] width 3231 height 1448
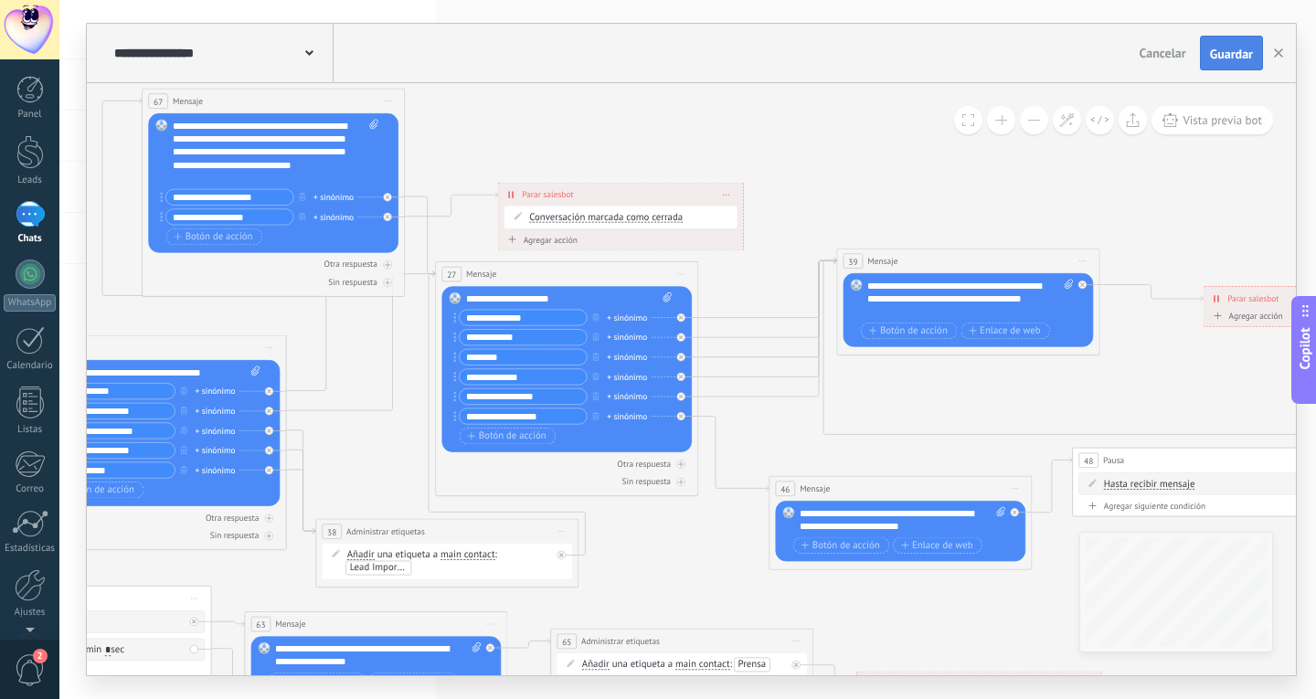
click at [1227, 48] on span "Guardar" at bounding box center [1231, 54] width 43 height 13
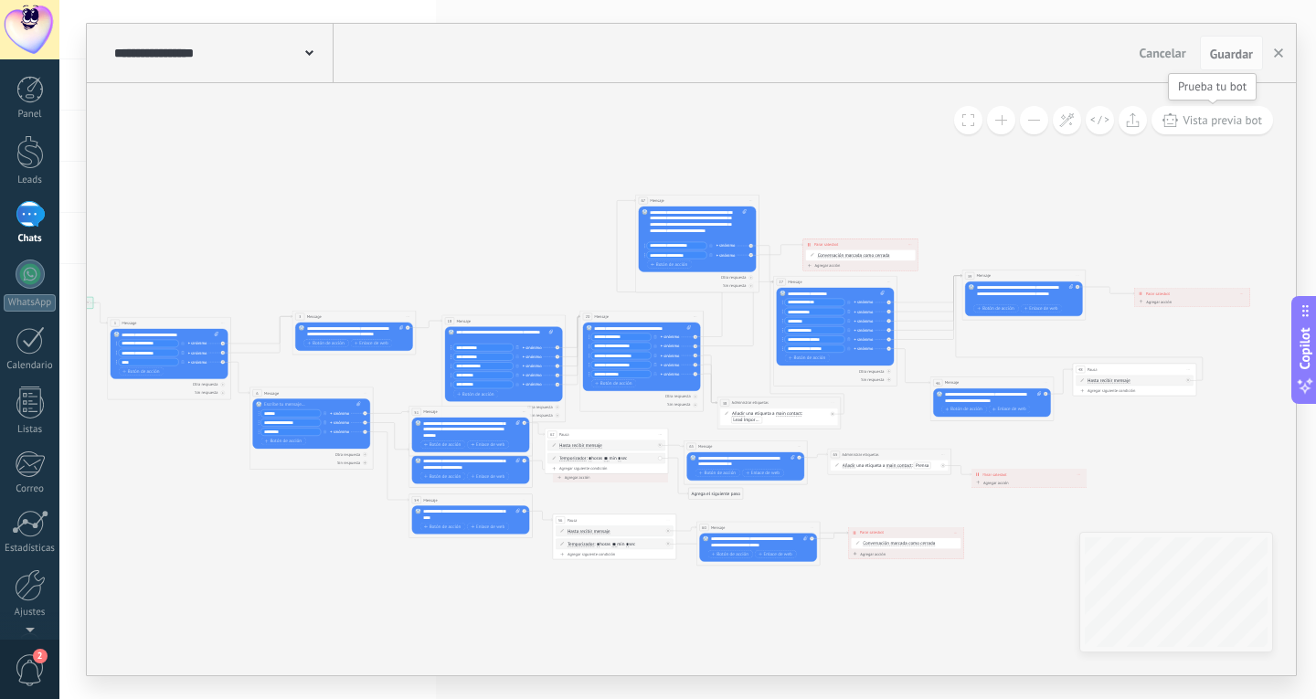
click at [1233, 122] on span "Vista previa bot" at bounding box center [1223, 120] width 80 height 16
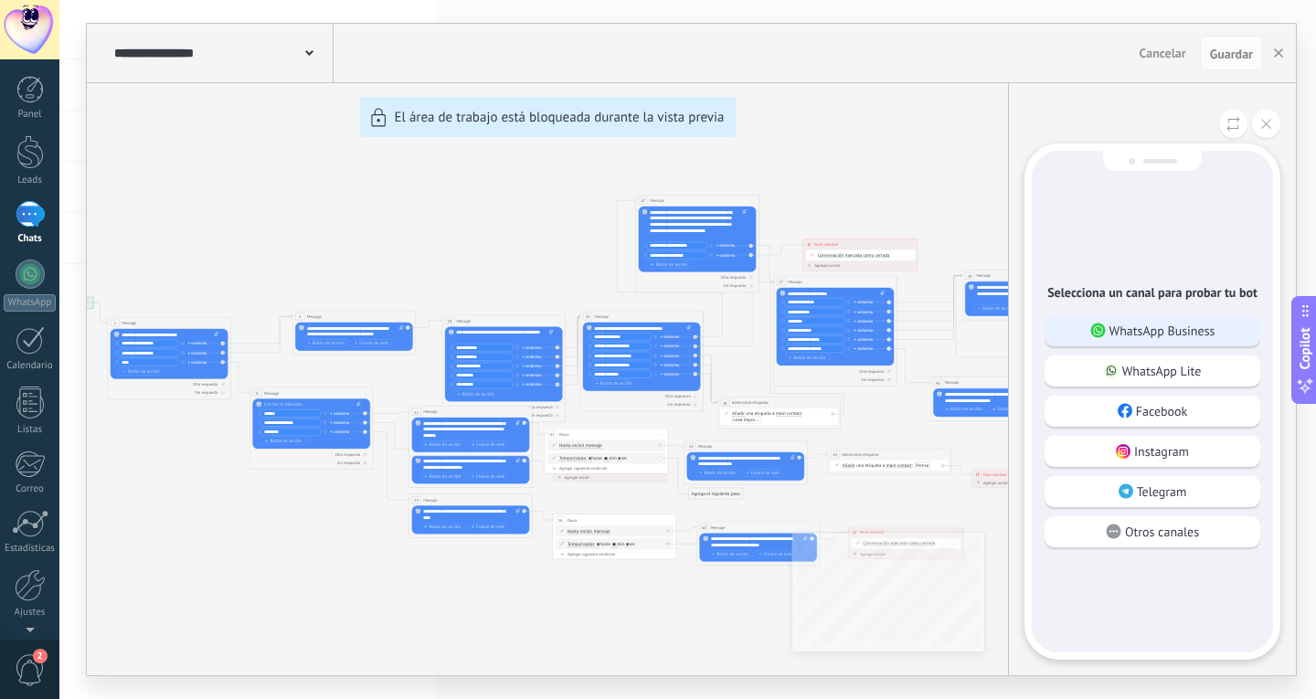
click at [1139, 331] on p "WhatsApp Business" at bounding box center [1162, 331] width 106 height 16
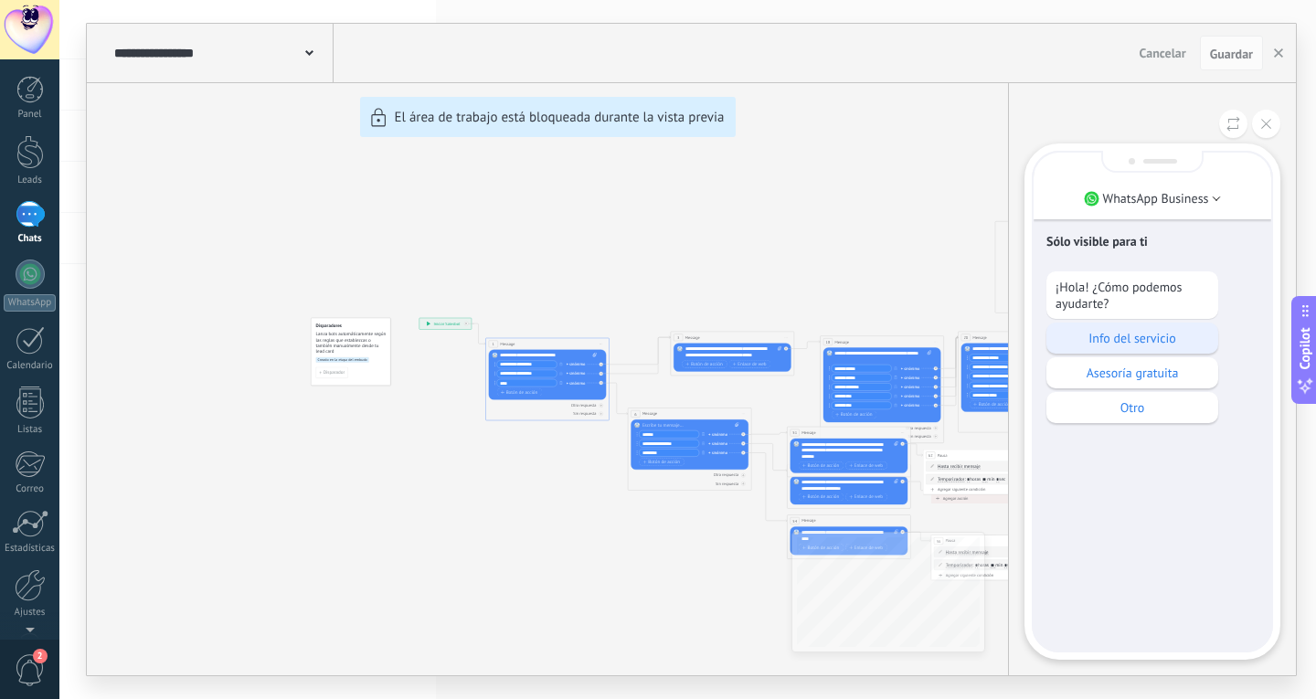
click at [1174, 349] on div "Info del servicio" at bounding box center [1132, 338] width 172 height 31
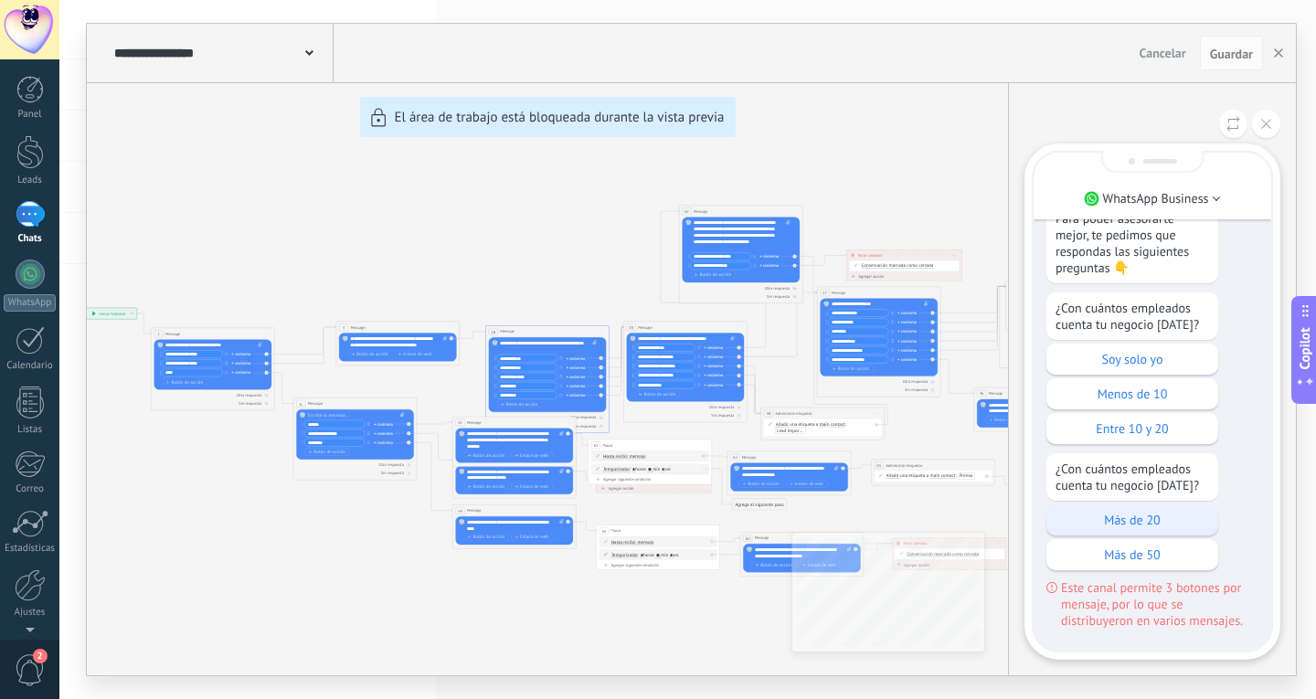
click at [1177, 519] on p "Más de 20" at bounding box center [1133, 520] width 154 height 16
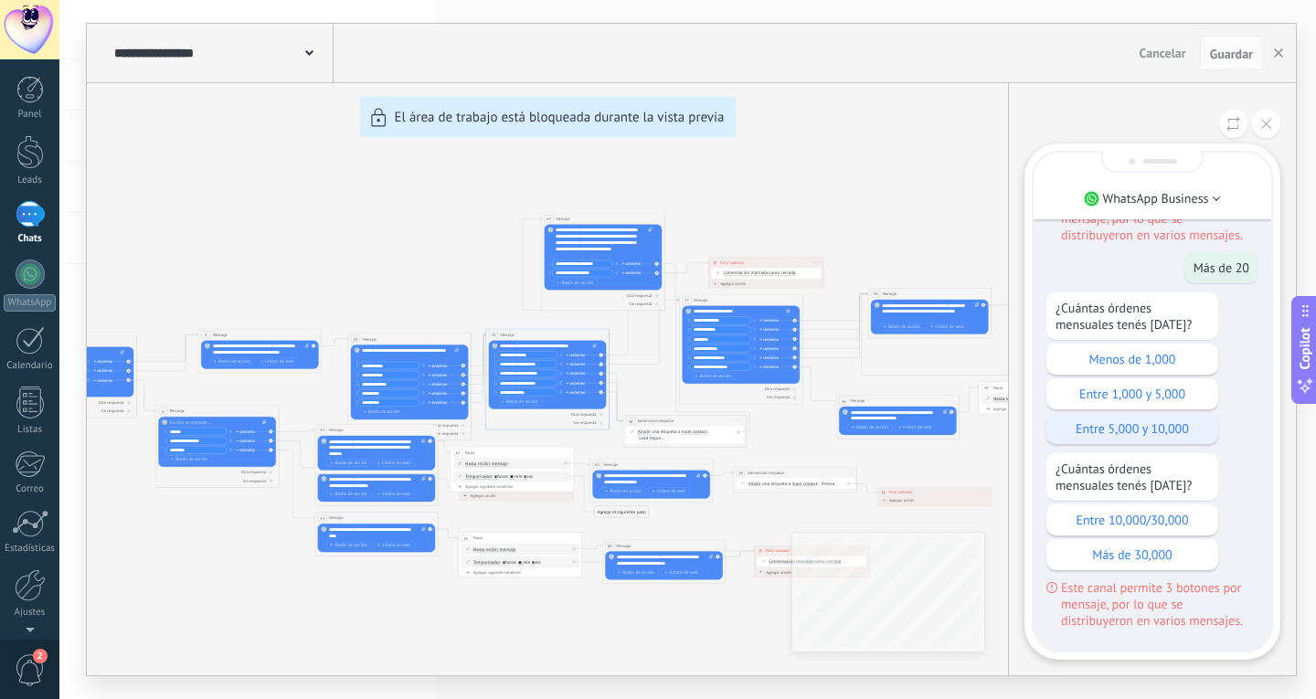
click at [1170, 436] on div "Entre 5,000 y 10,000" at bounding box center [1132, 428] width 172 height 31
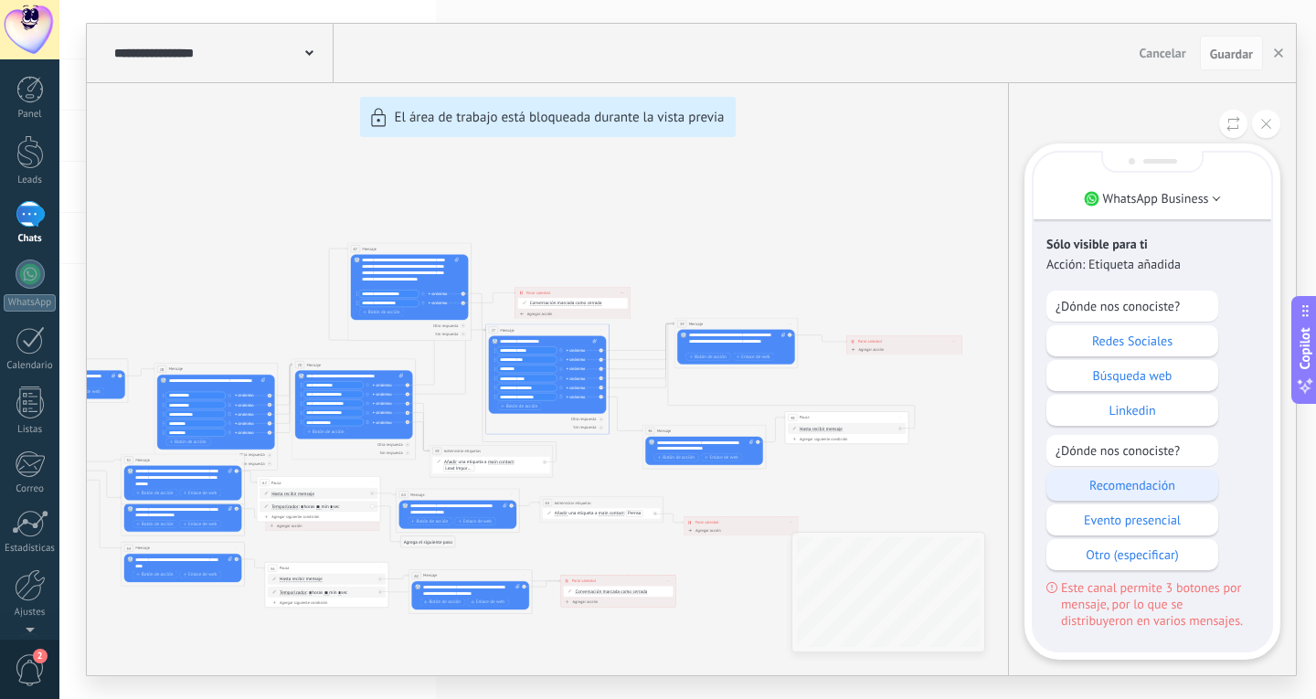
click at [1177, 488] on p "Recomendación" at bounding box center [1133, 485] width 154 height 16
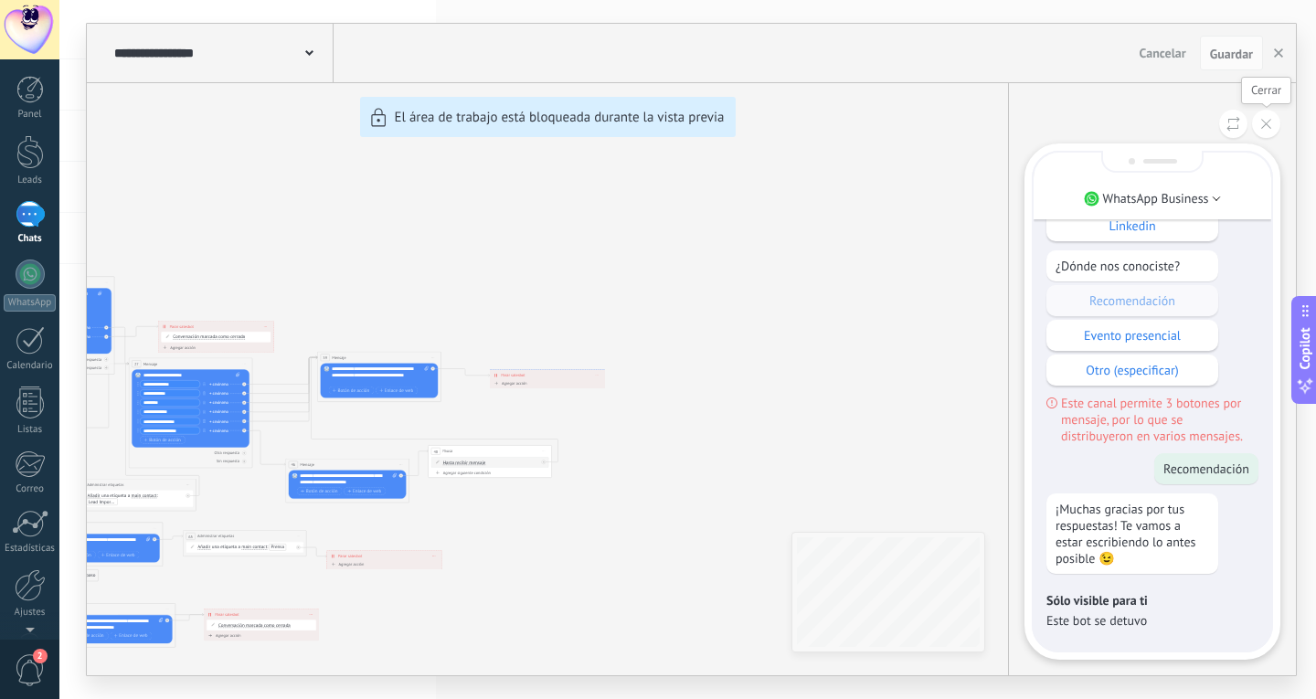
click at [1266, 119] on button at bounding box center [1266, 124] width 28 height 28
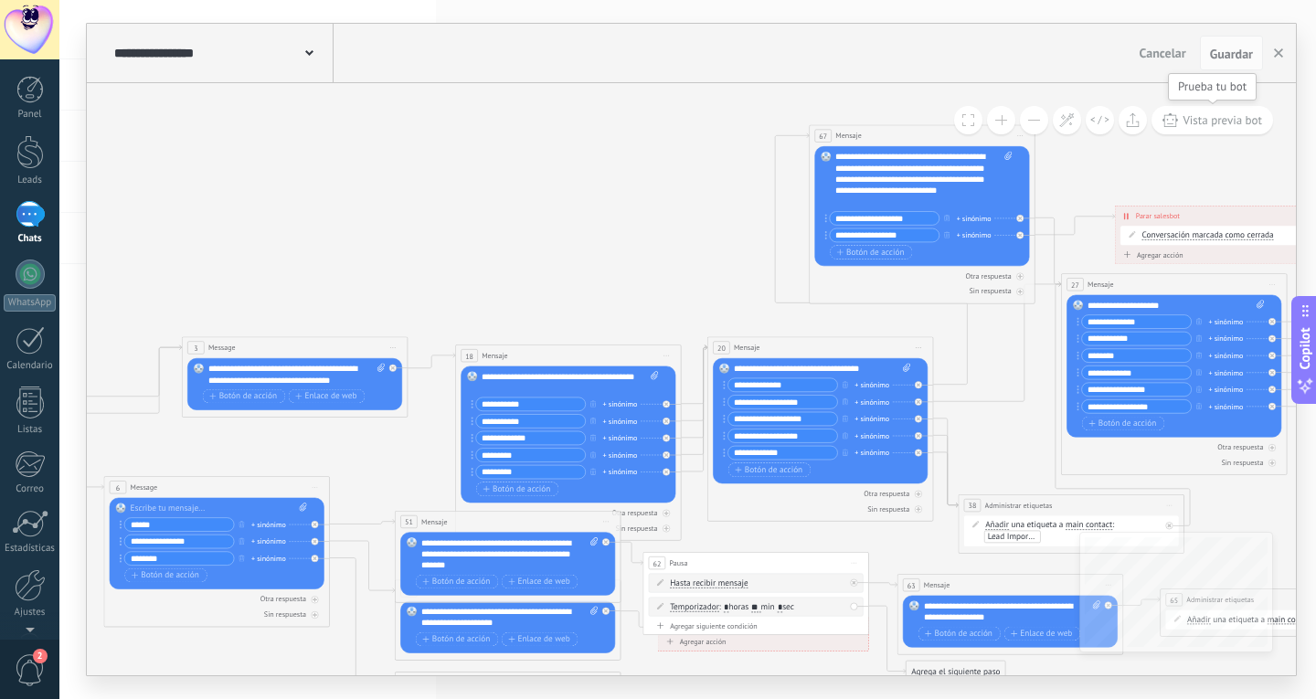
click at [1232, 128] on button "Vista previa bot" at bounding box center [1213, 120] width 122 height 28
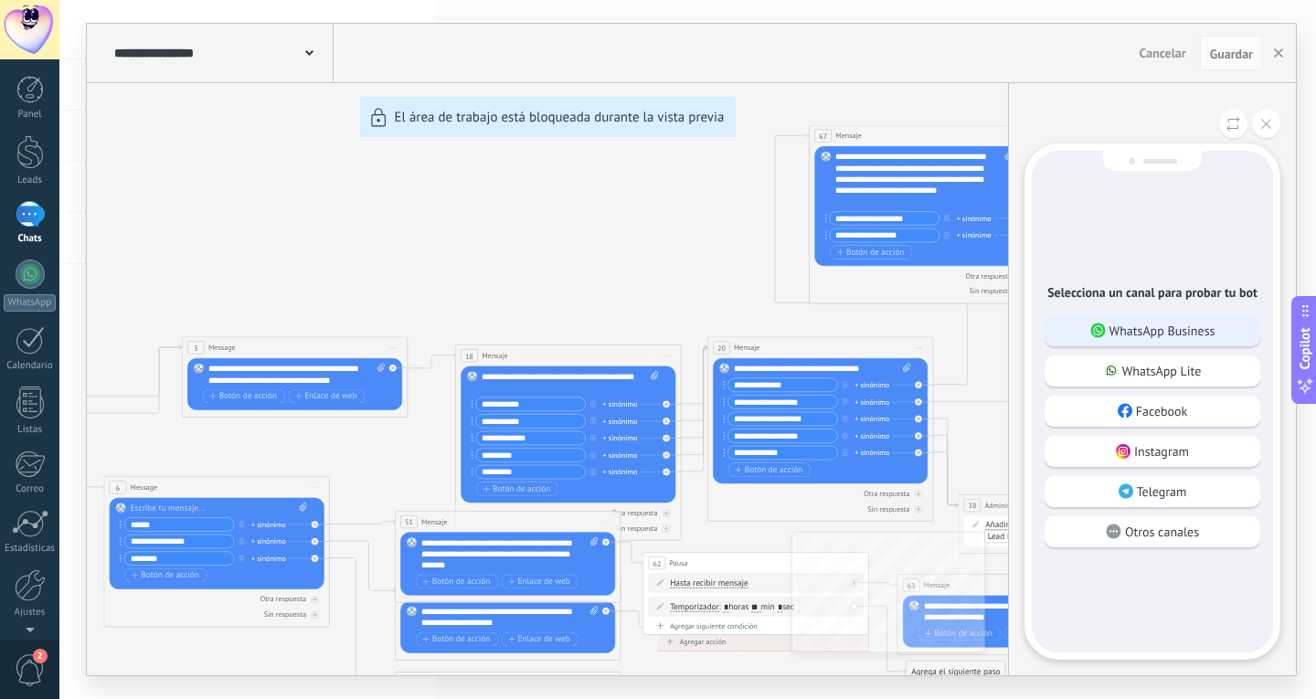
click at [1165, 334] on p "WhatsApp Business" at bounding box center [1162, 331] width 106 height 16
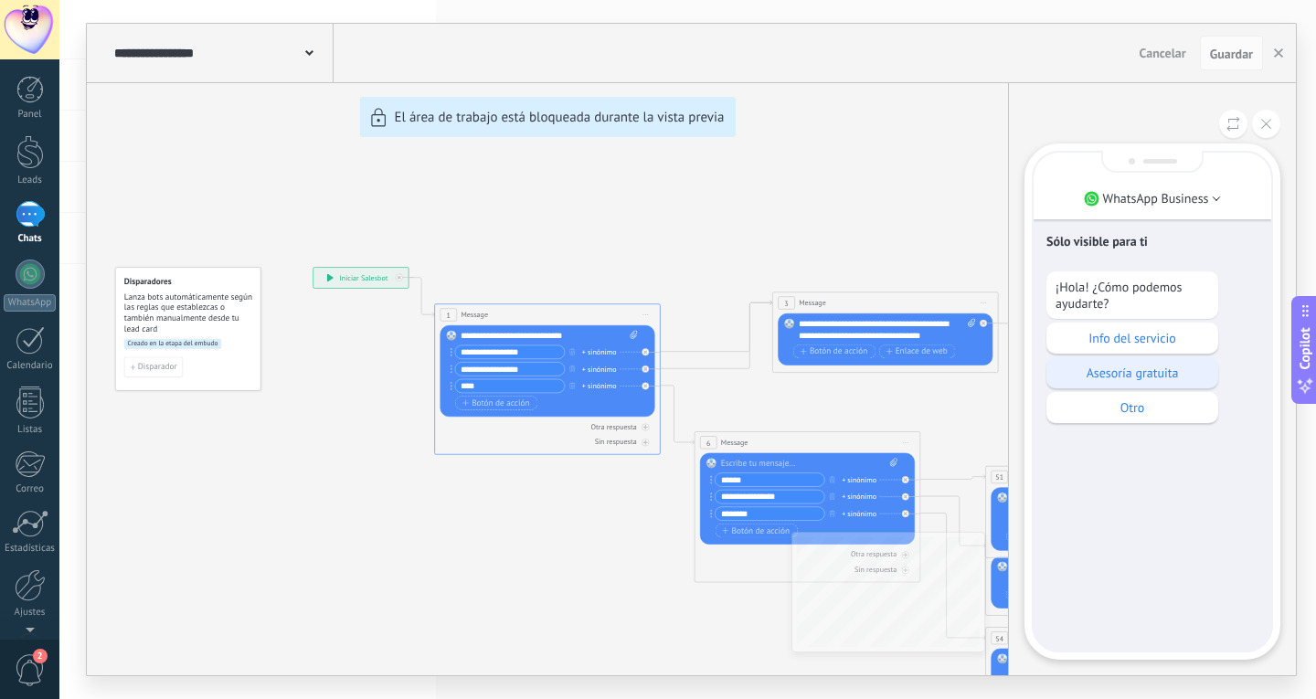
click at [1145, 373] on p "Asesoría gratuita" at bounding box center [1133, 373] width 154 height 16
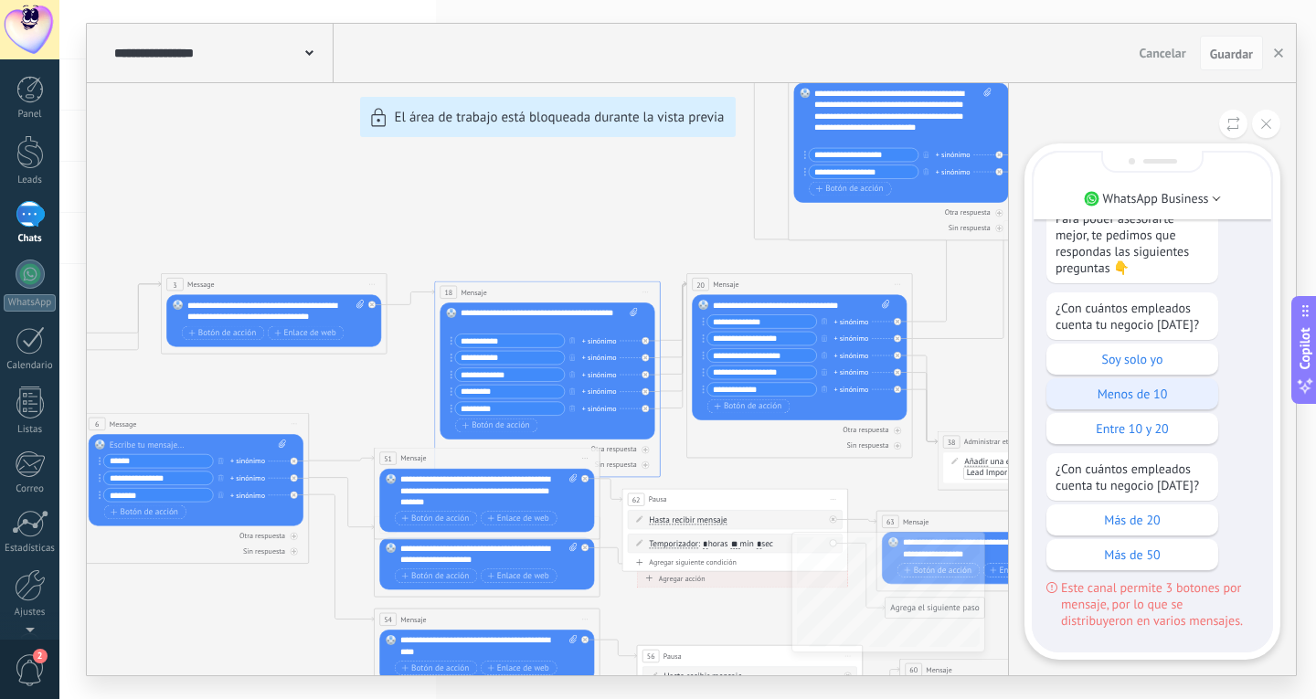
click at [1176, 387] on p "Menos de 10" at bounding box center [1133, 394] width 154 height 16
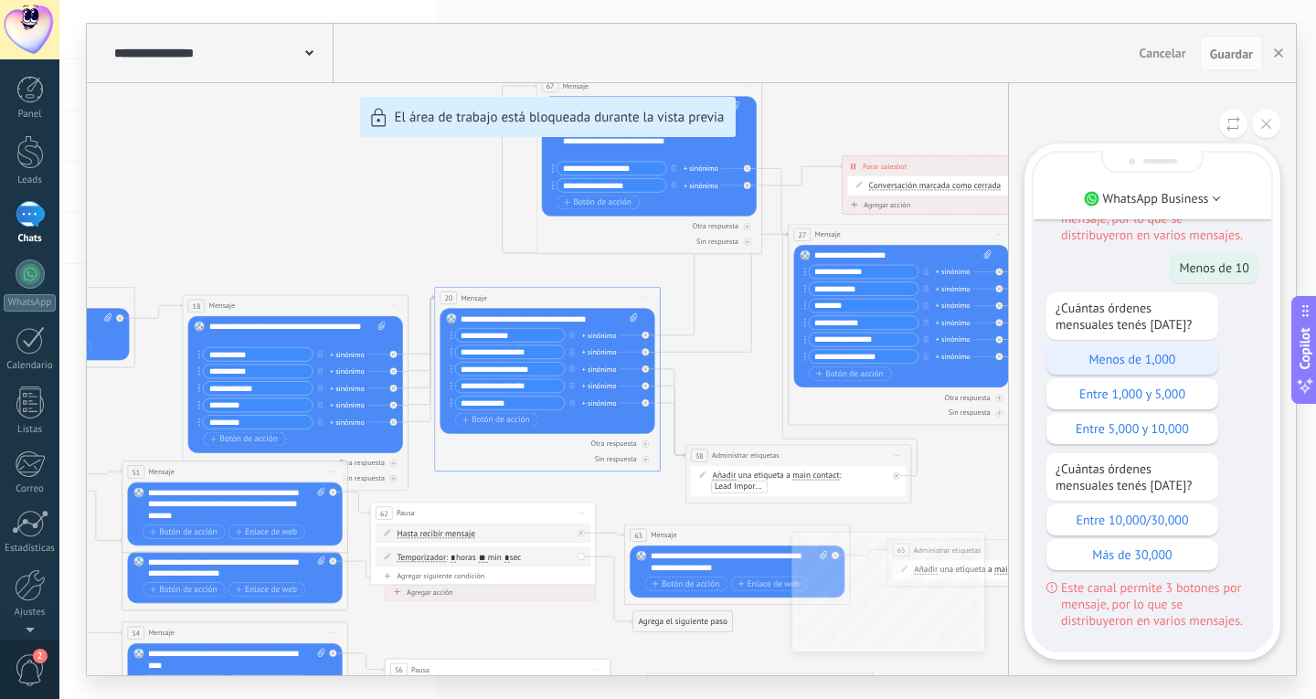
click at [1190, 356] on p "Menos de 1,000" at bounding box center [1133, 359] width 154 height 16
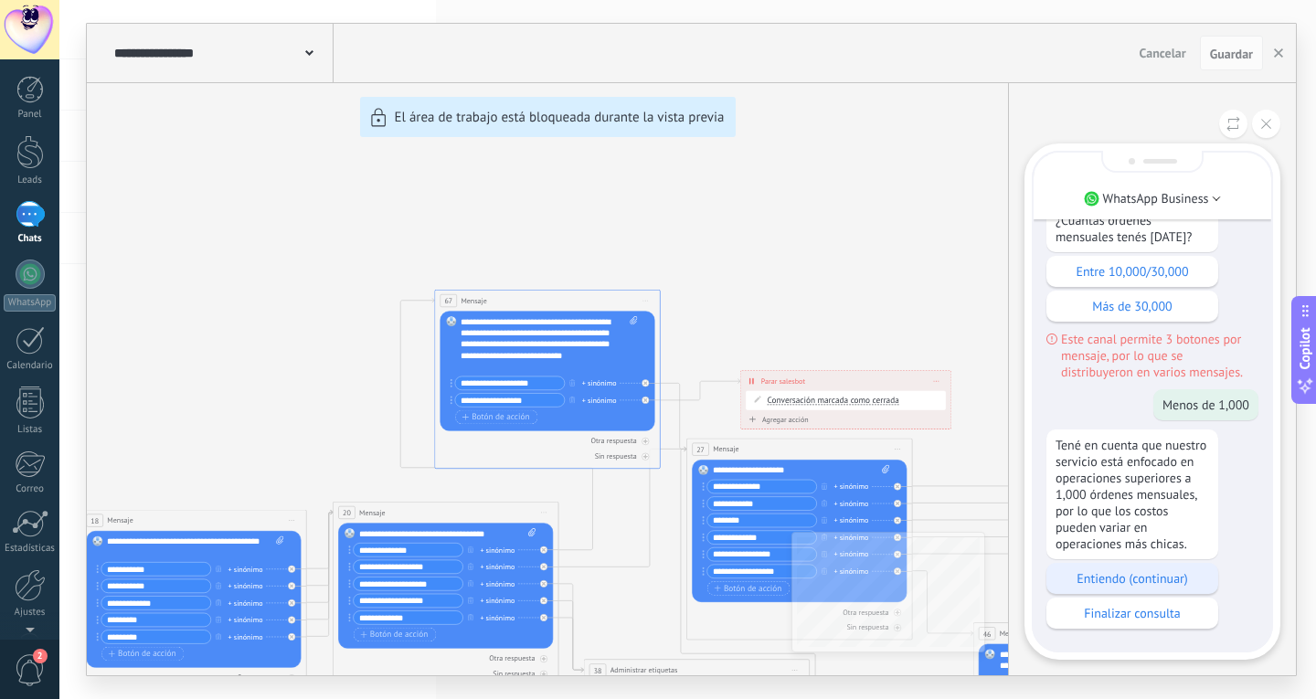
click at [1192, 589] on div "Entiendo (continuar)" at bounding box center [1132, 578] width 172 height 31
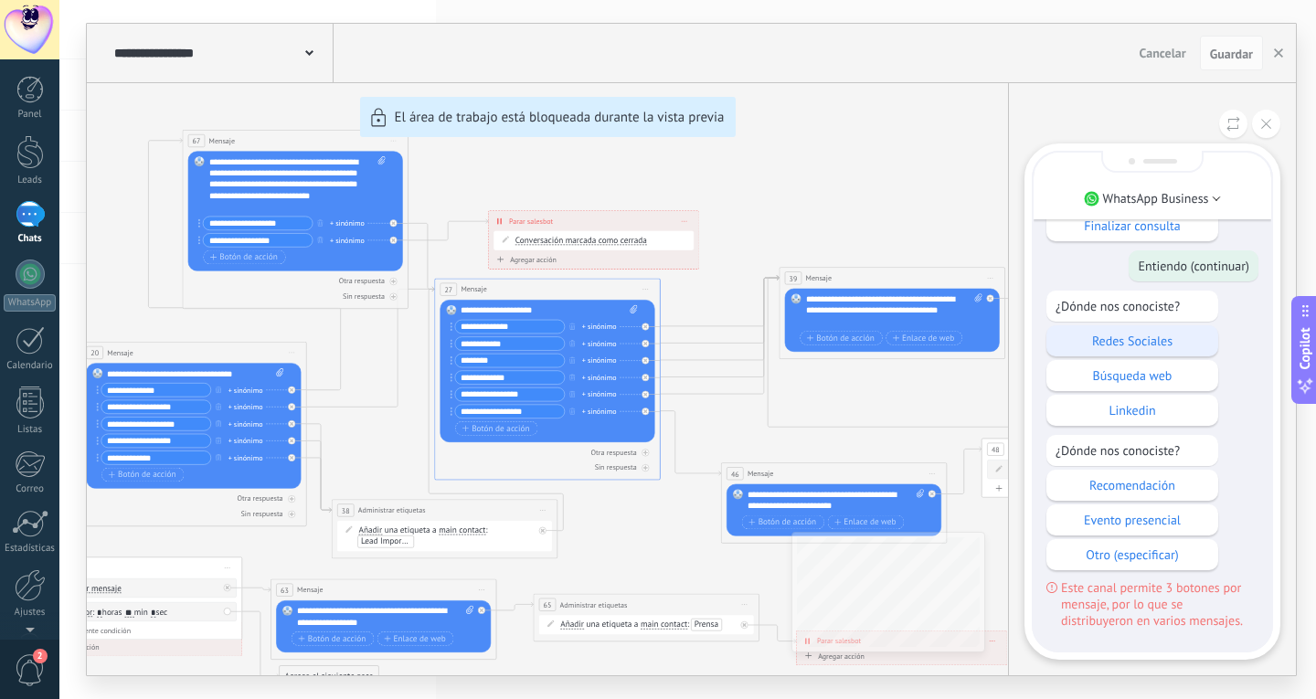
click at [1156, 341] on p "Redes Sociales" at bounding box center [1133, 341] width 154 height 16
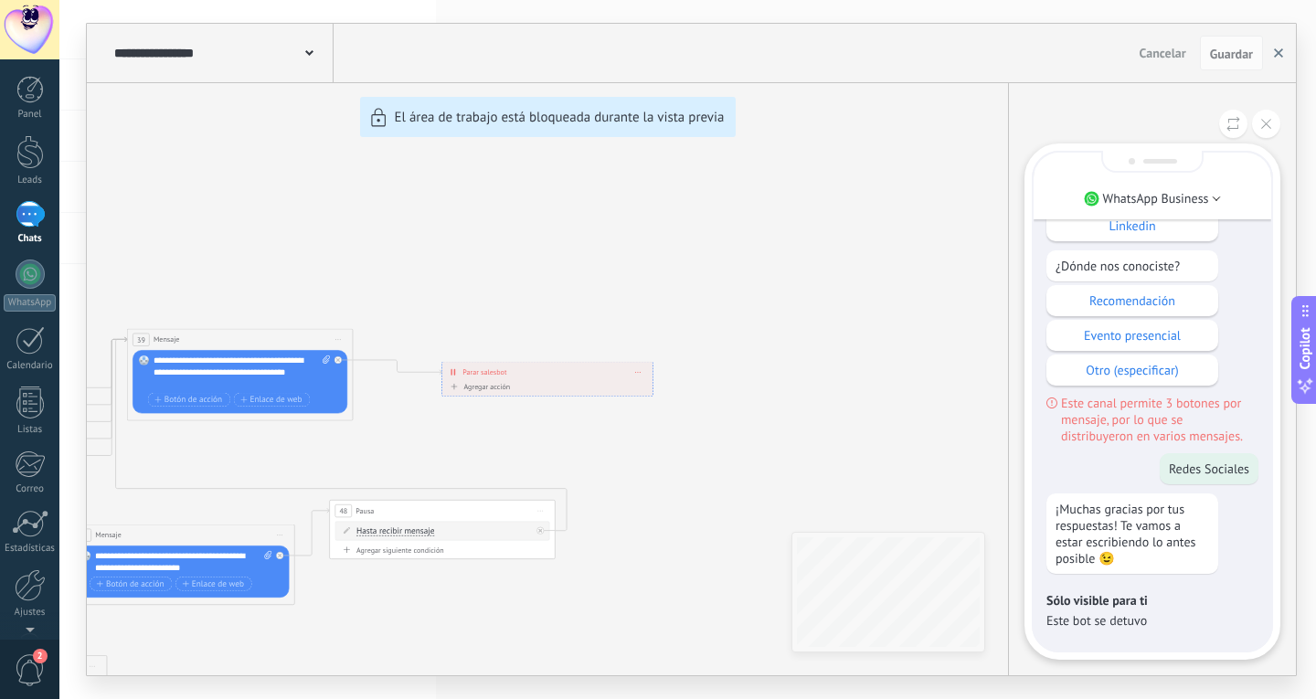
click at [1278, 66] on button "button" at bounding box center [1278, 53] width 27 height 35
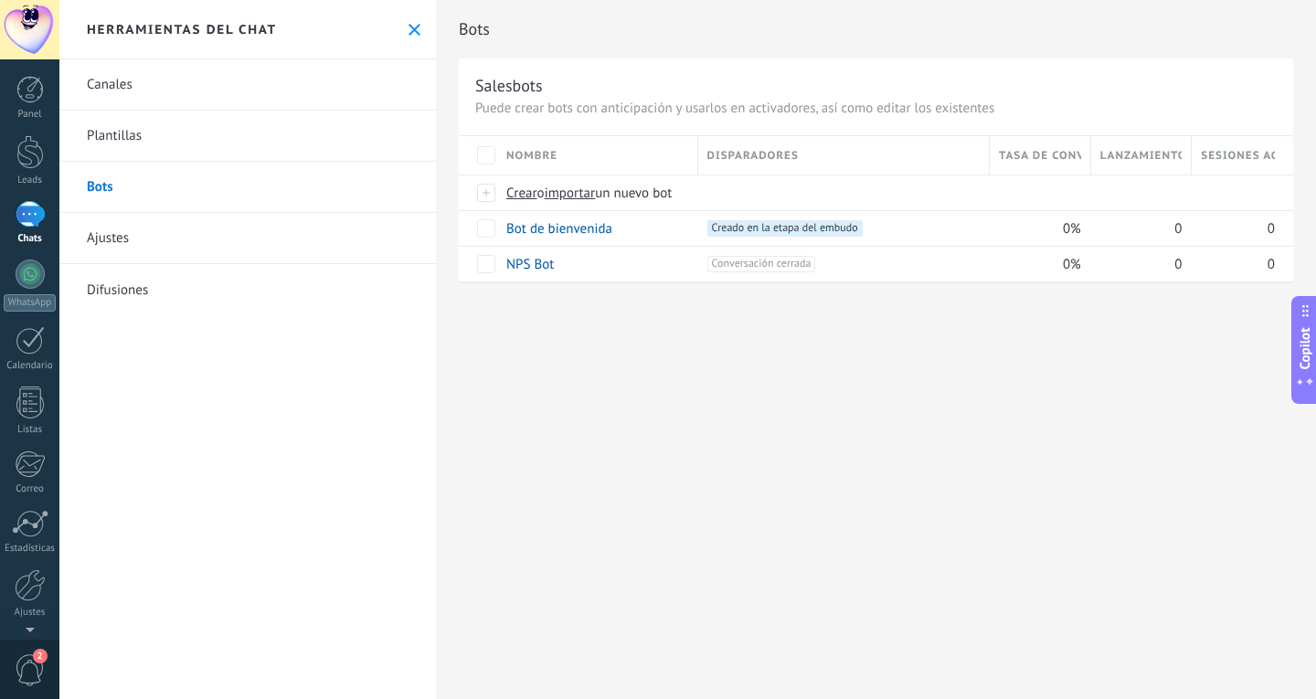
click at [410, 33] on use at bounding box center [415, 30] width 12 height 12
